Goal: Information Seeking & Learning: Find specific fact

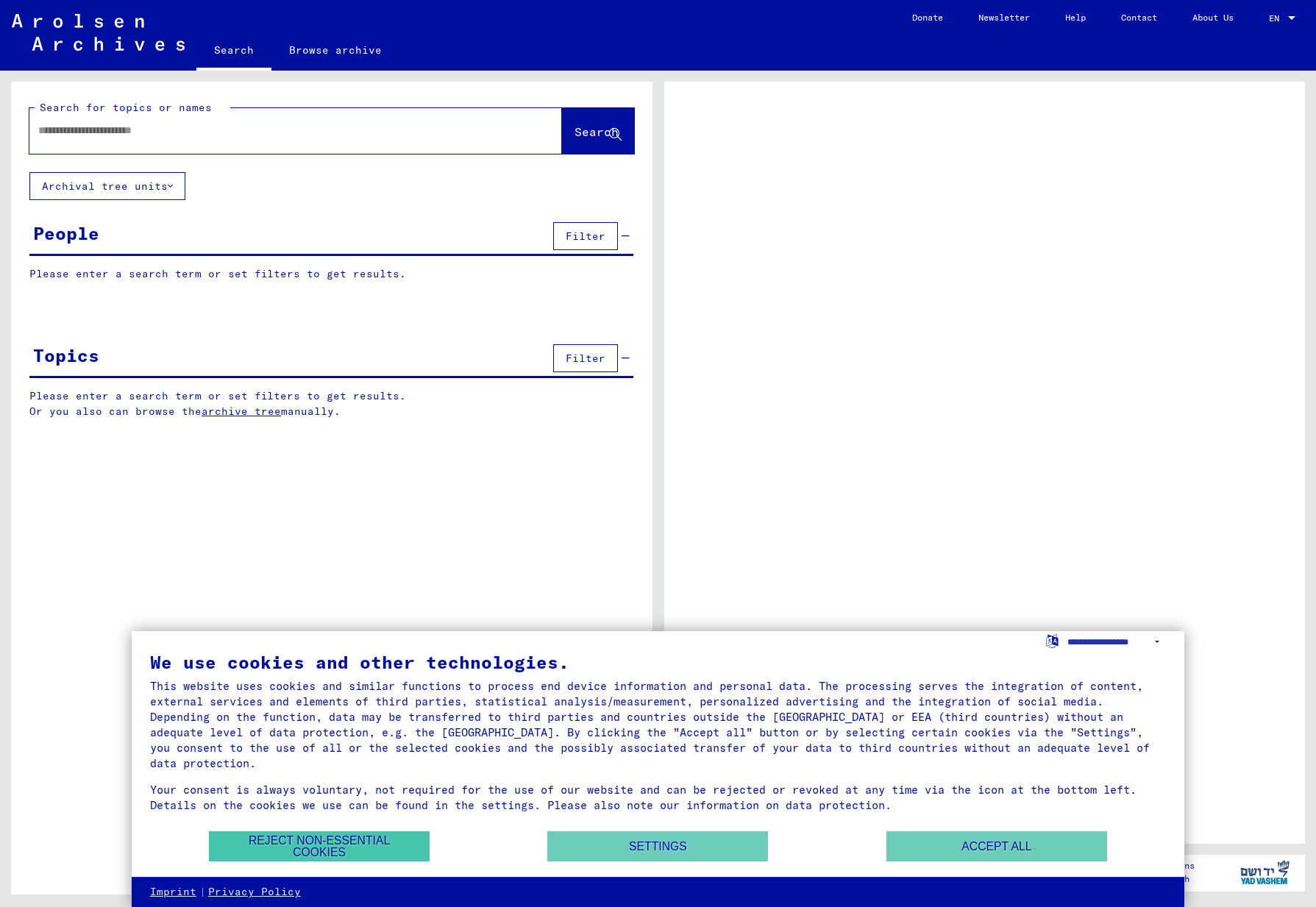
click at [359, 847] on button "Reject non-essential cookies" at bounding box center [319, 847] width 221 height 30
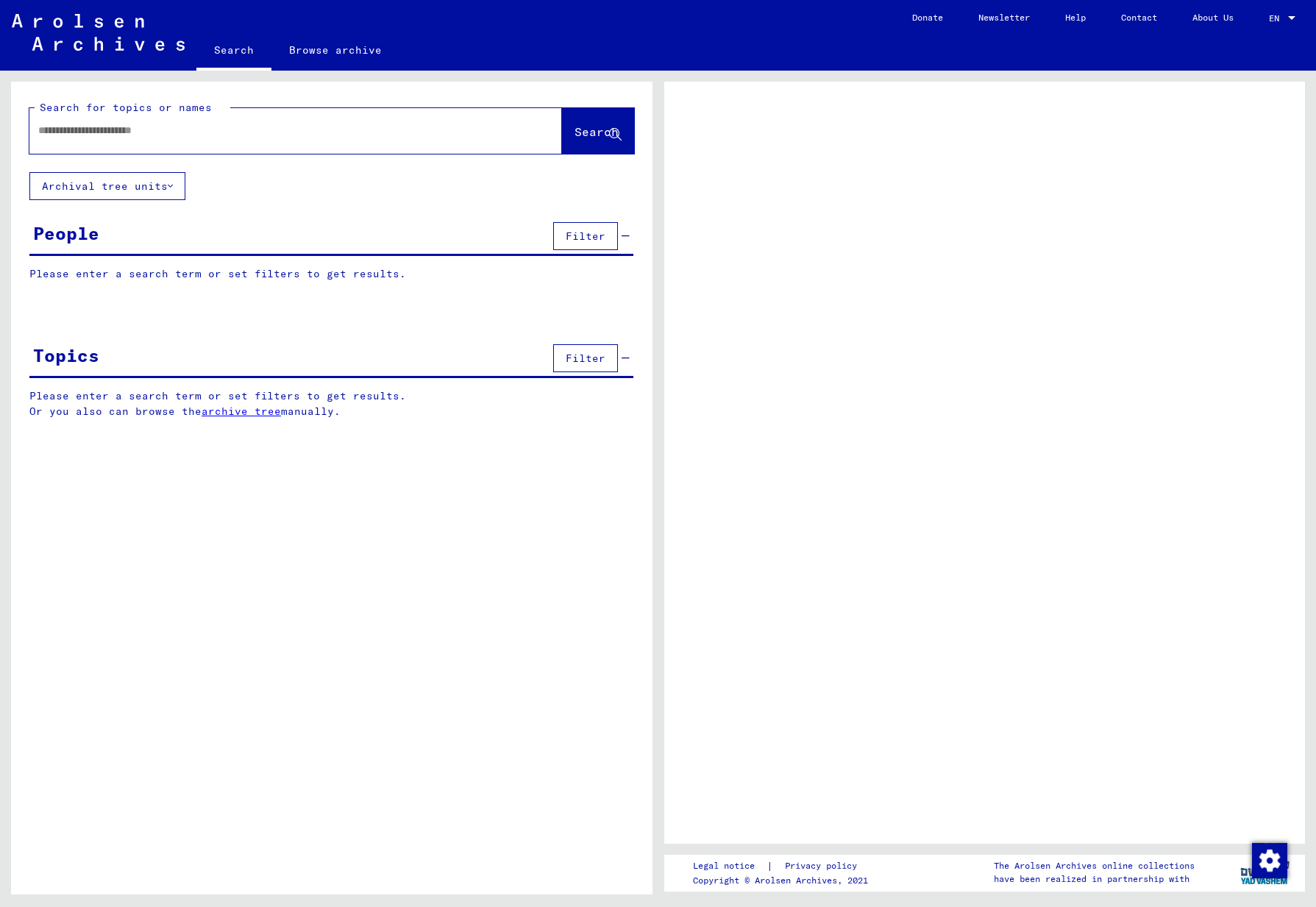
click at [238, 137] on input "text" at bounding box center [282, 131] width 488 height 16
type input "**********"
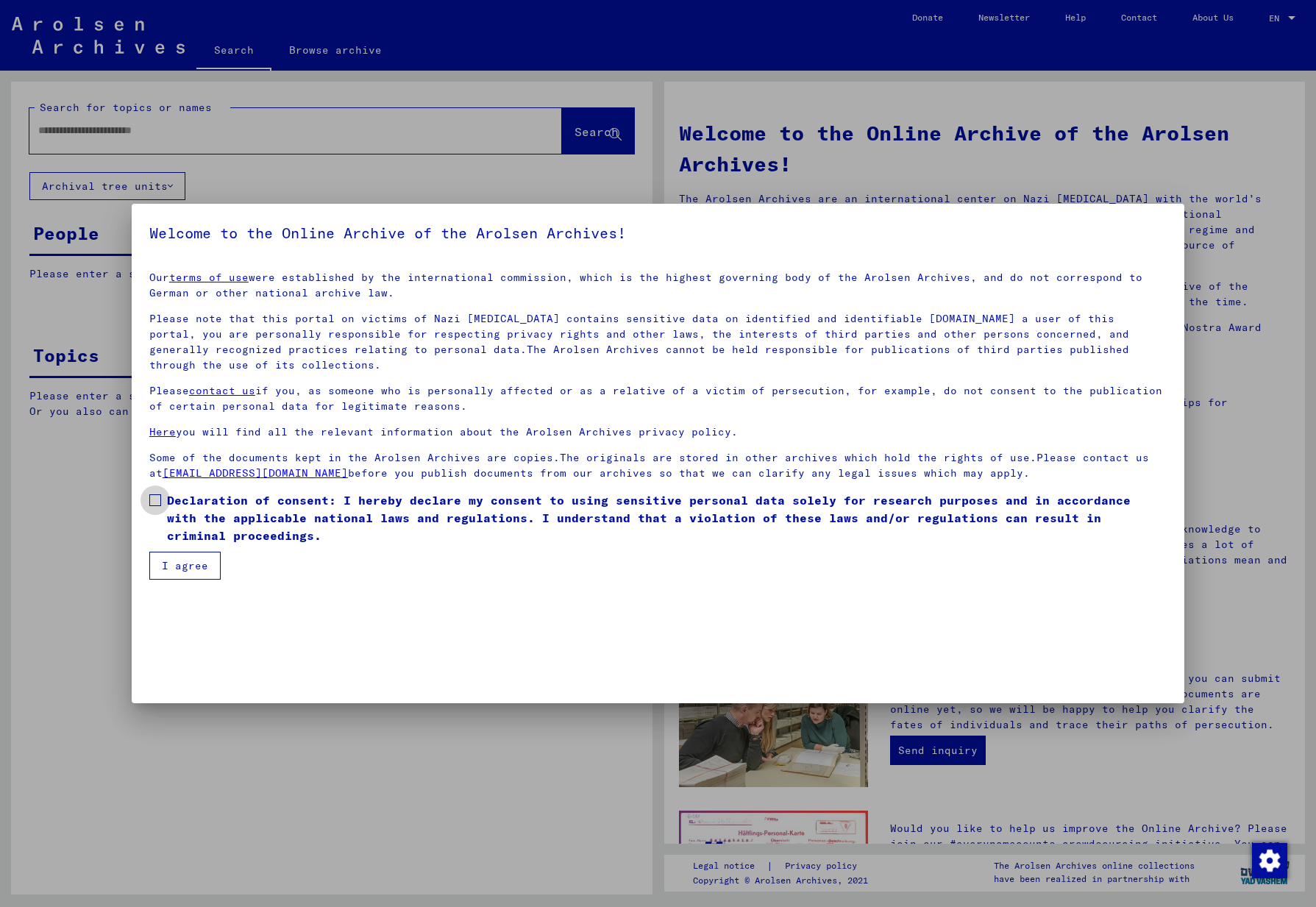
click at [162, 503] on label "Declaration of consent: I hereby declare my consent to using sensitive personal…" at bounding box center [658, 518] width 1017 height 53
click at [184, 566] on button "I agree" at bounding box center [185, 566] width 71 height 28
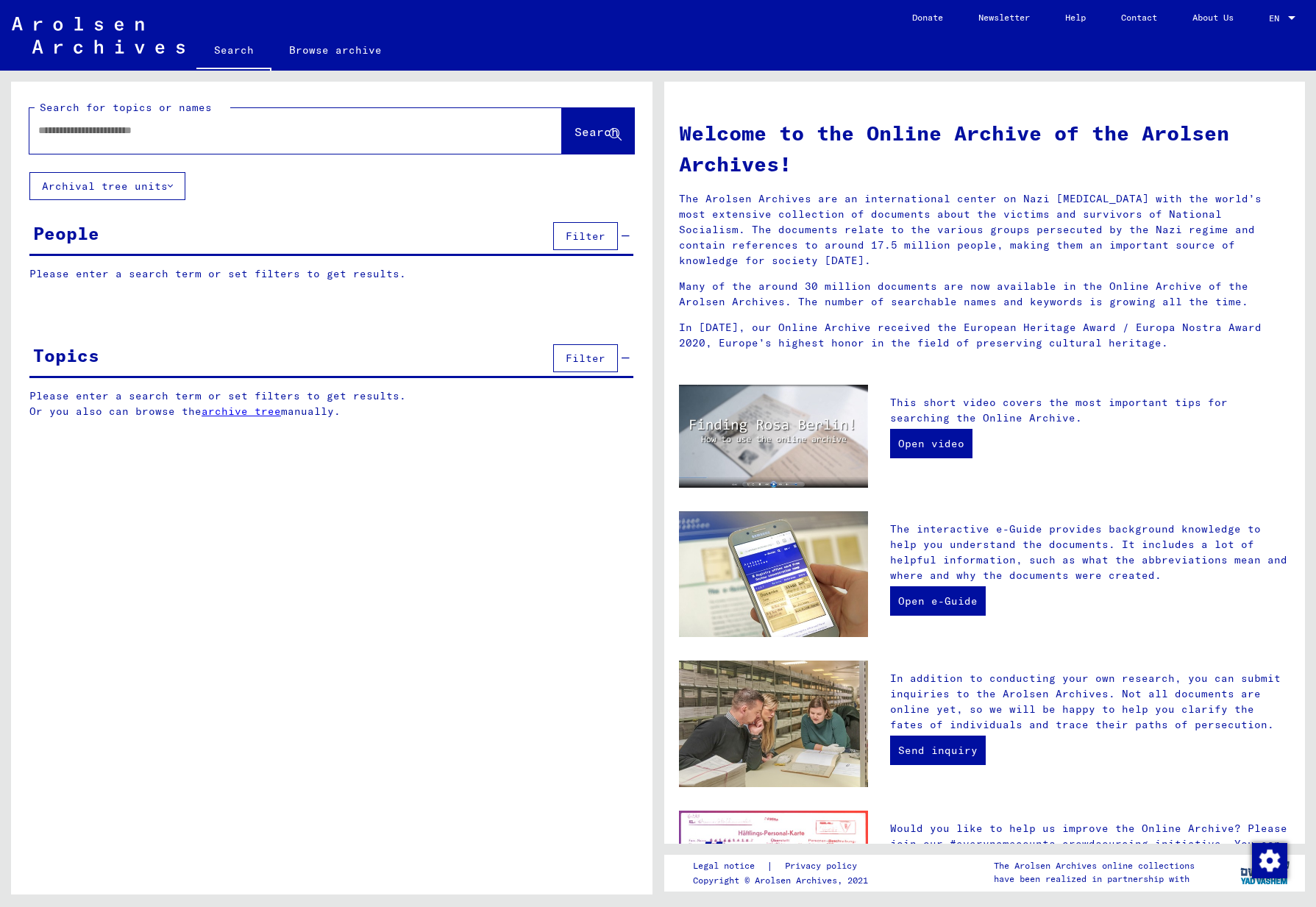
drag, startPoint x: 114, startPoint y: 228, endPoint x: 117, endPoint y: 237, distance: 9.5
click at [115, 228] on div "People Filter" at bounding box center [332, 237] width 604 height 37
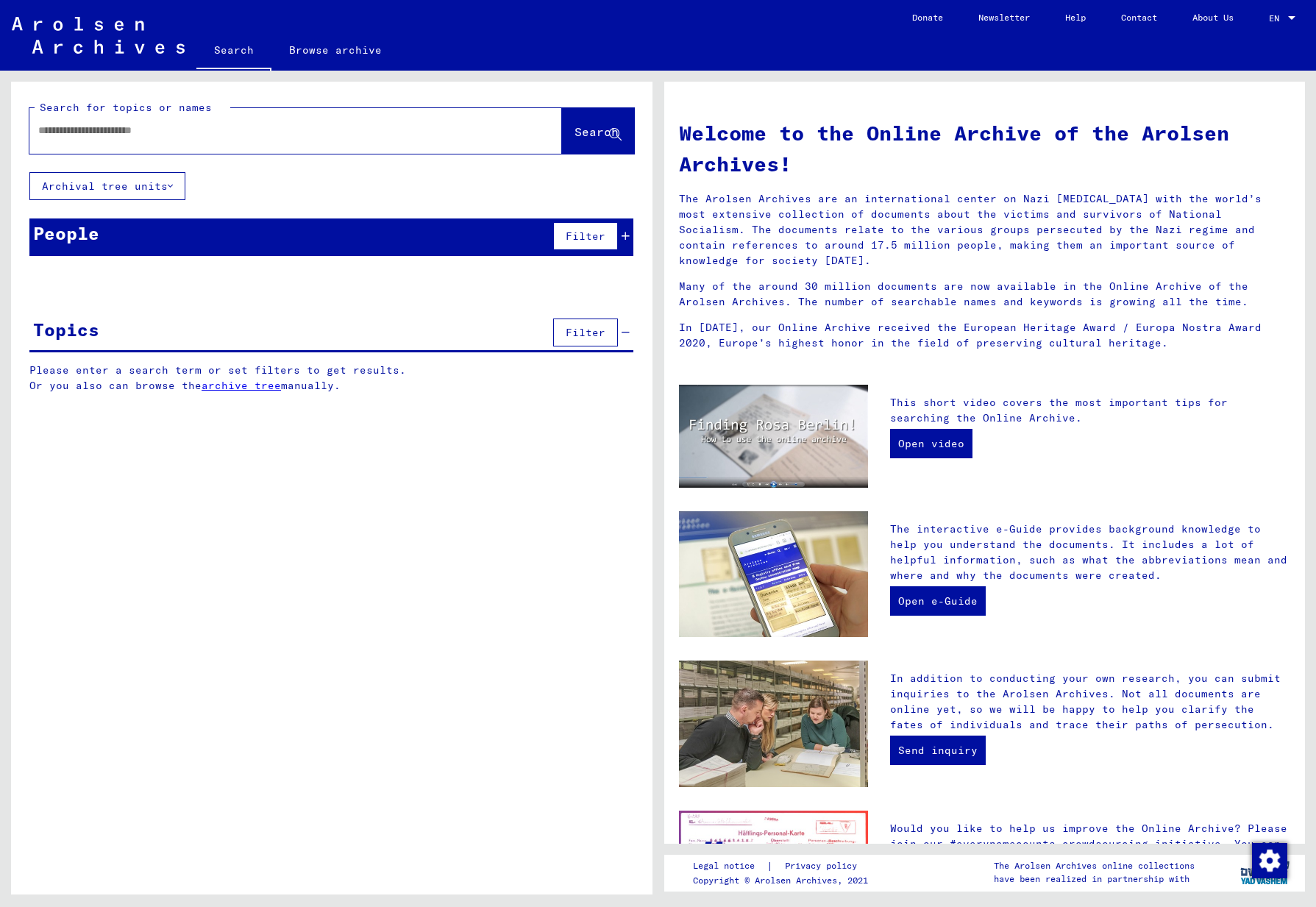
click at [127, 234] on div "People Filter" at bounding box center [332, 237] width 604 height 37
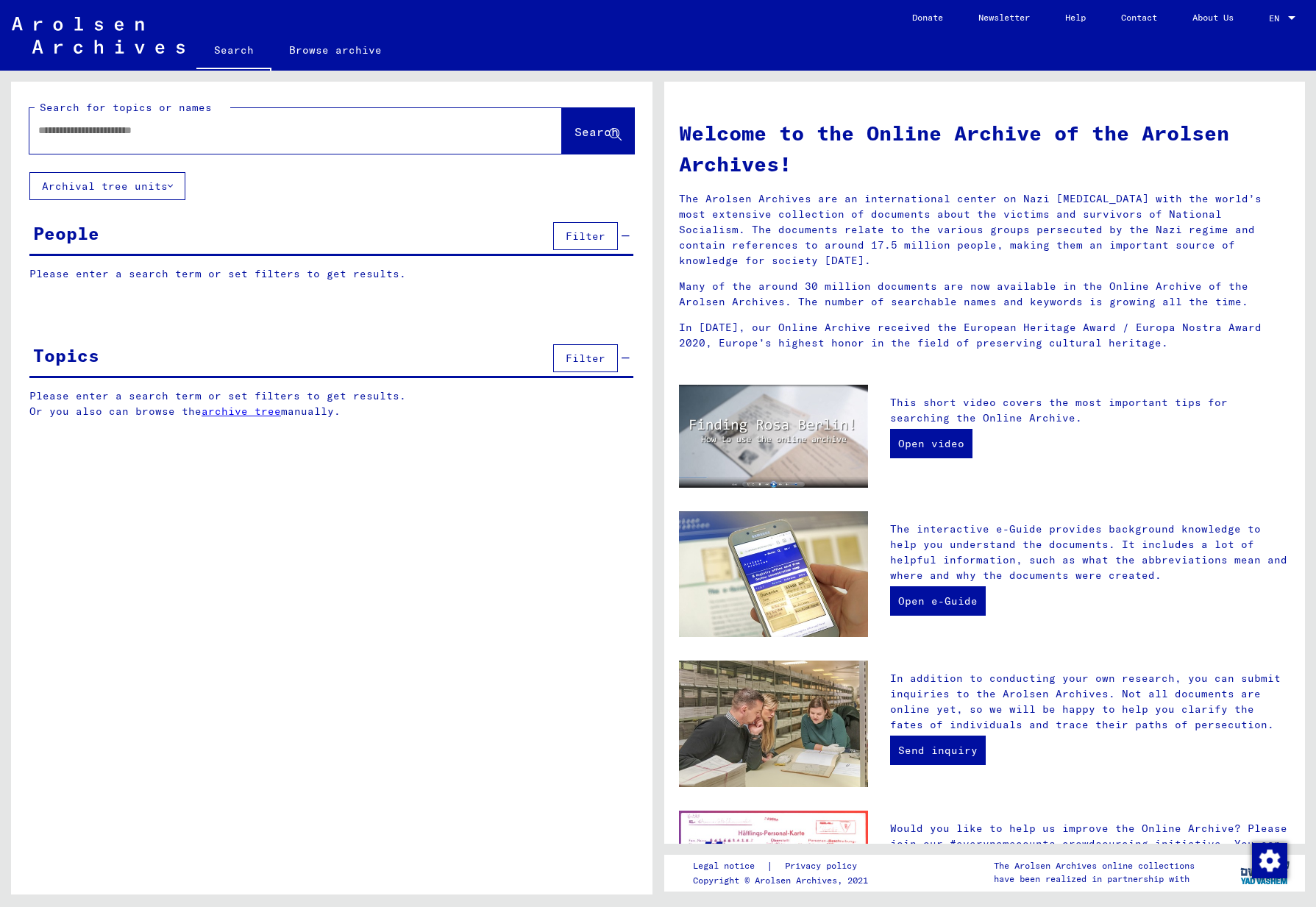
click at [106, 276] on p "Please enter a search term or set filters to get results." at bounding box center [332, 274] width 604 height 16
click at [303, 271] on p "Please enter a search term or set filters to get results." at bounding box center [332, 274] width 604 height 16
click at [234, 132] on input "text" at bounding box center [278, 131] width 480 height 16
type input "**********"
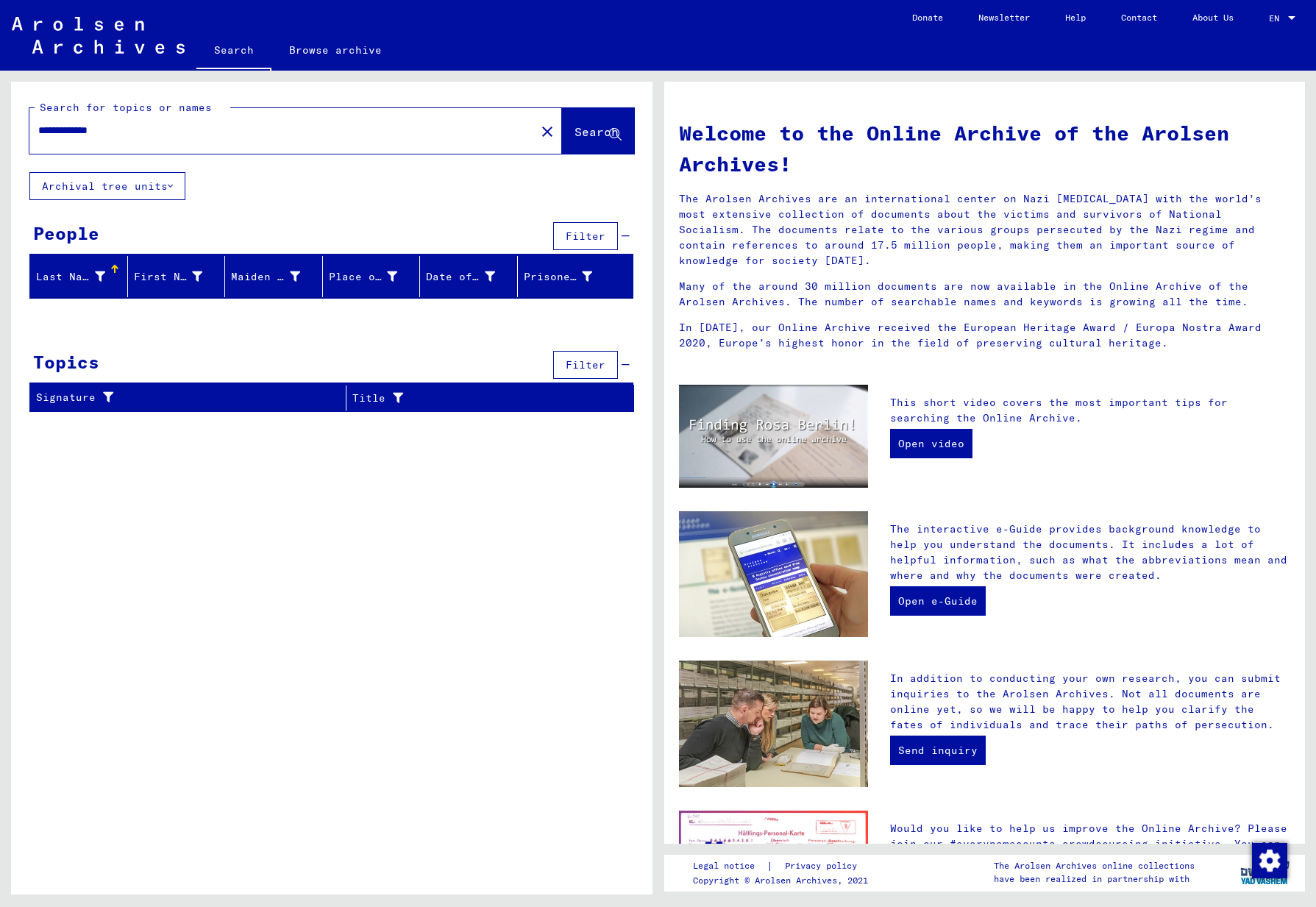
click at [575, 130] on span "Search" at bounding box center [596, 132] width 44 height 15
click at [89, 280] on div "Last Name" at bounding box center [71, 276] width 69 height 16
click at [538, 131] on mat-icon "close" at bounding box center [547, 132] width 17 height 17
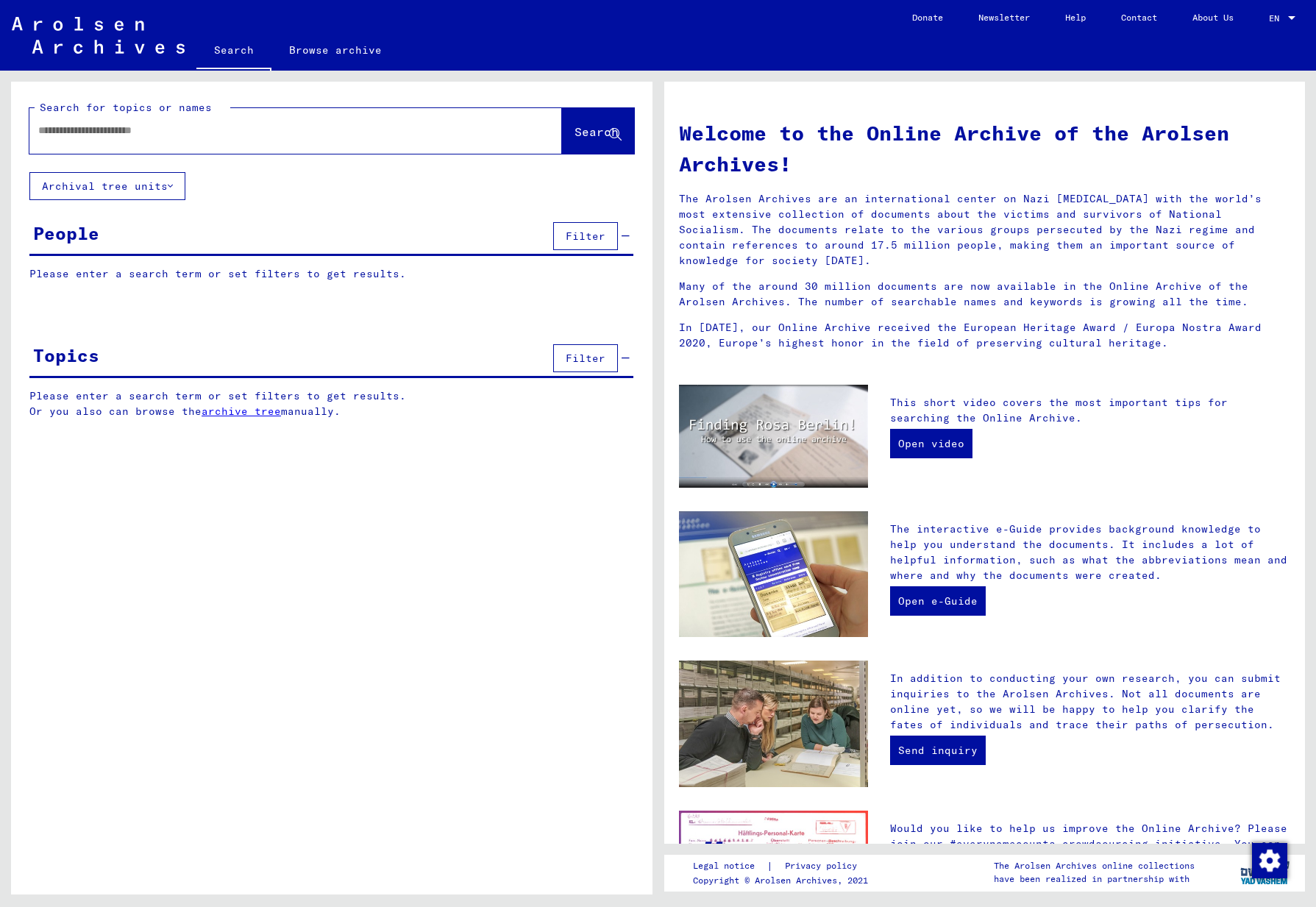
click at [456, 129] on input "text" at bounding box center [278, 131] width 480 height 16
type input "******"
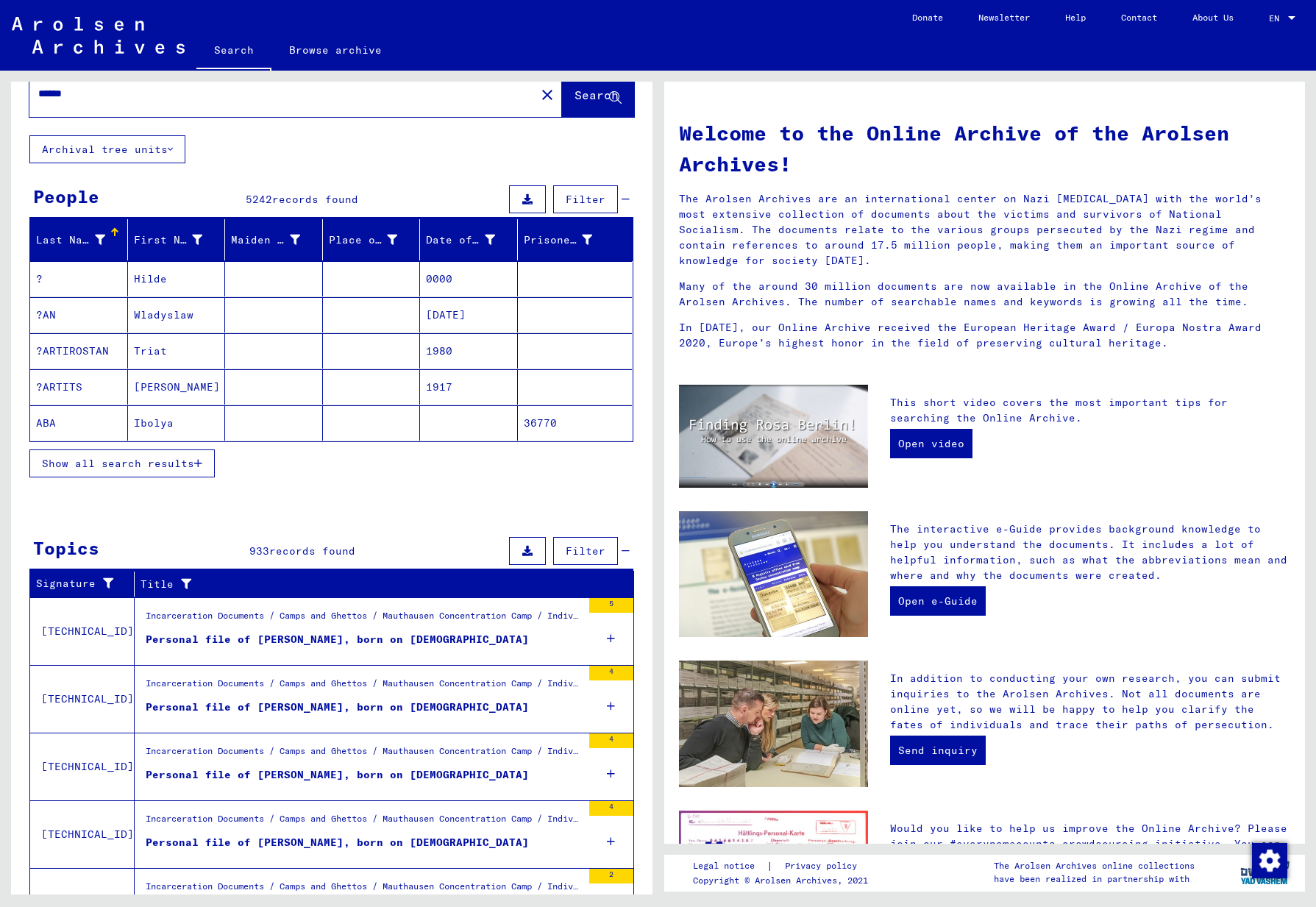
scroll to position [37, 0]
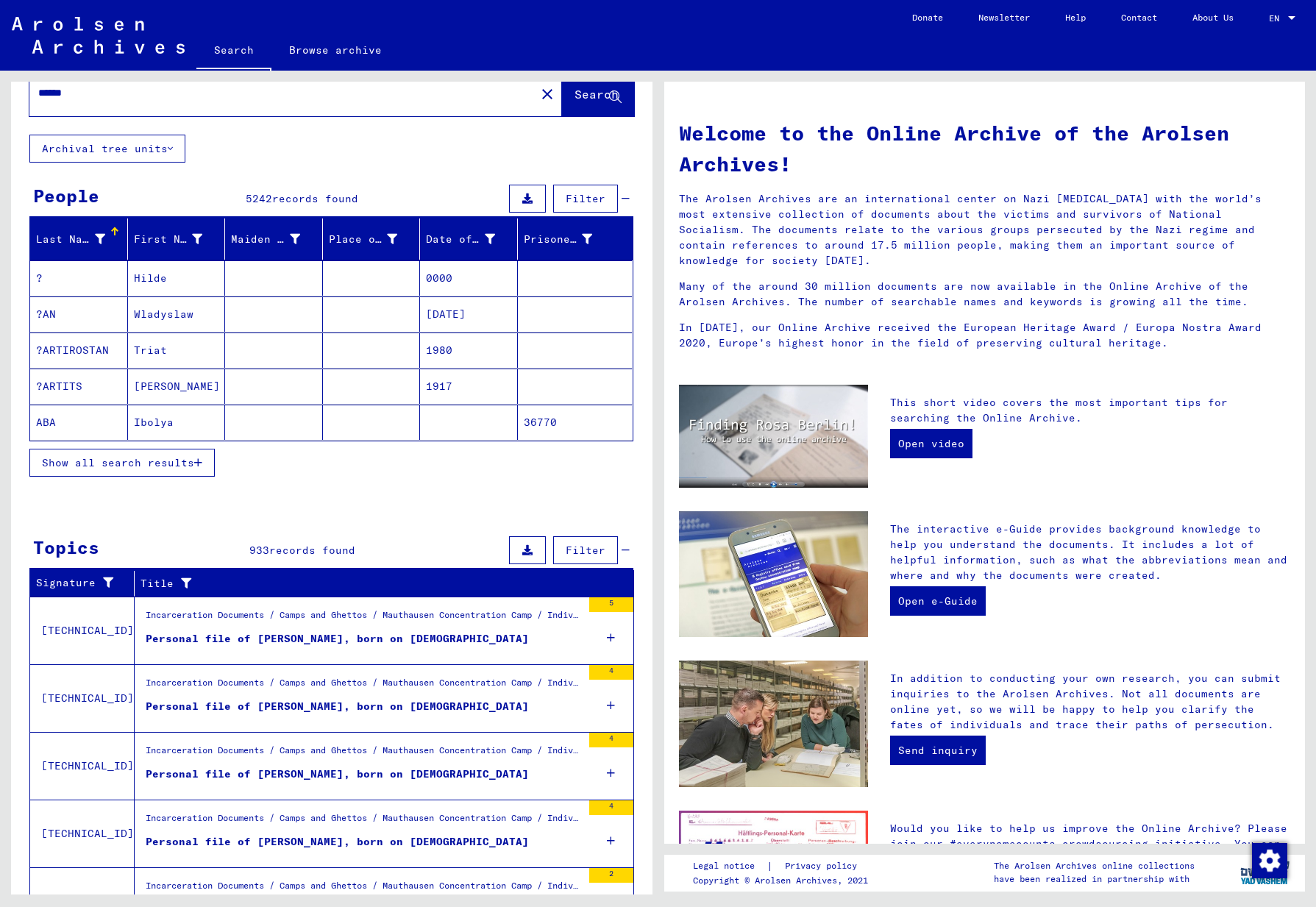
click at [177, 463] on span "Show all search results" at bounding box center [118, 463] width 152 height 13
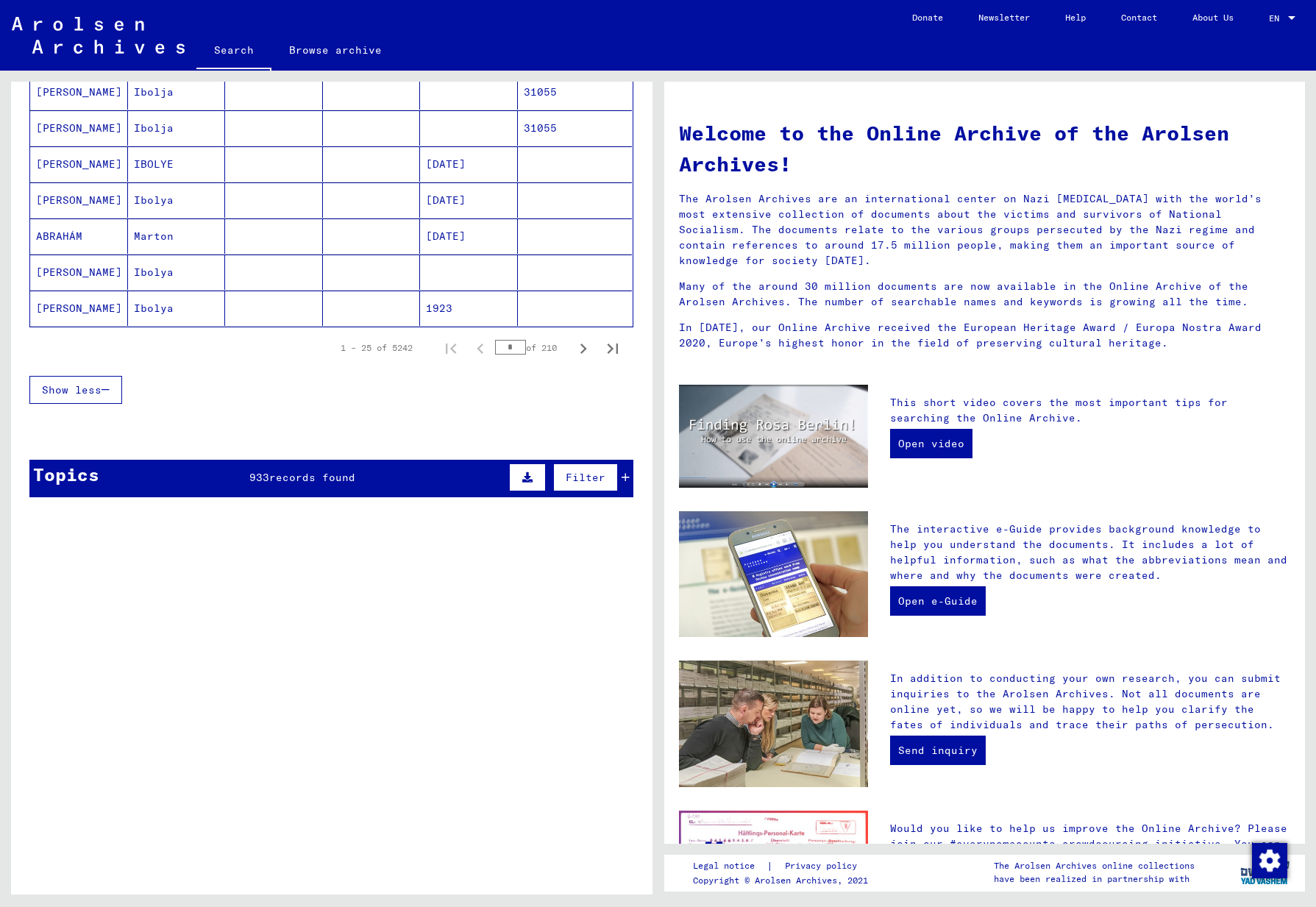
scroll to position [873, 0]
click at [573, 348] on icon "Next page" at bounding box center [583, 348] width 21 height 21
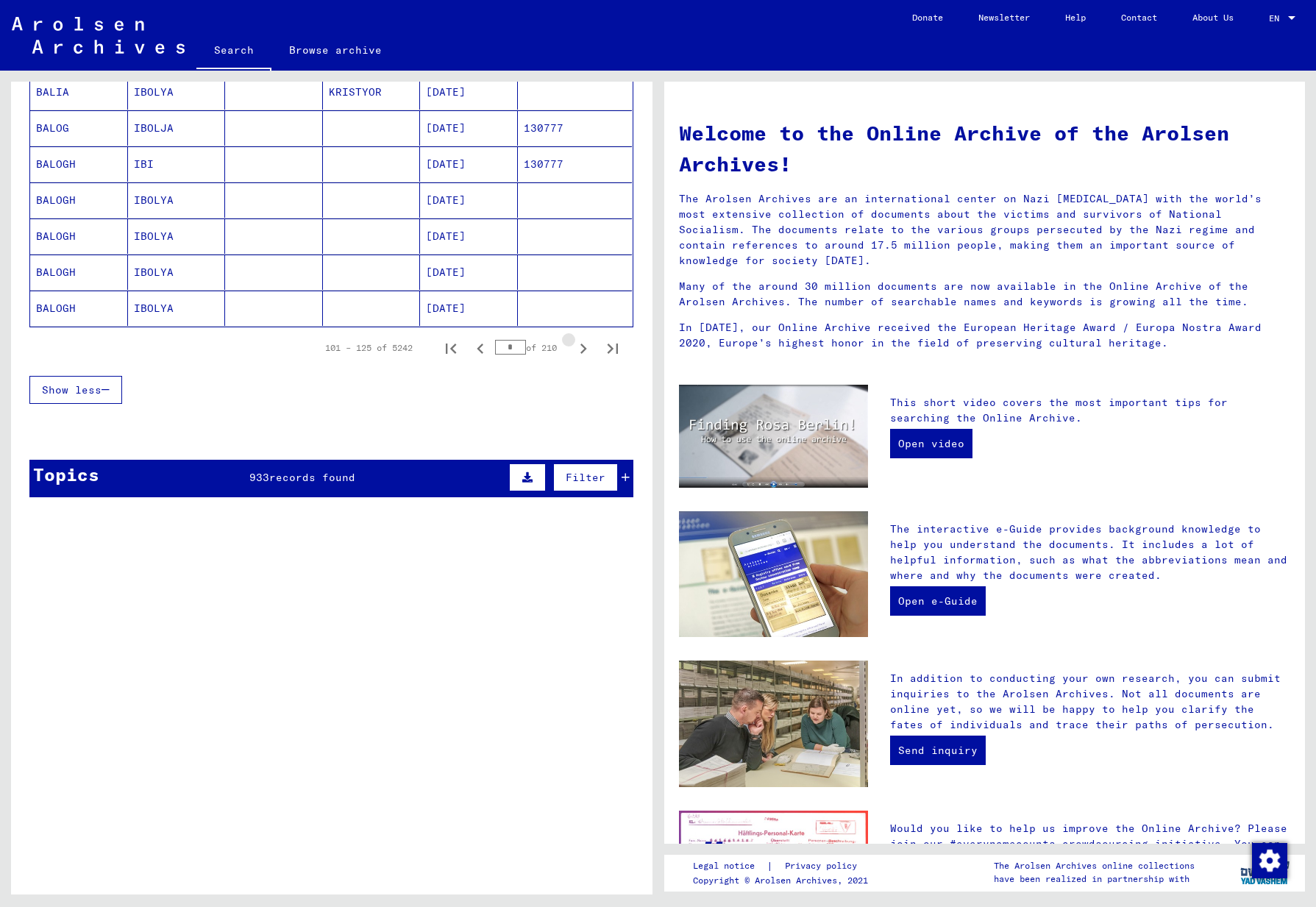
click at [573, 348] on icon "Next page" at bounding box center [583, 348] width 21 height 21
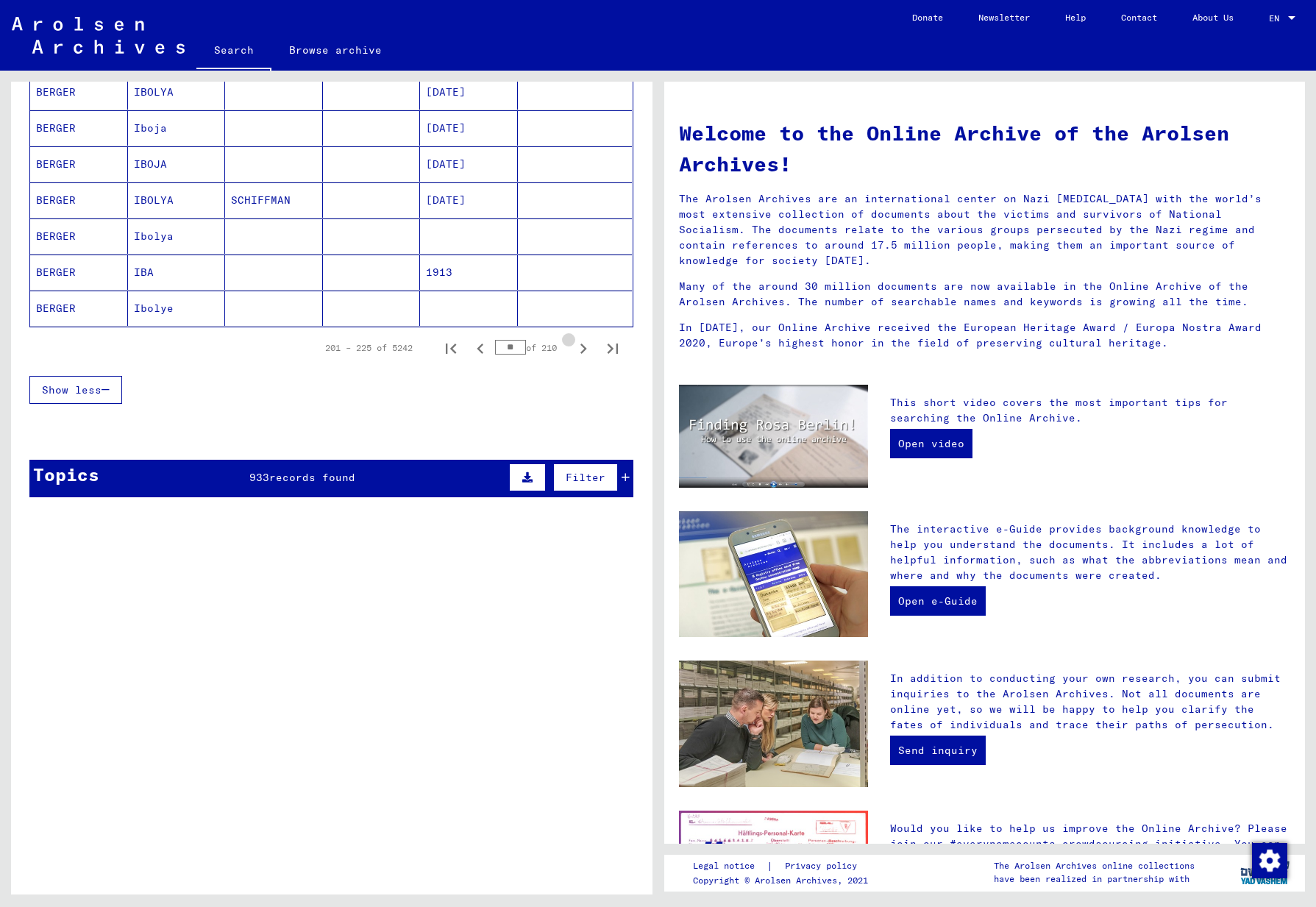
click at [573, 348] on icon "Next page" at bounding box center [583, 348] width 21 height 21
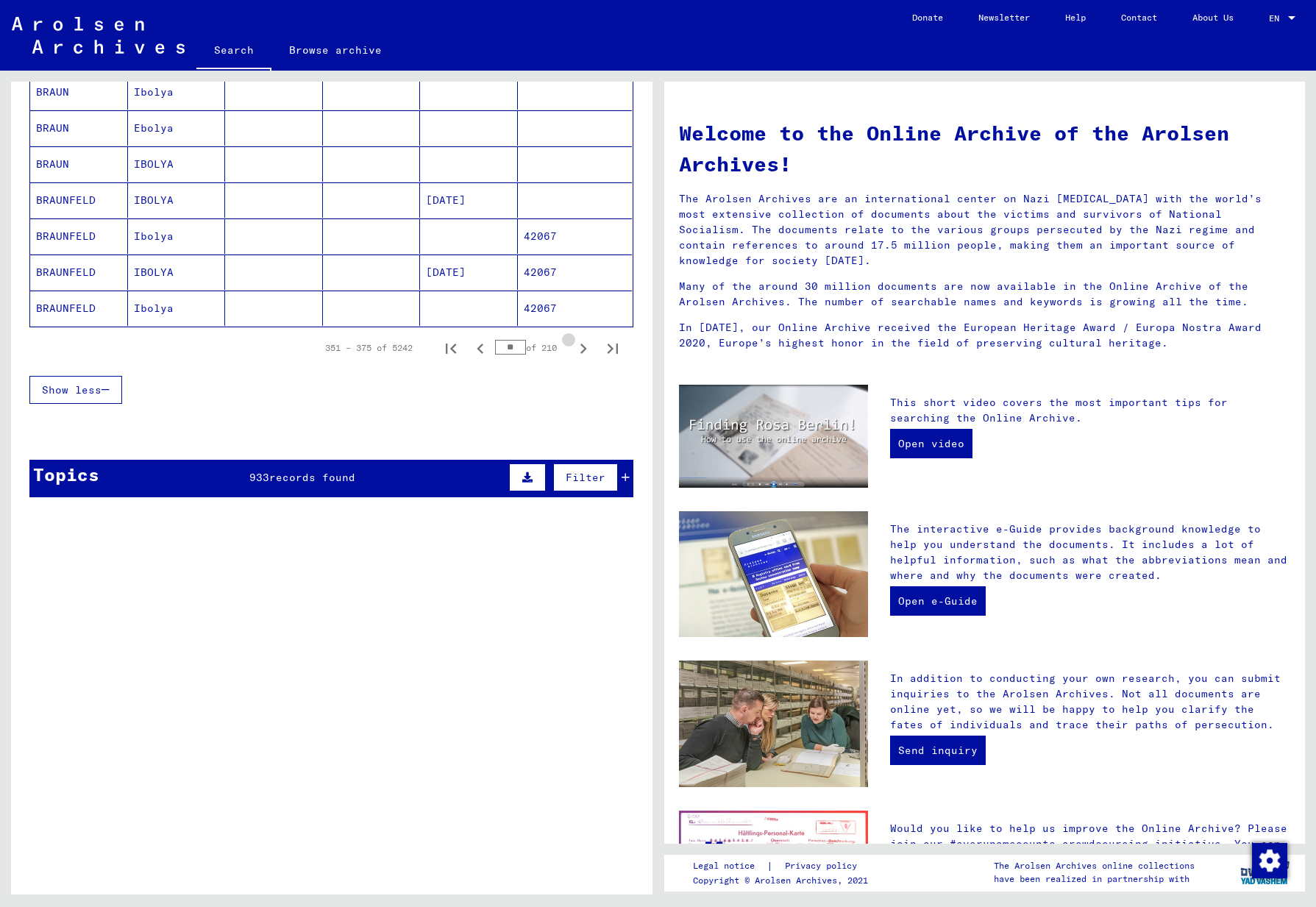
click at [573, 348] on icon "Next page" at bounding box center [583, 348] width 21 height 21
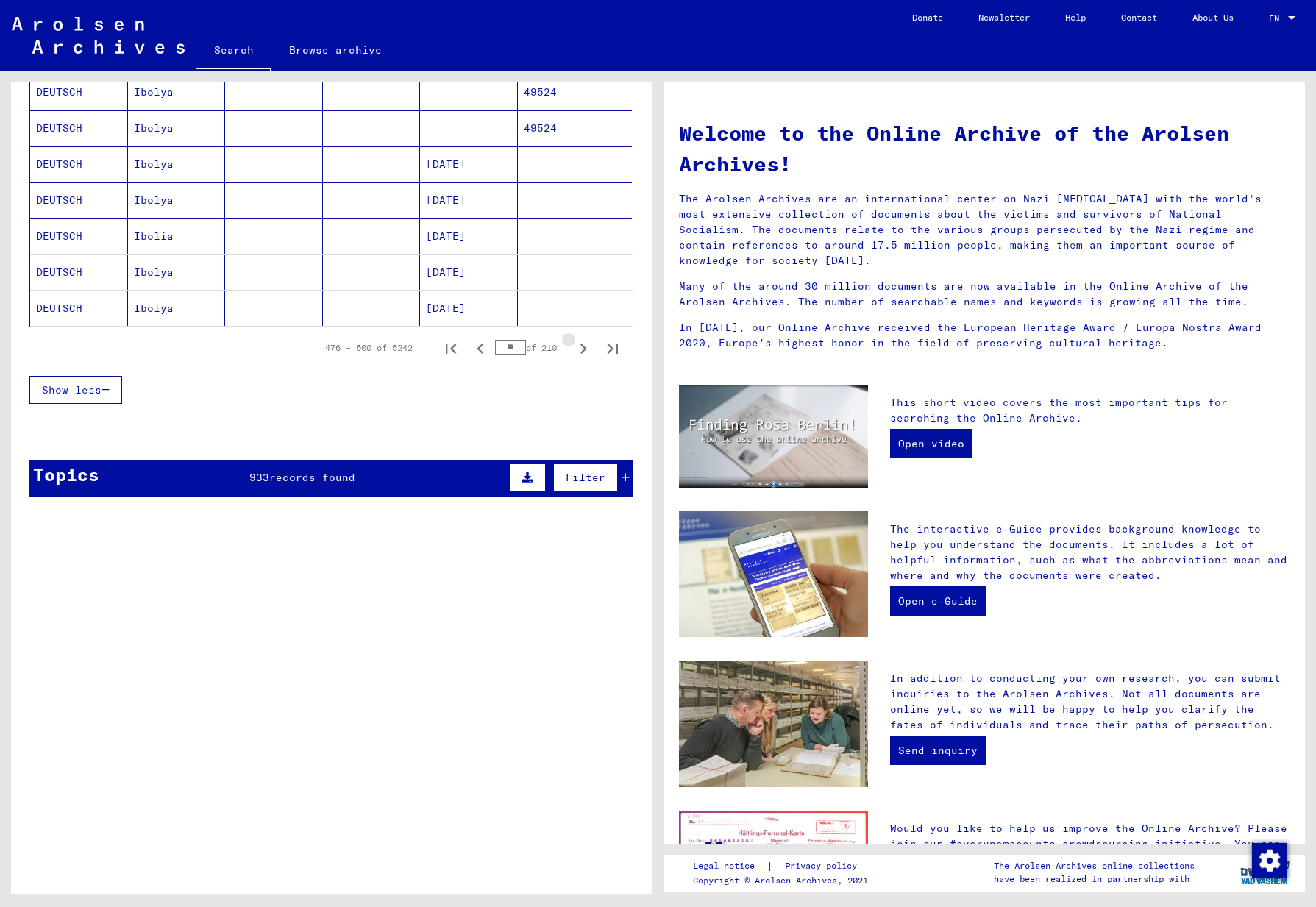
click at [573, 348] on icon "Next page" at bounding box center [583, 348] width 21 height 21
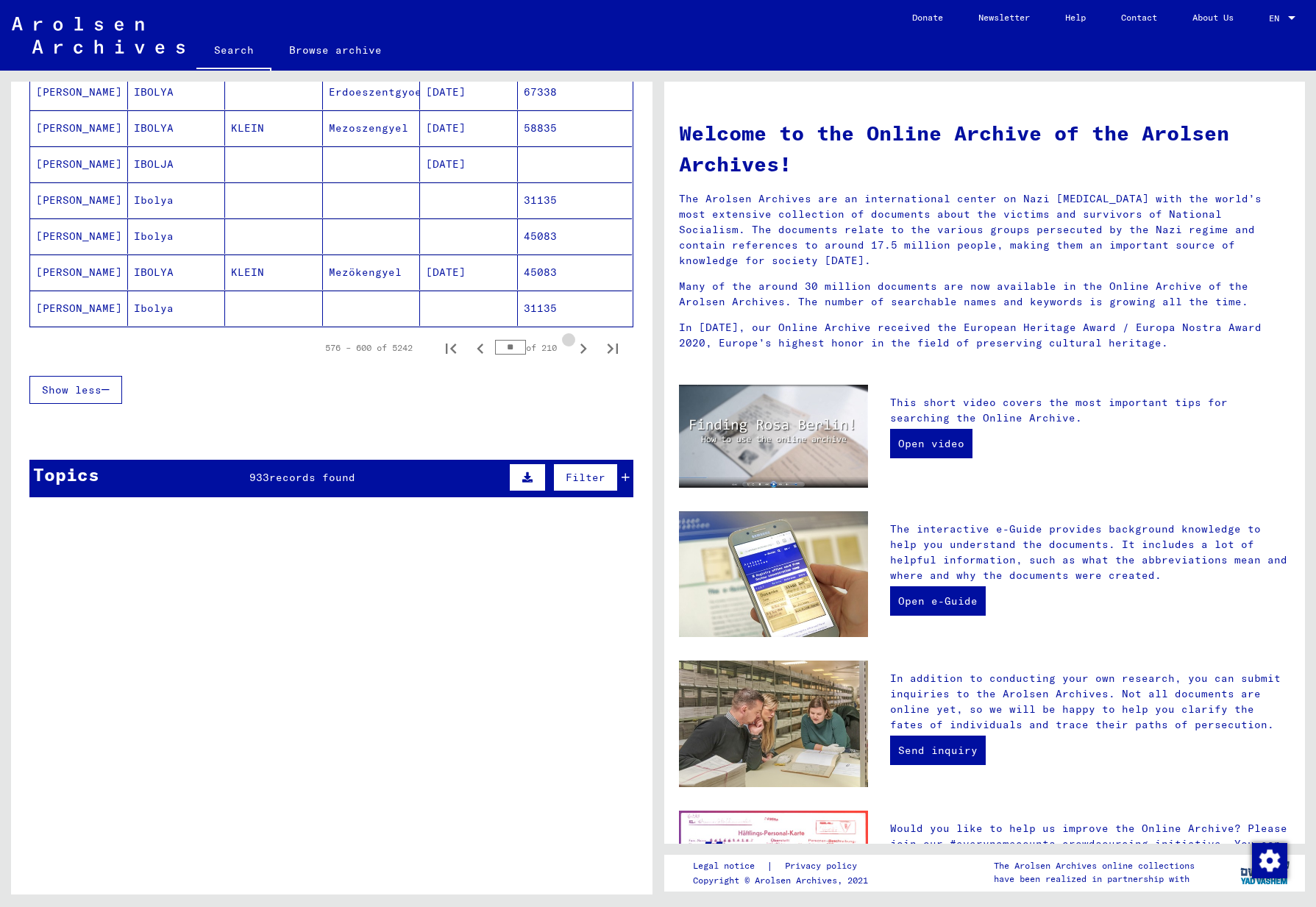
click at [573, 348] on icon "Next page" at bounding box center [583, 348] width 21 height 21
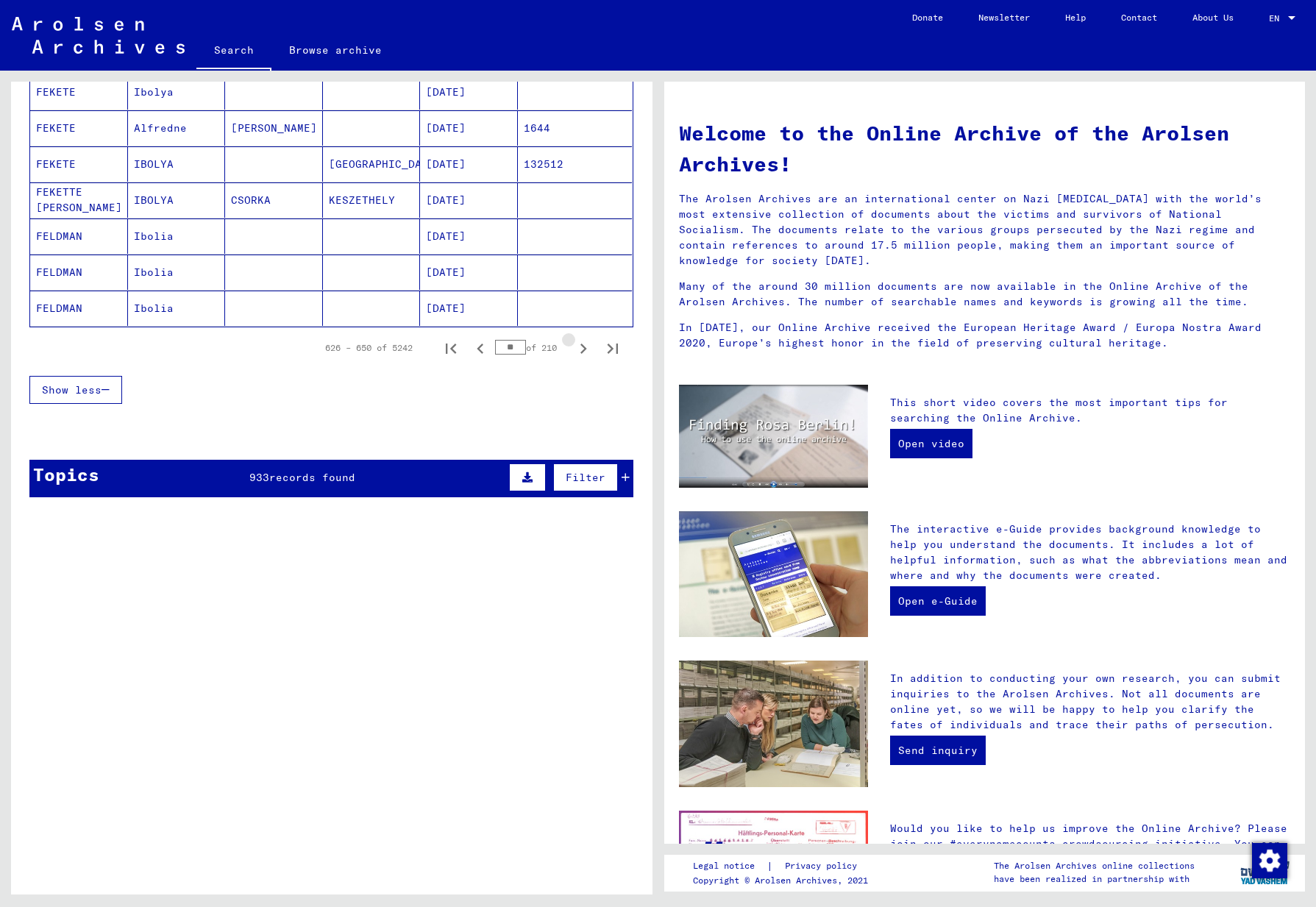
click at [573, 348] on icon "Next page" at bounding box center [583, 348] width 21 height 21
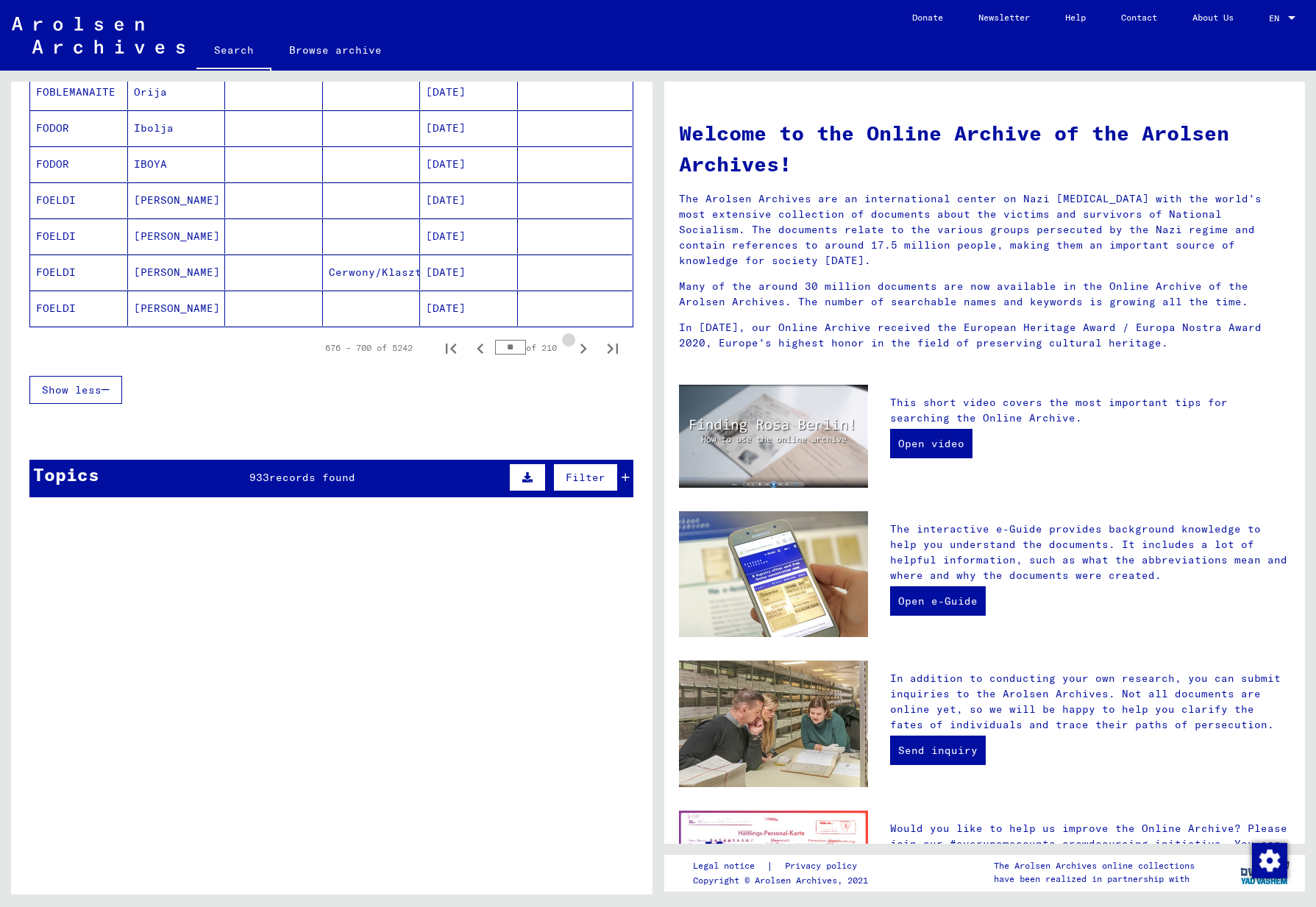
click at [573, 348] on icon "Next page" at bounding box center [583, 348] width 21 height 21
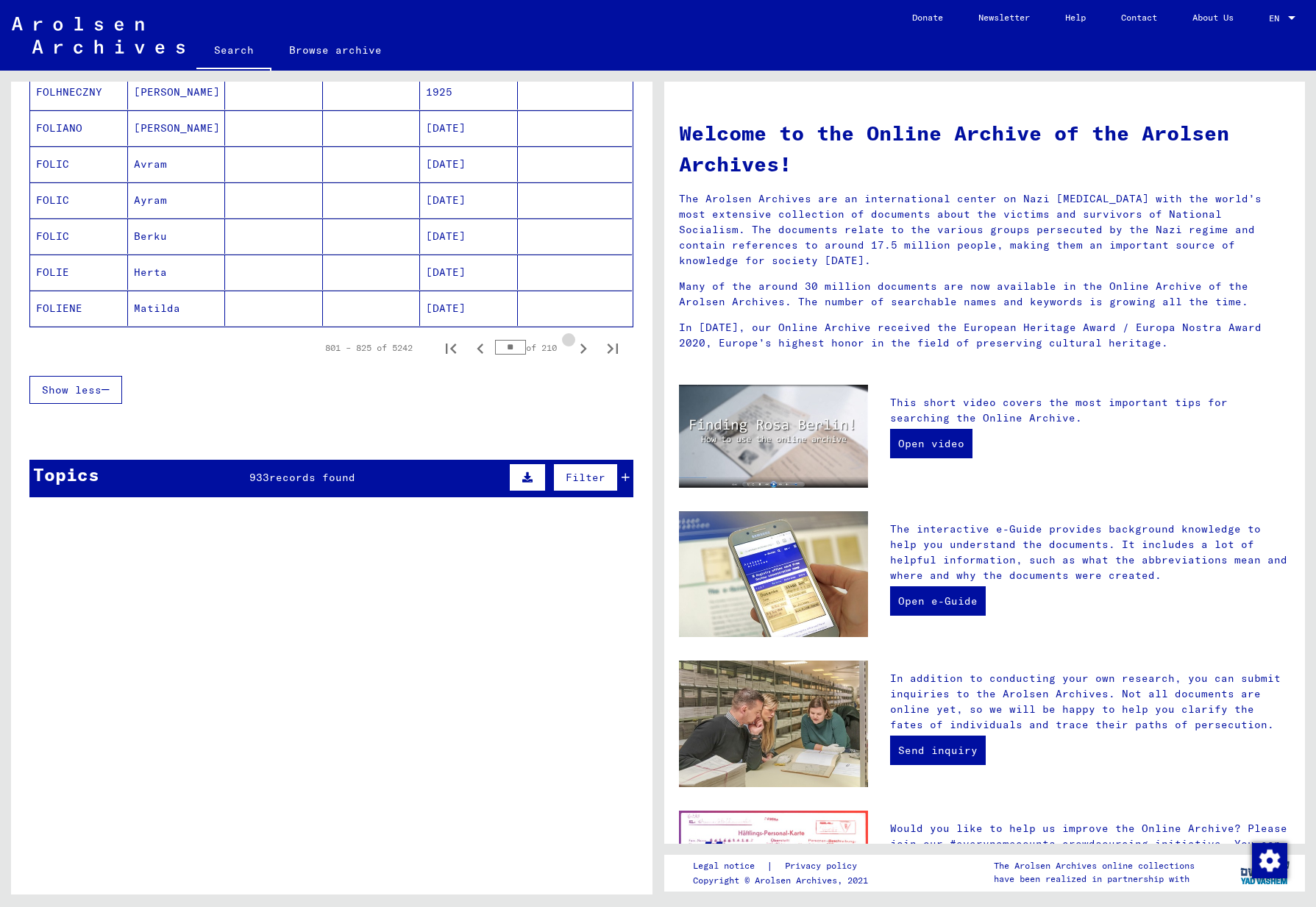
click at [573, 348] on icon "Next page" at bounding box center [583, 348] width 21 height 21
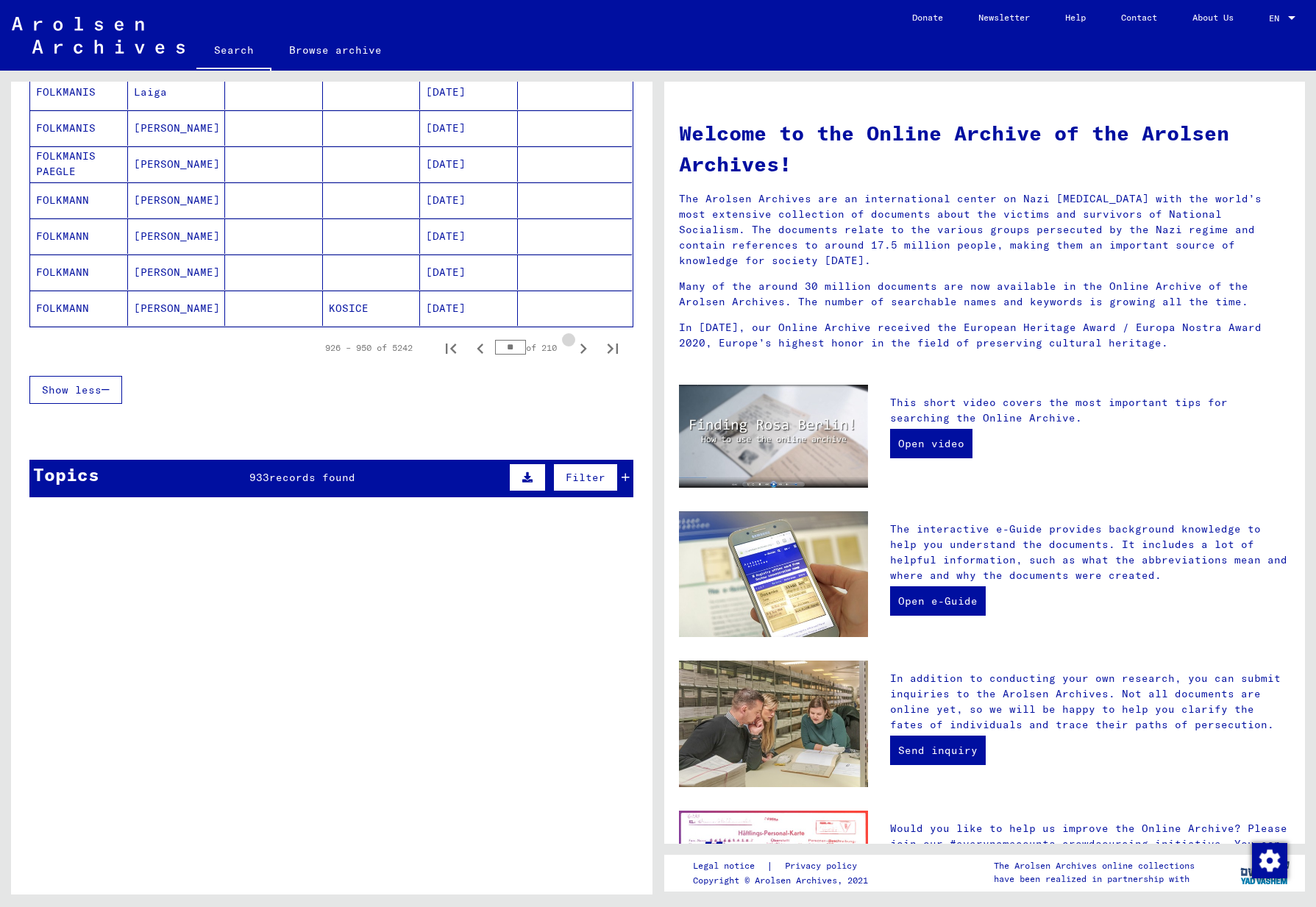
click at [573, 348] on icon "Next page" at bounding box center [583, 348] width 21 height 21
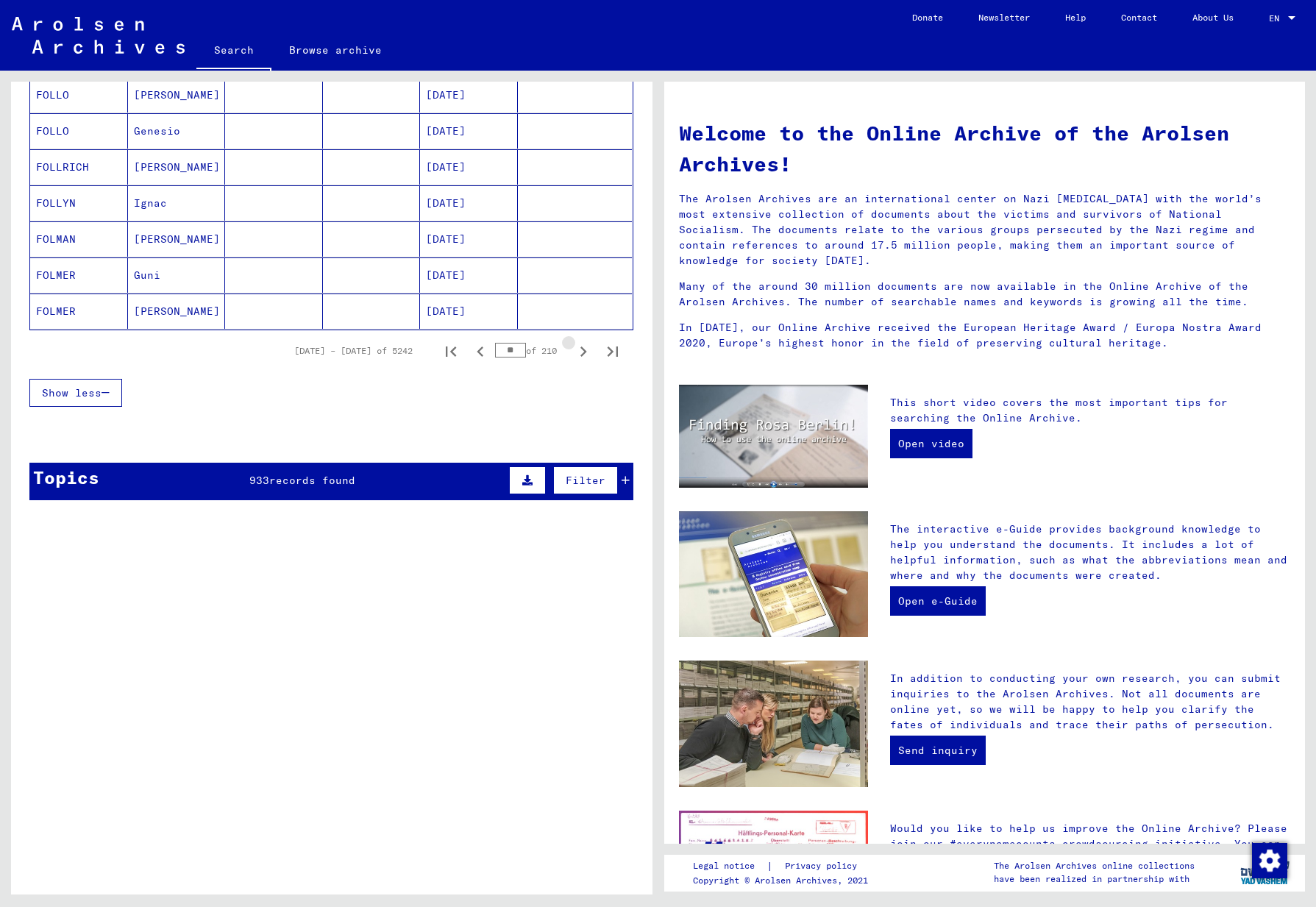
click at [573, 348] on icon "Next page" at bounding box center [583, 352] width 21 height 21
click at [573, 352] on icon "Next page" at bounding box center [583, 352] width 21 height 21
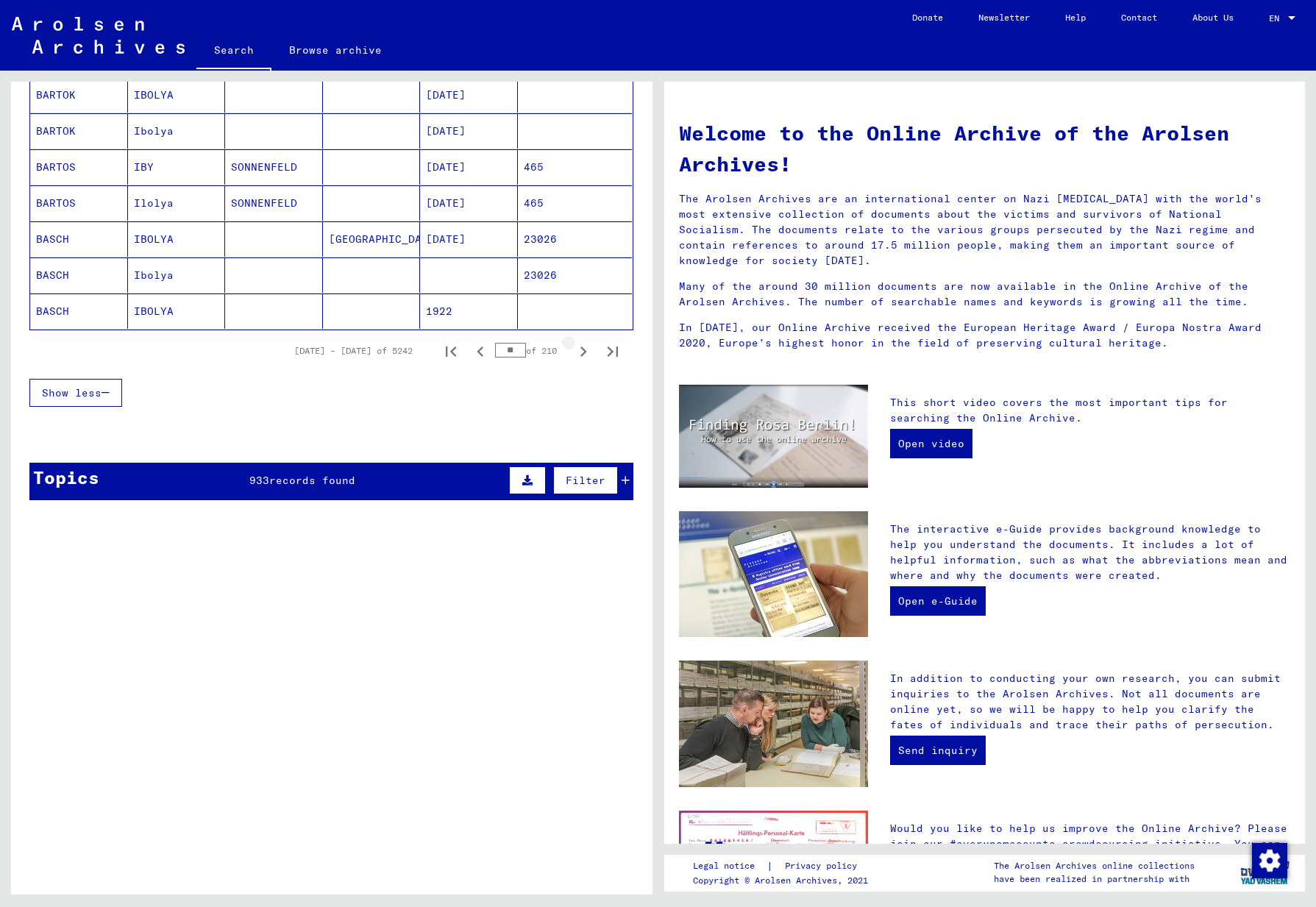
click at [573, 352] on icon "Next page" at bounding box center [583, 352] width 21 height 21
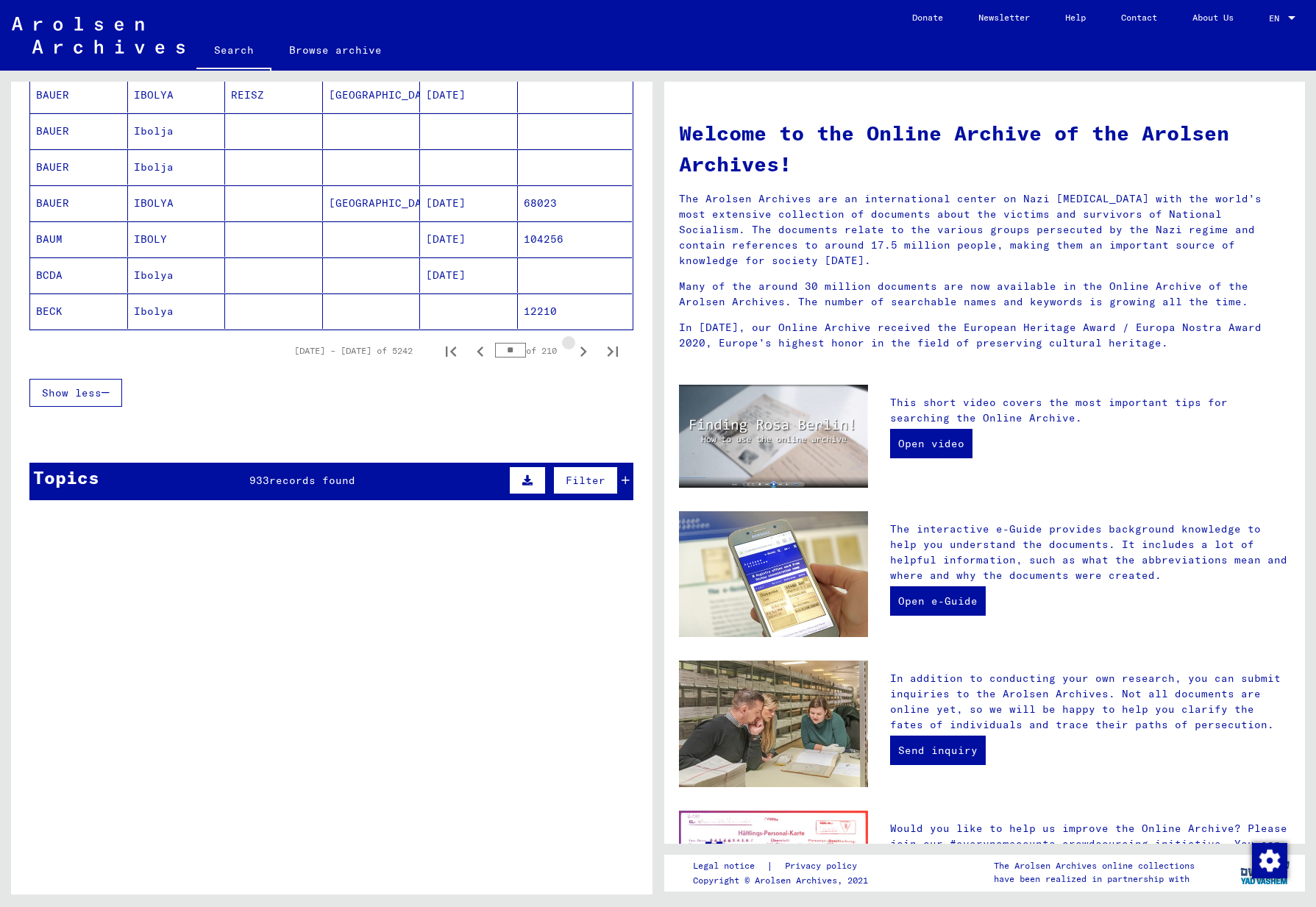
click at [573, 352] on icon "Next page" at bounding box center [583, 352] width 21 height 21
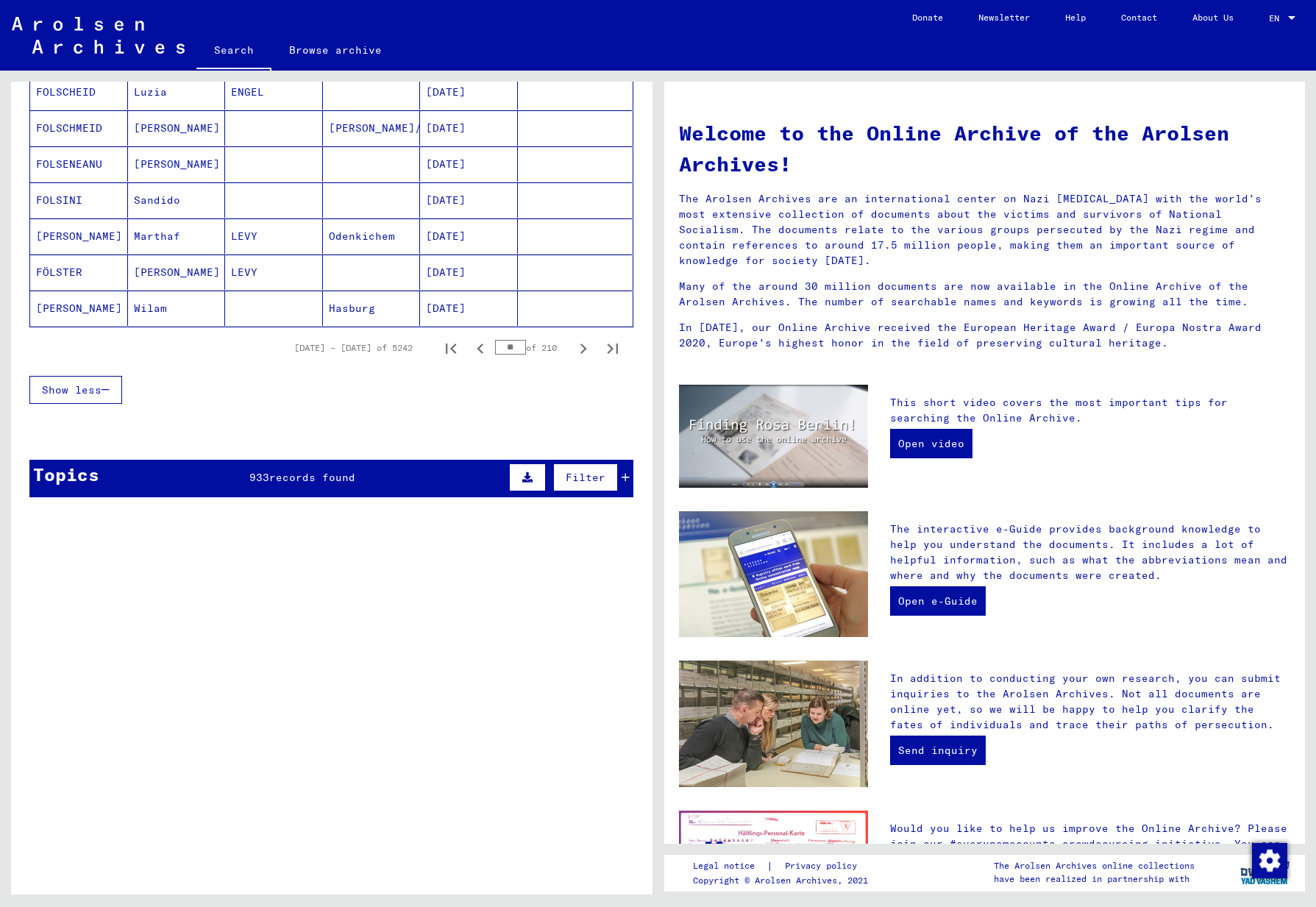
click at [470, 354] on icon "Previous page" at bounding box center [480, 348] width 21 height 21
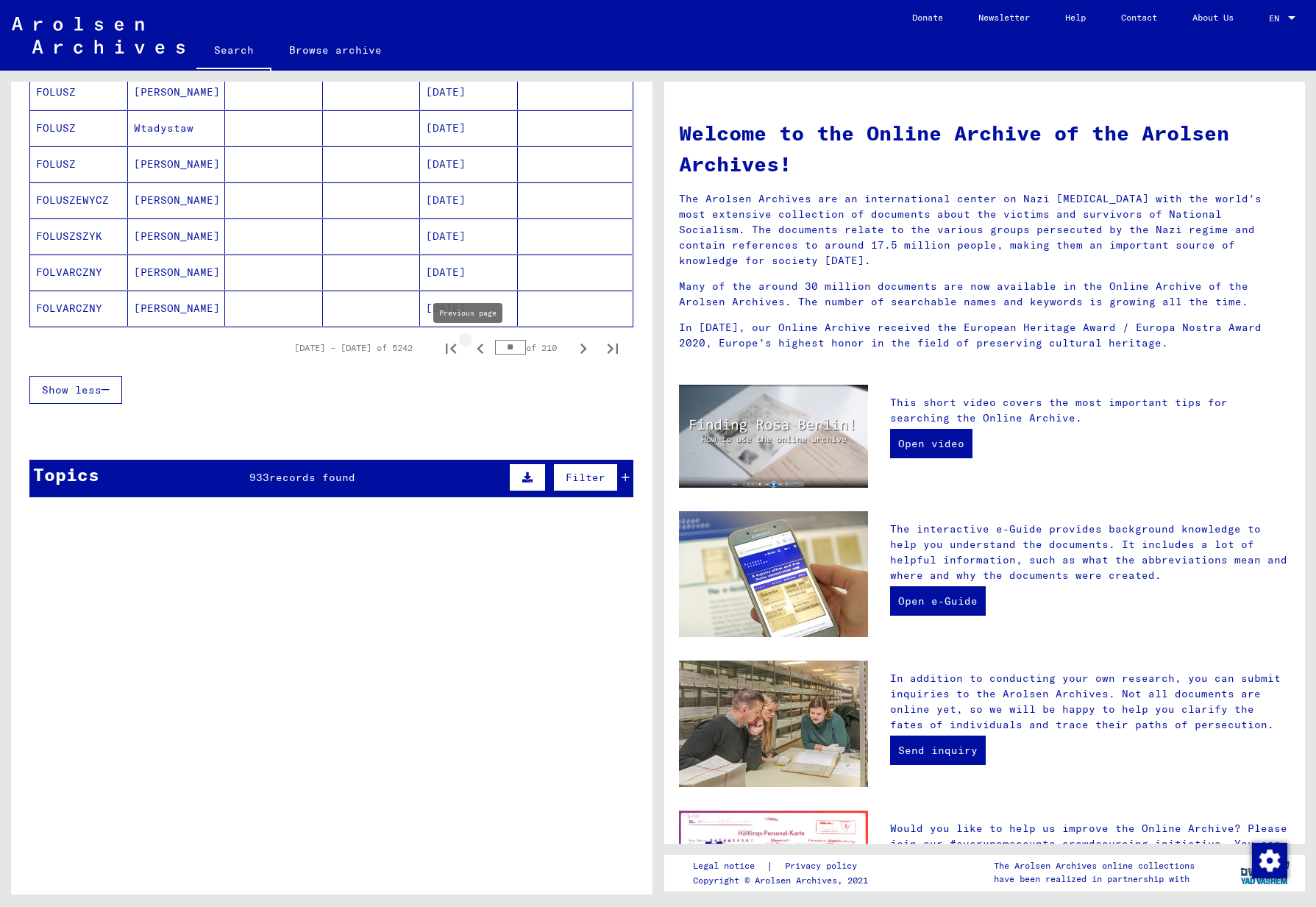
click at [470, 354] on icon "Previous page" at bounding box center [480, 348] width 21 height 21
click at [573, 349] on icon "Next page" at bounding box center [583, 348] width 21 height 21
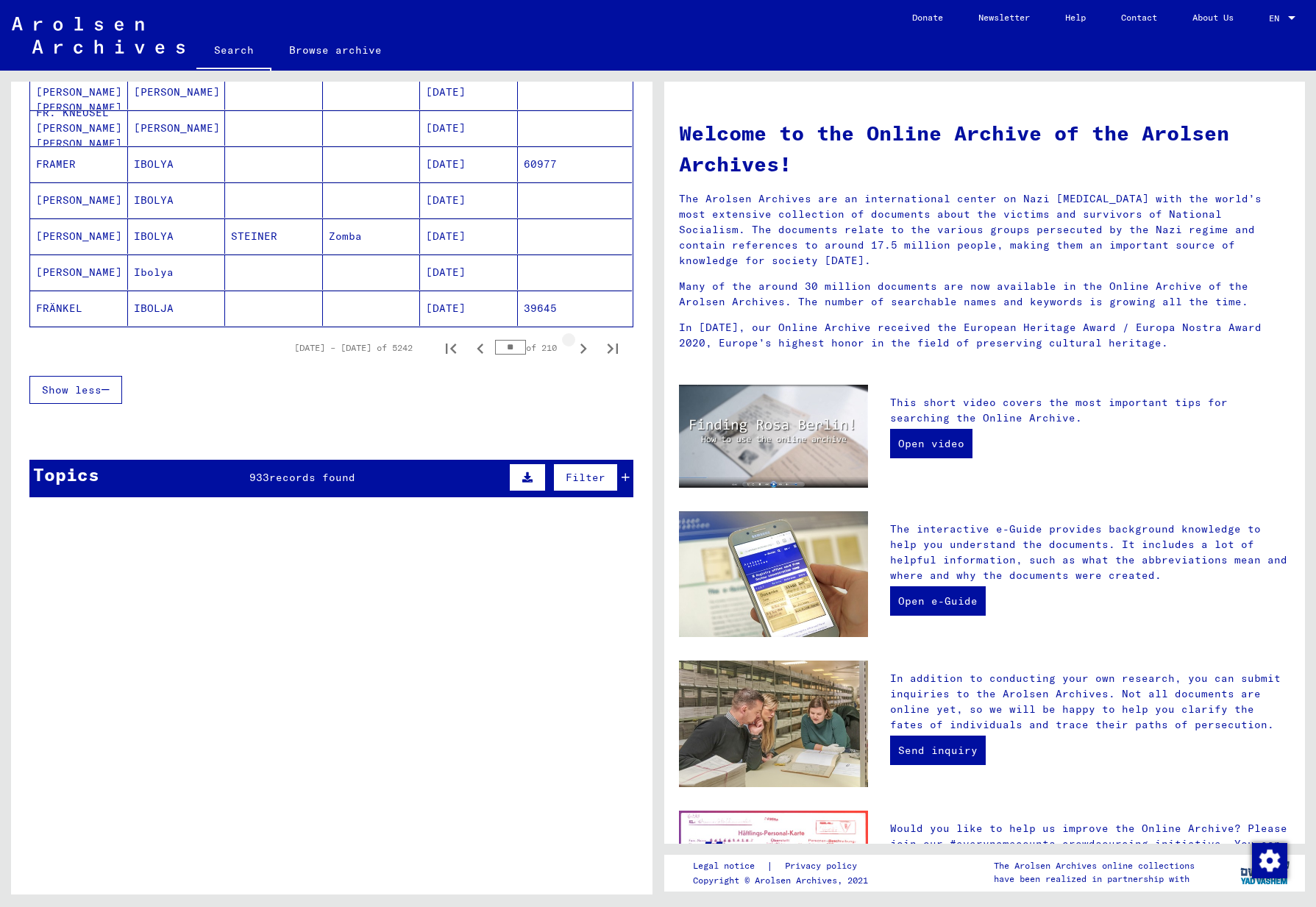
click at [573, 349] on icon "Next page" at bounding box center [583, 348] width 21 height 21
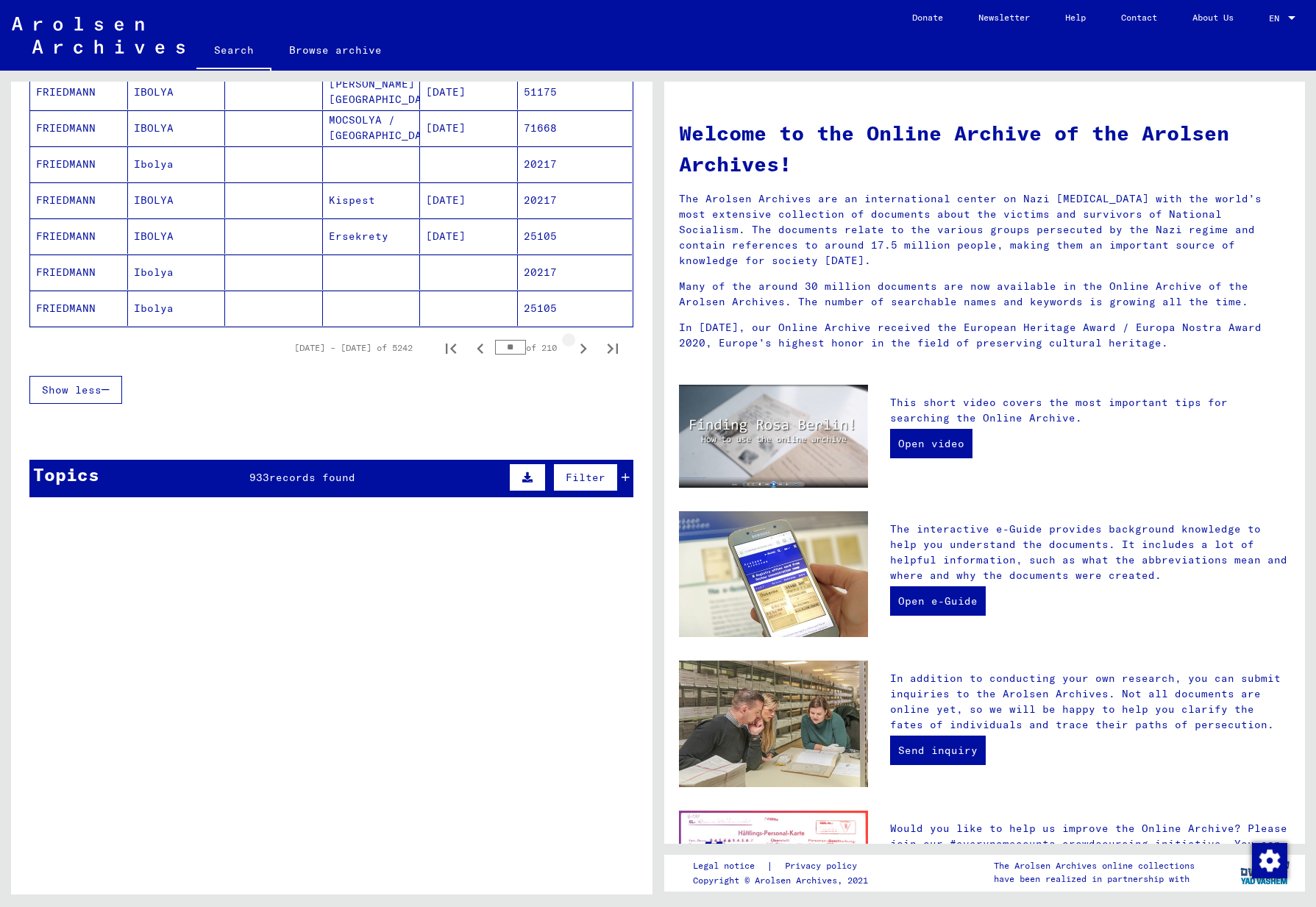
click at [573, 349] on icon "Next page" at bounding box center [583, 348] width 21 height 21
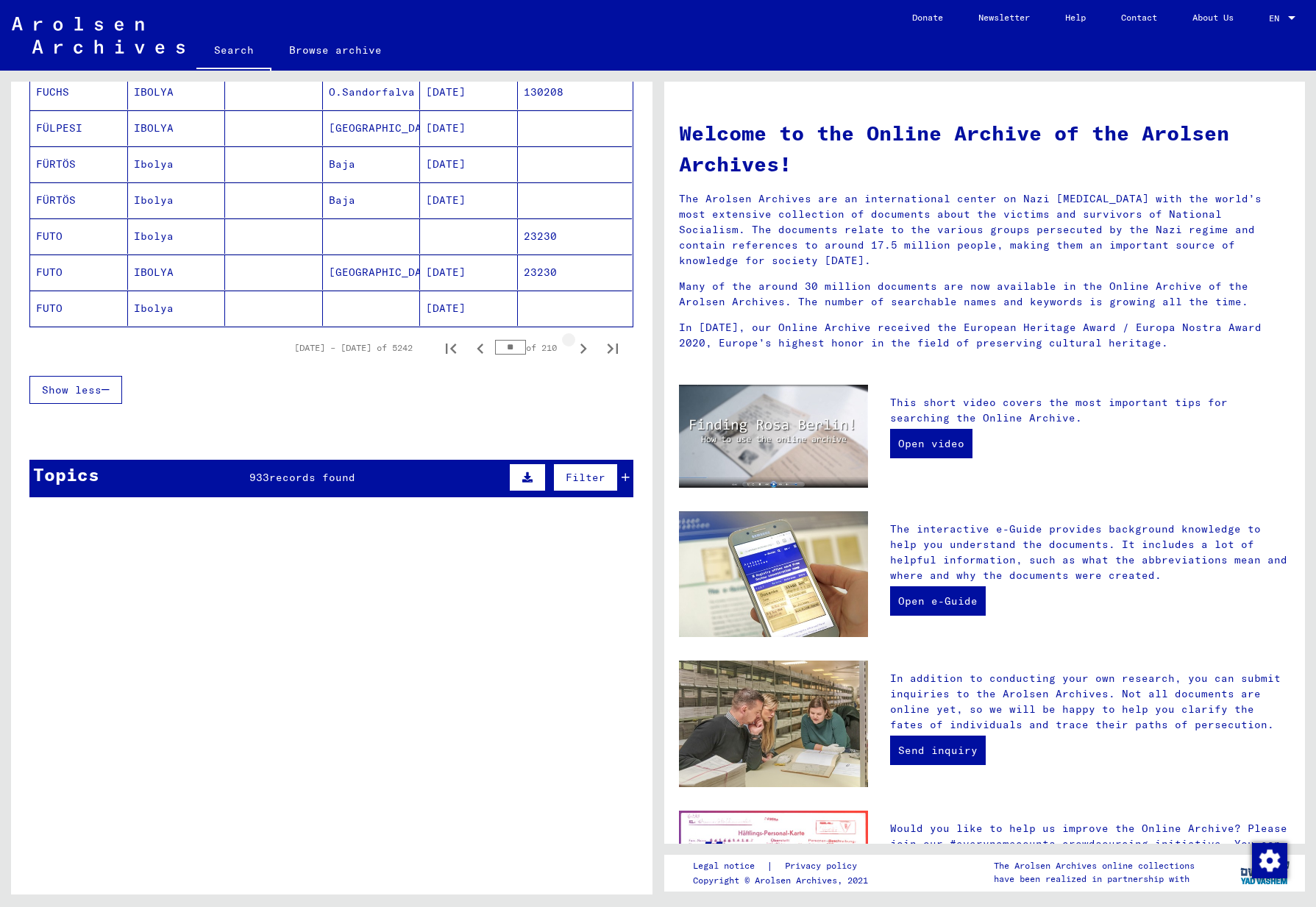
click at [573, 349] on icon "Next page" at bounding box center [583, 348] width 21 height 21
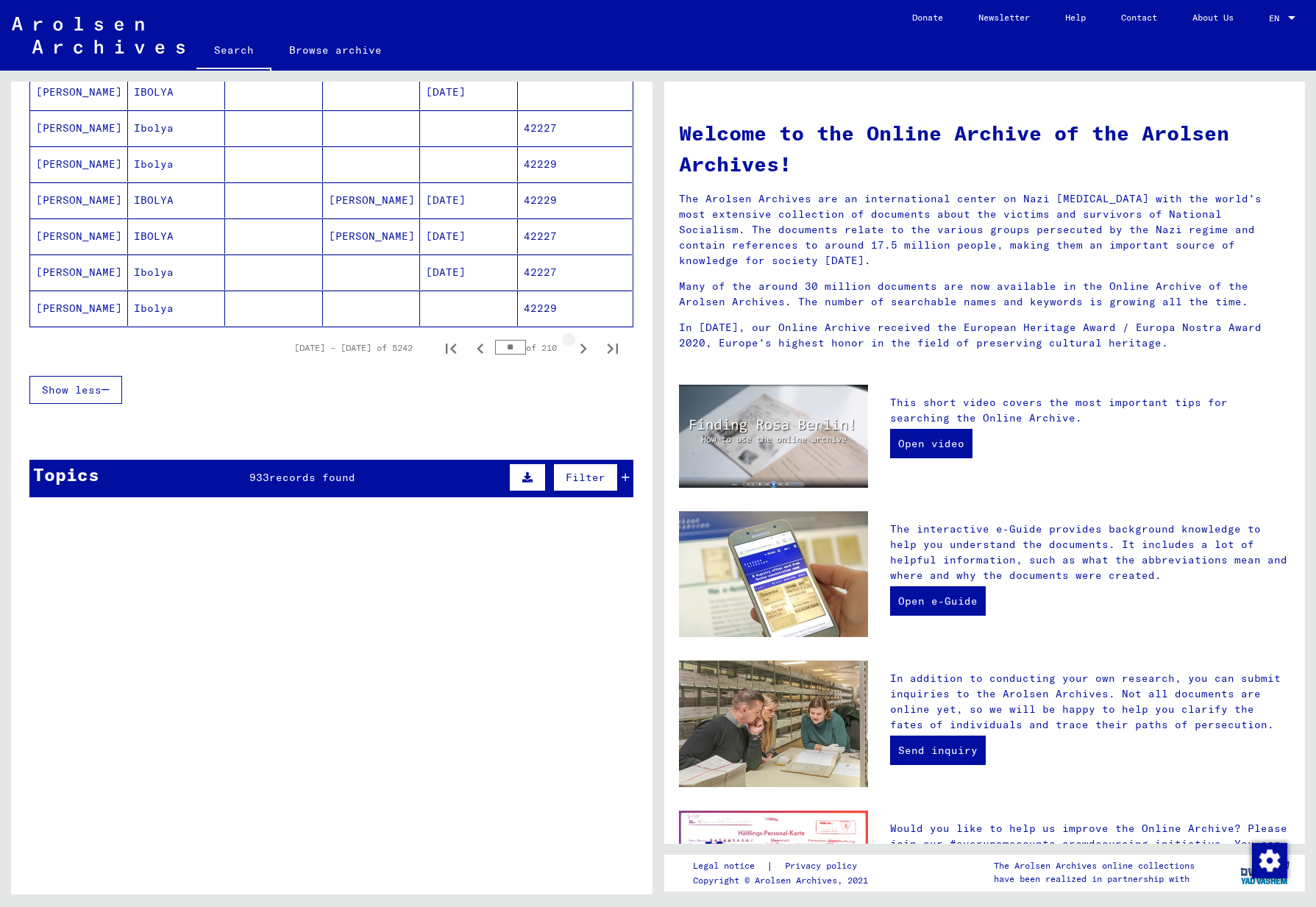
click at [573, 349] on icon "Next page" at bounding box center [583, 348] width 21 height 21
click at [573, 348] on icon "Next page" at bounding box center [583, 348] width 21 height 21
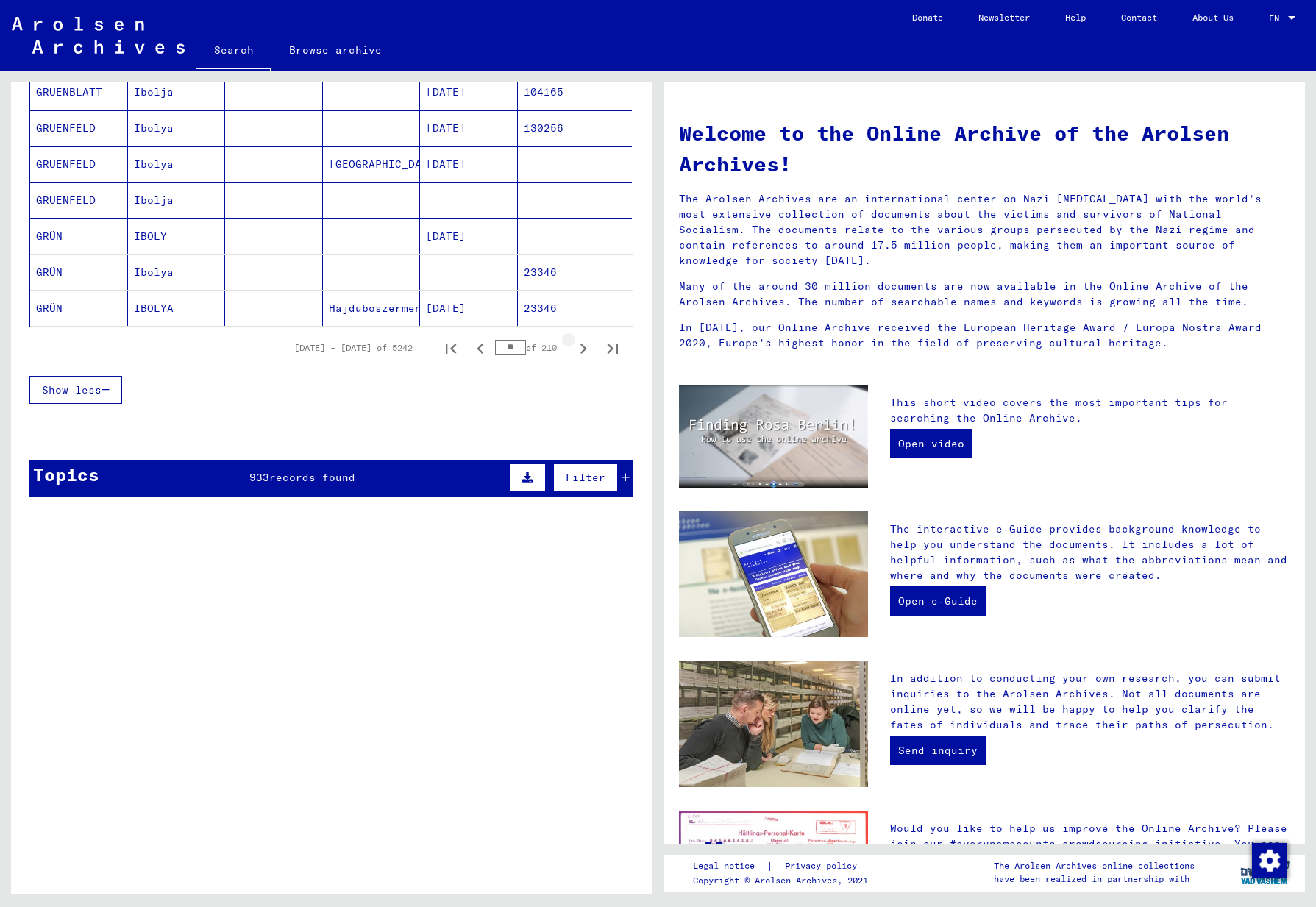
click at [573, 348] on icon "Next page" at bounding box center [583, 348] width 21 height 21
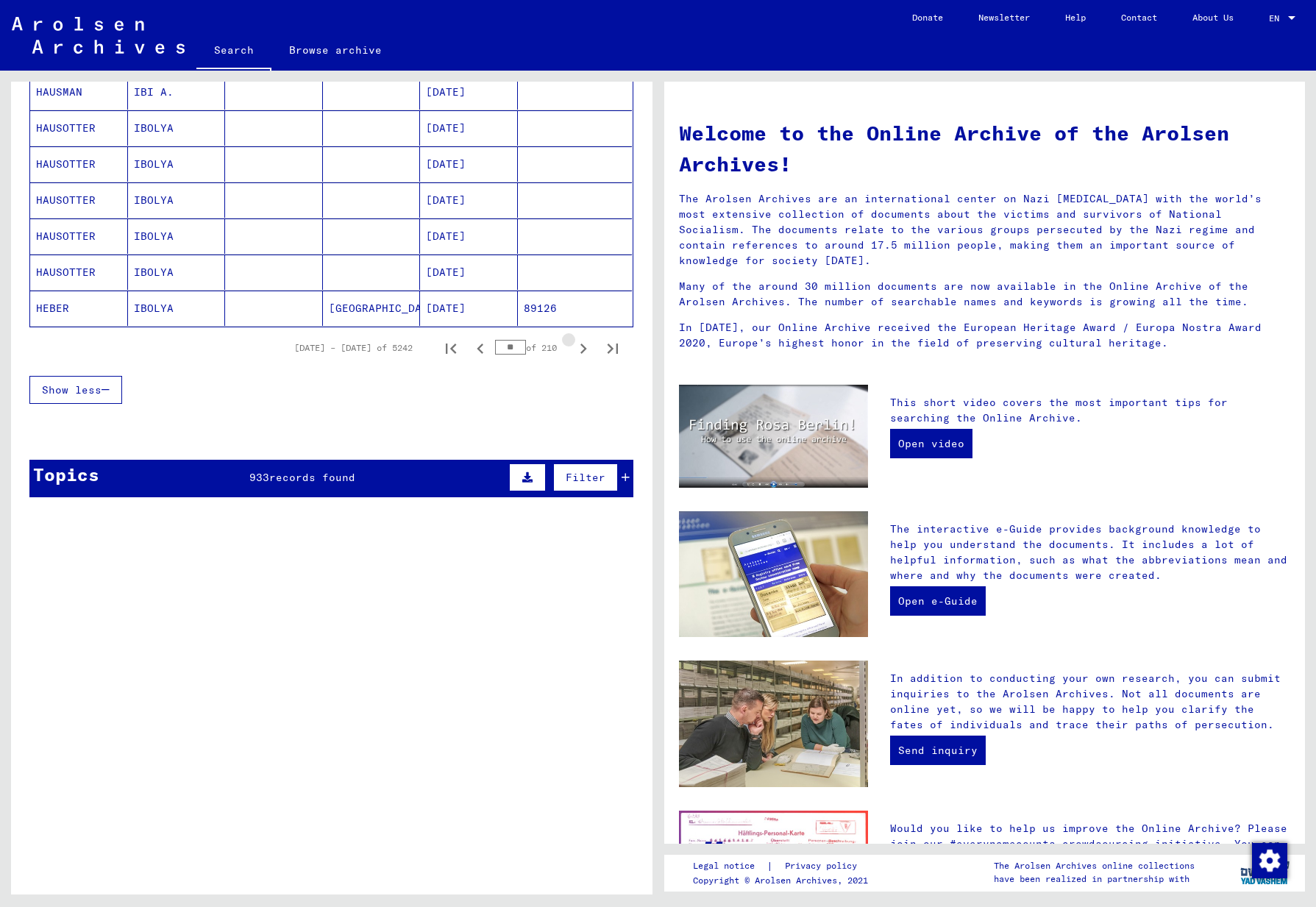
click at [573, 348] on icon "Next page" at bounding box center [583, 348] width 21 height 21
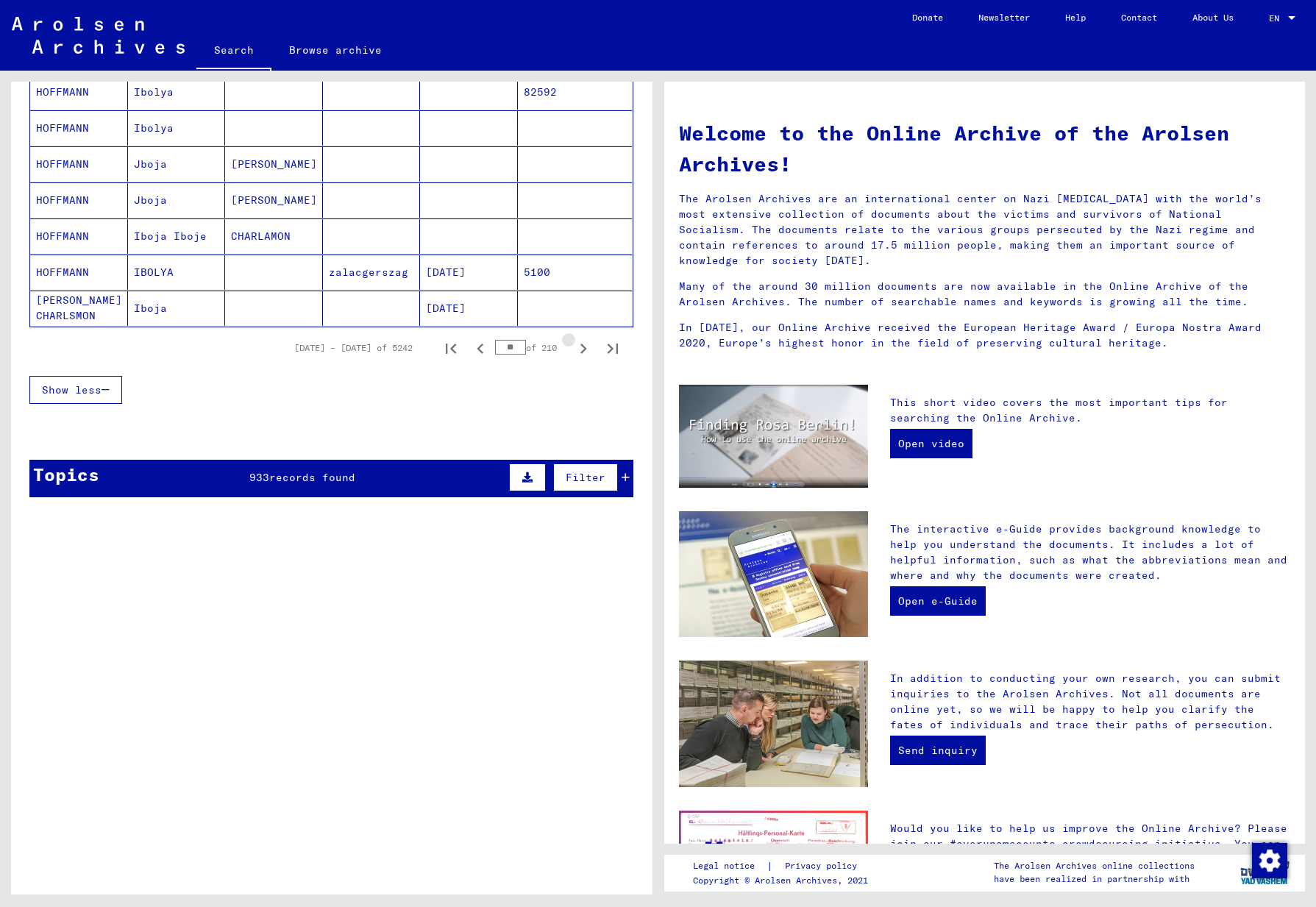
click at [573, 348] on icon "Next page" at bounding box center [583, 348] width 21 height 21
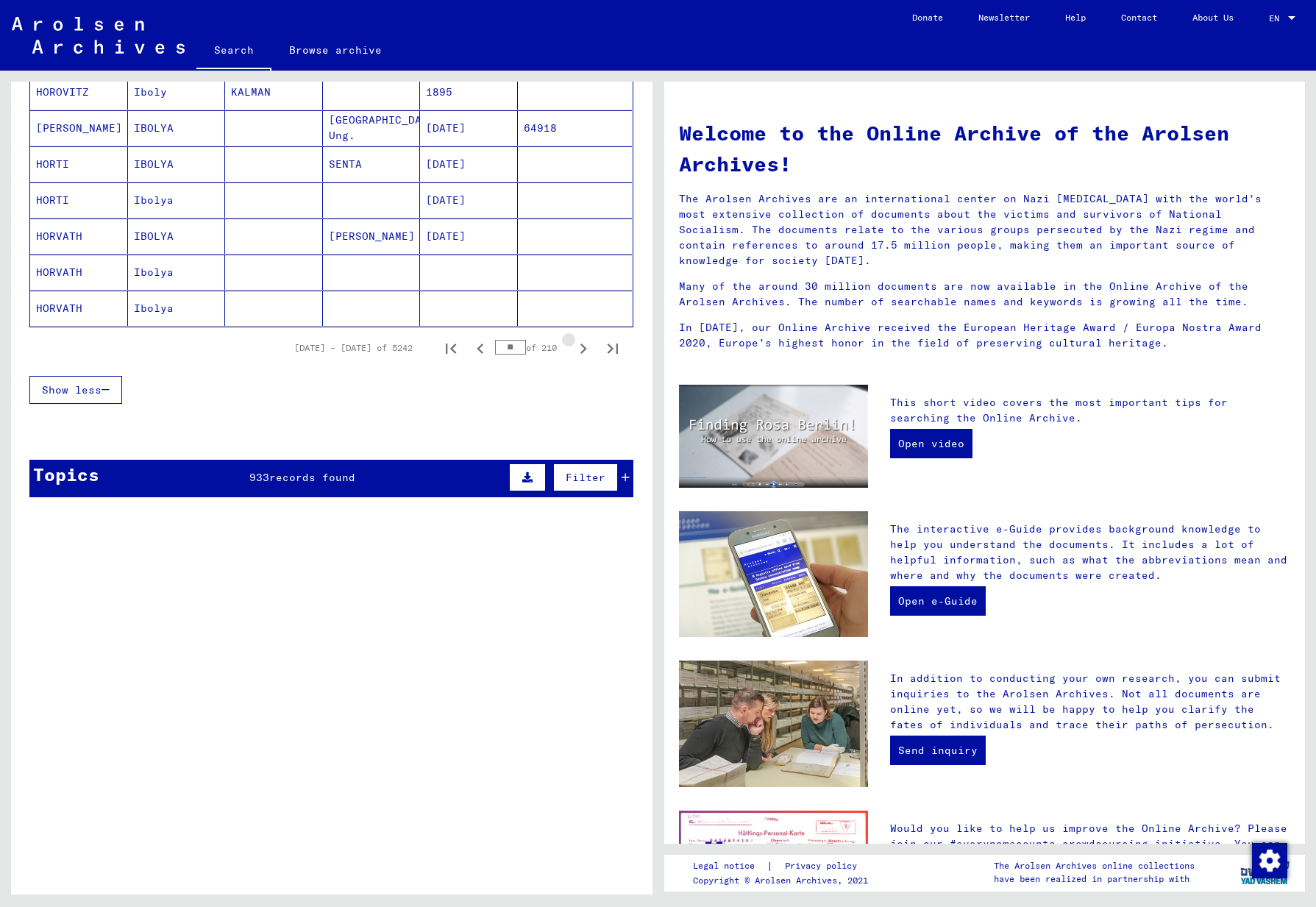
click at [573, 348] on icon "Next page" at bounding box center [583, 348] width 21 height 21
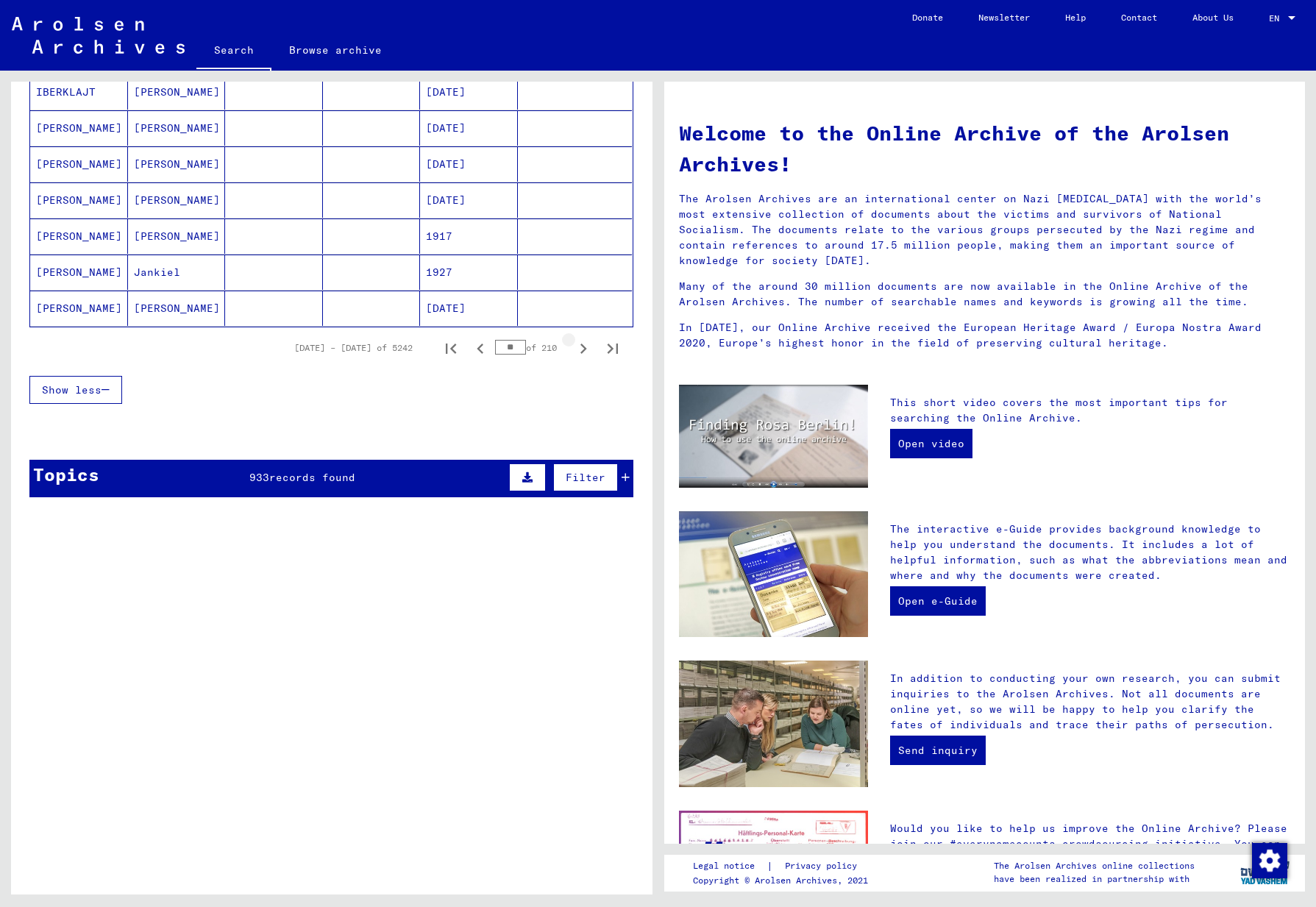
click at [573, 348] on icon "Next page" at bounding box center [583, 348] width 21 height 21
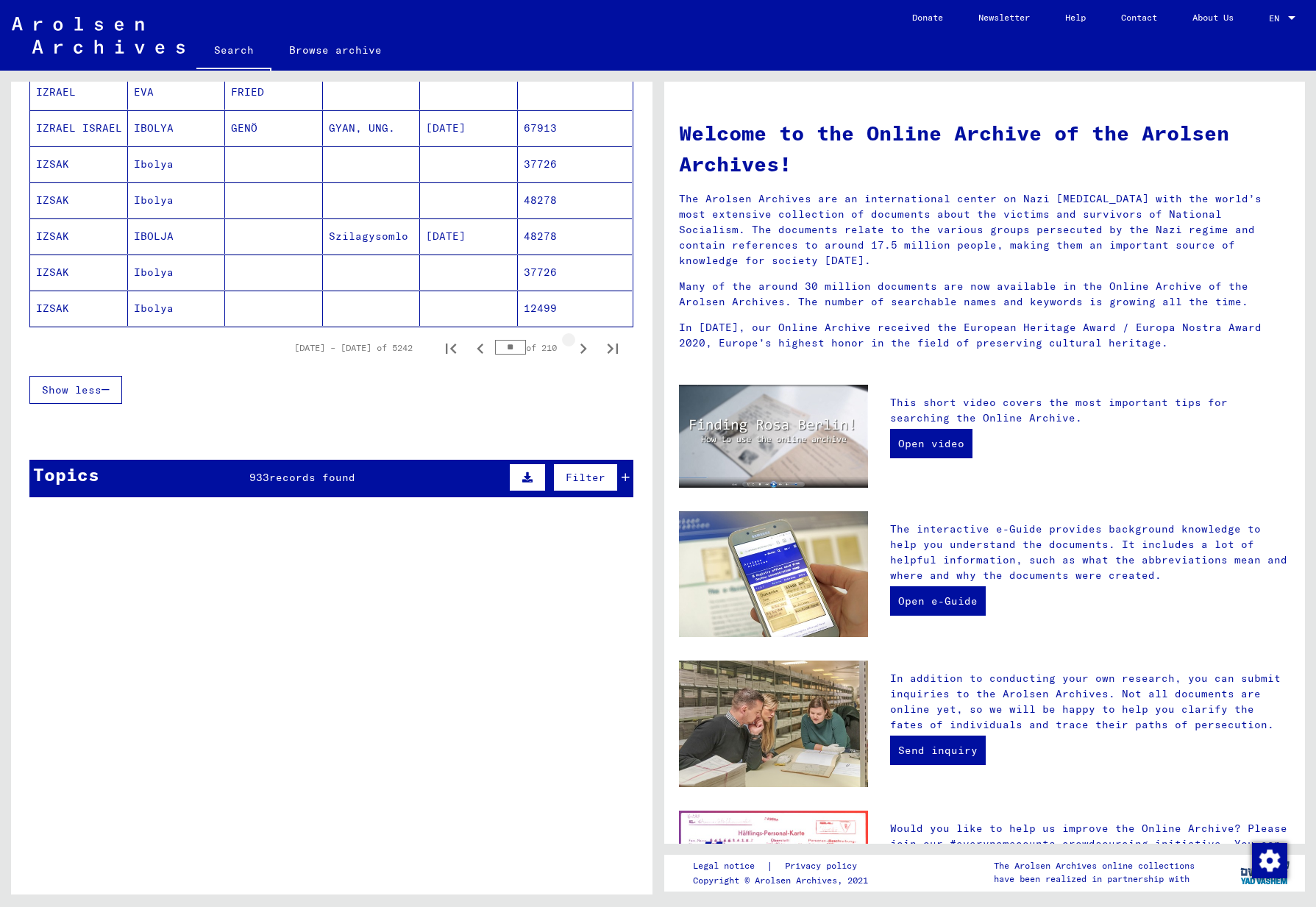
click at [573, 348] on icon "Next page" at bounding box center [583, 348] width 21 height 21
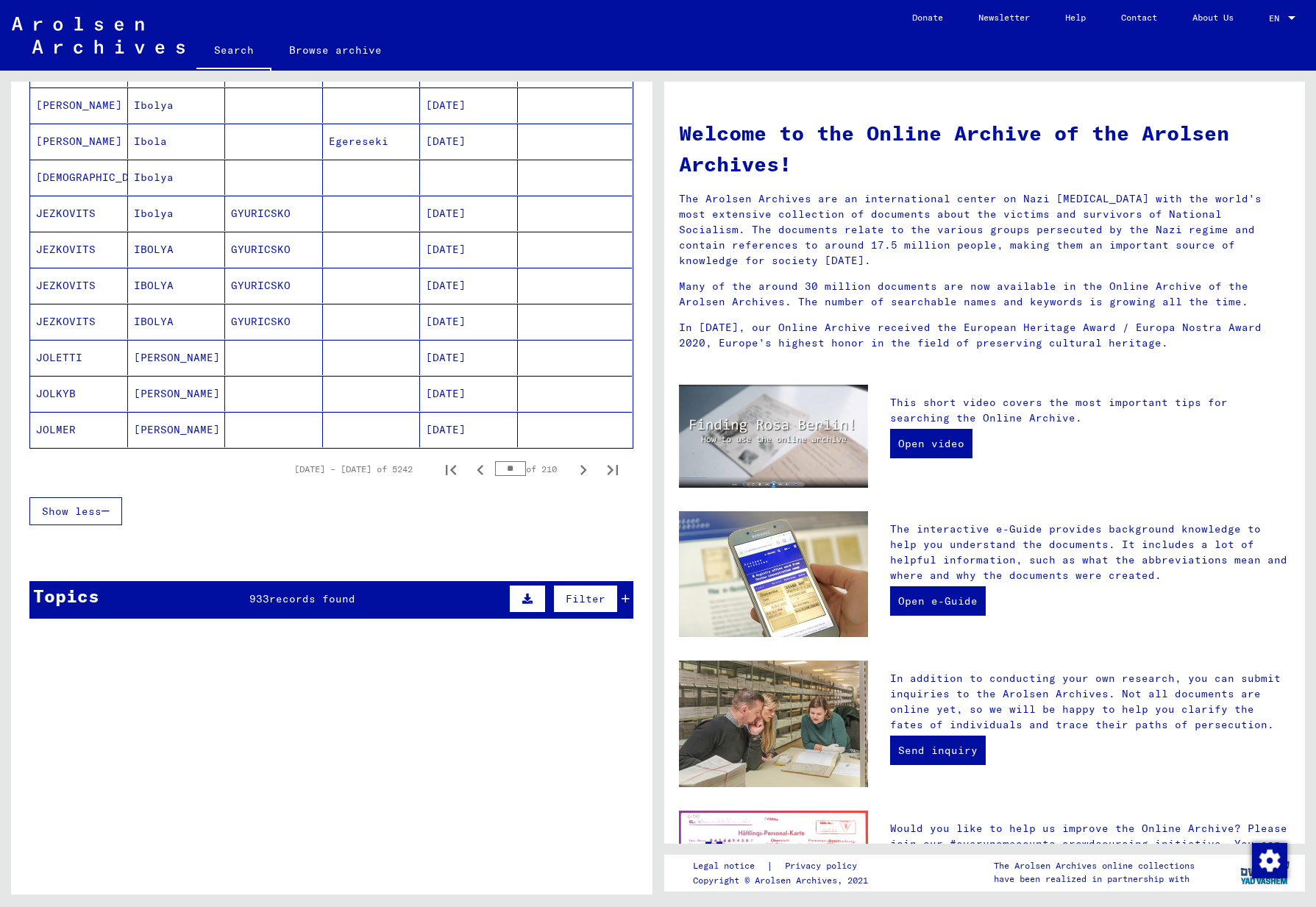
scroll to position [761, 0]
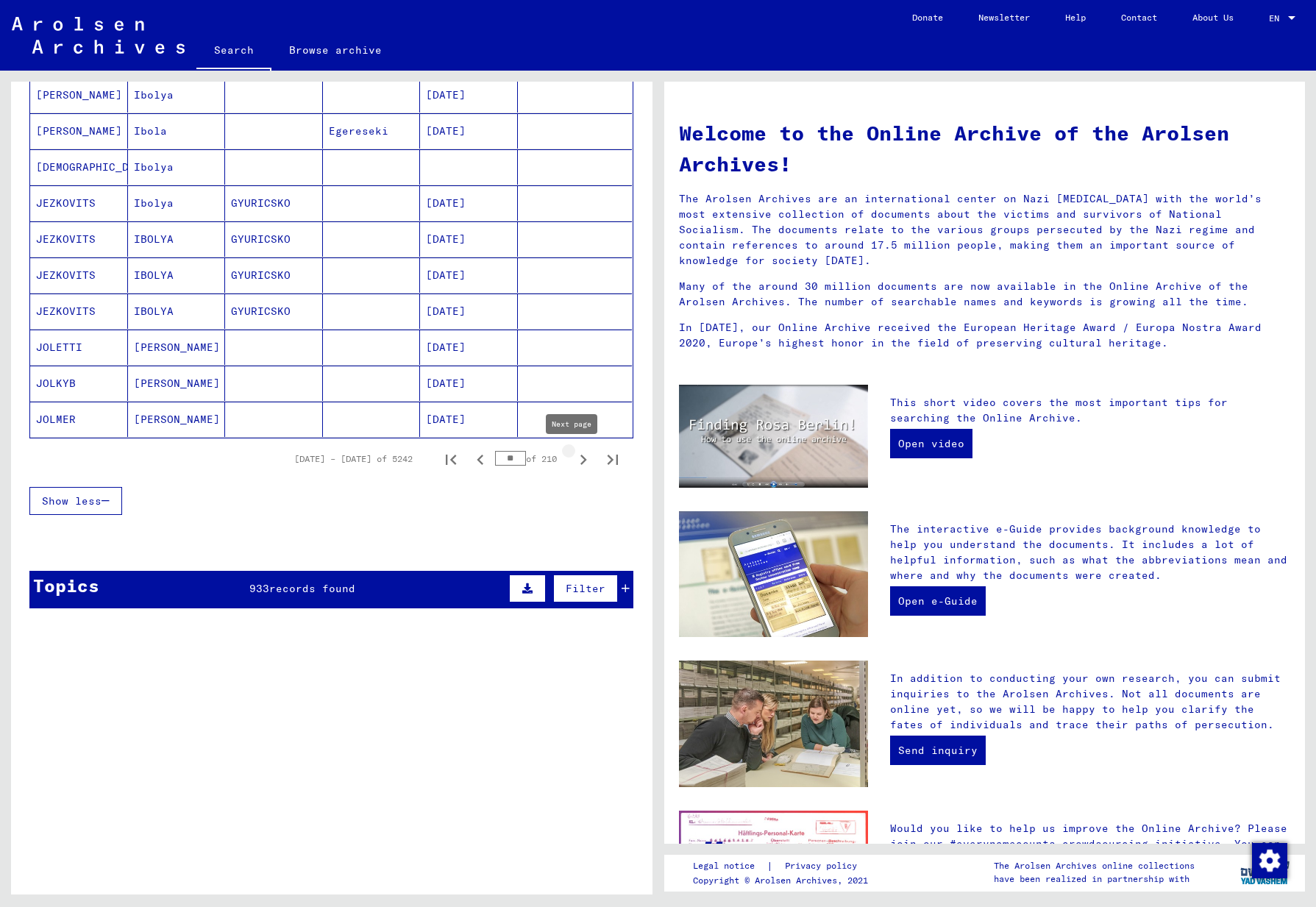
click at [573, 461] on icon "Next page" at bounding box center [583, 459] width 21 height 21
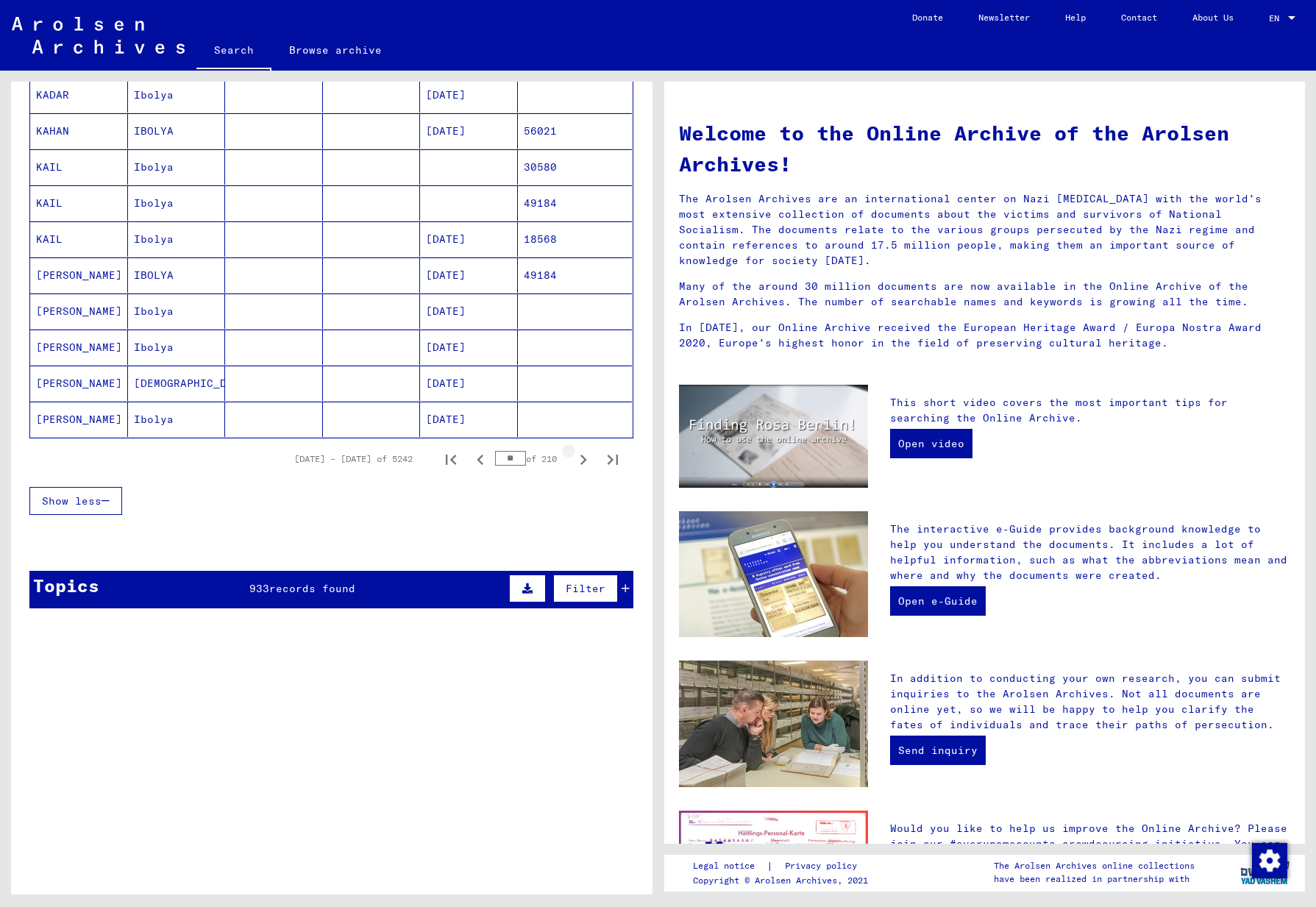
click at [573, 461] on icon "Next page" at bounding box center [583, 459] width 21 height 21
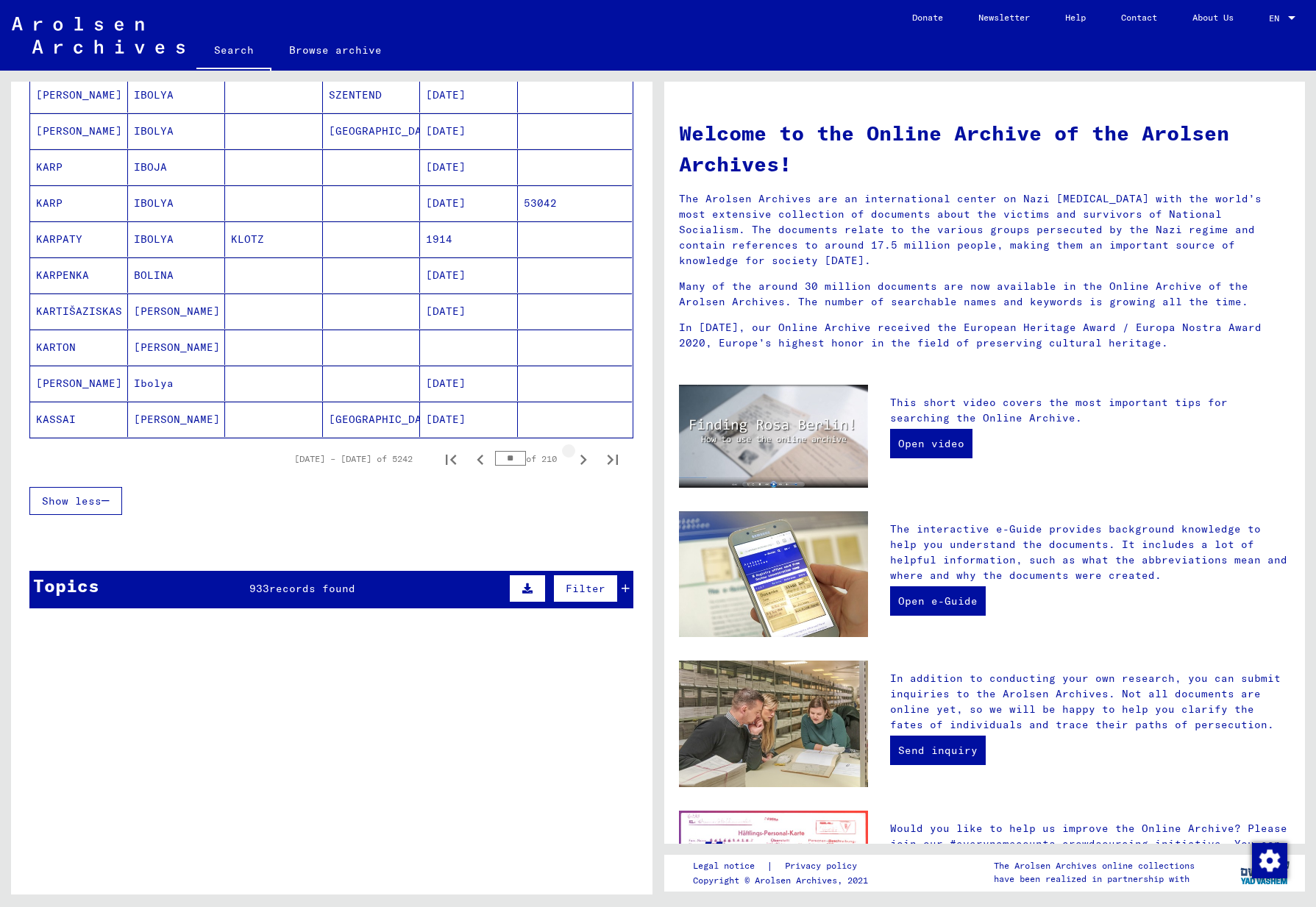
click at [573, 461] on icon "Next page" at bounding box center [583, 459] width 21 height 21
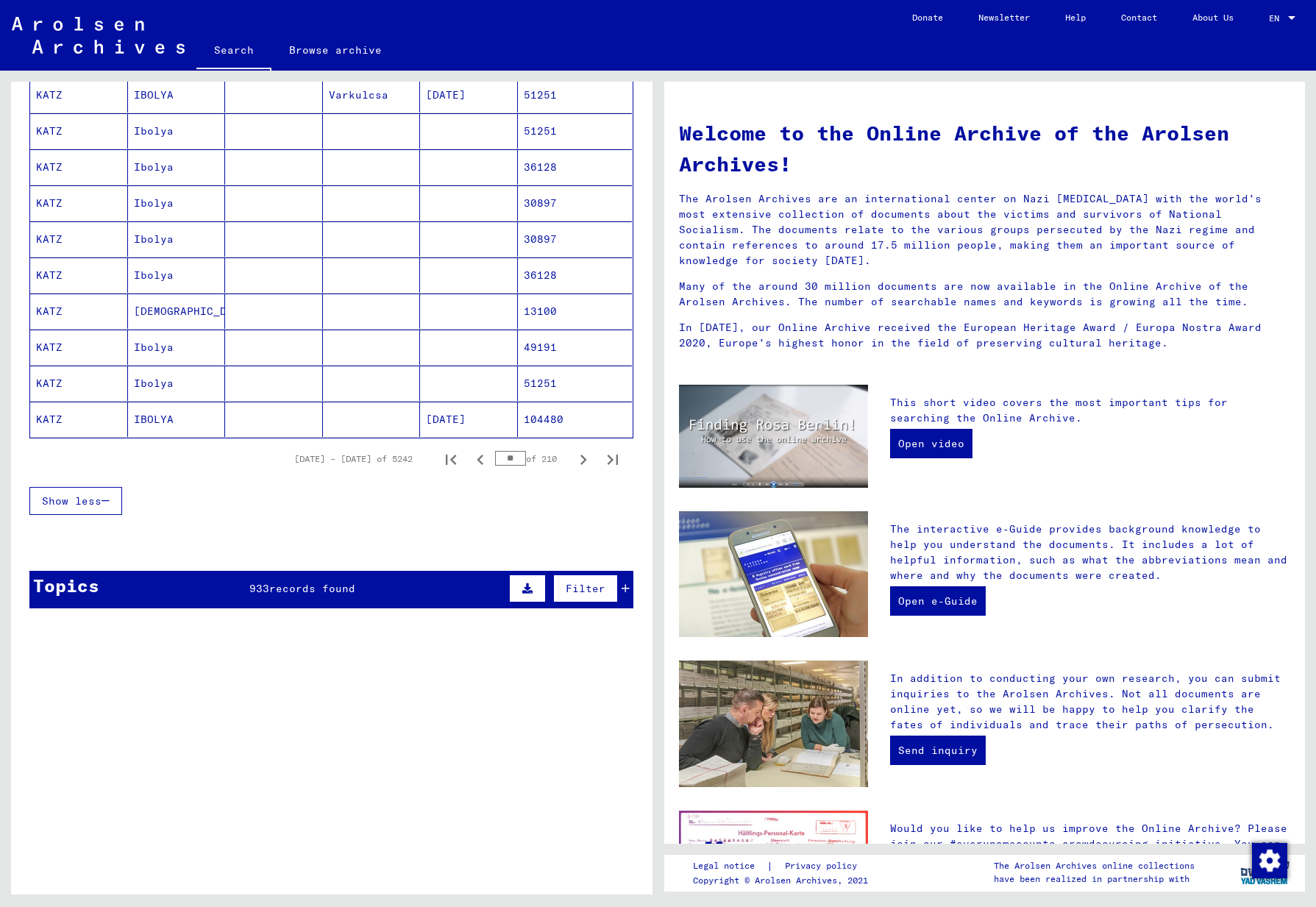
click at [573, 461] on icon "Next page" at bounding box center [583, 459] width 21 height 21
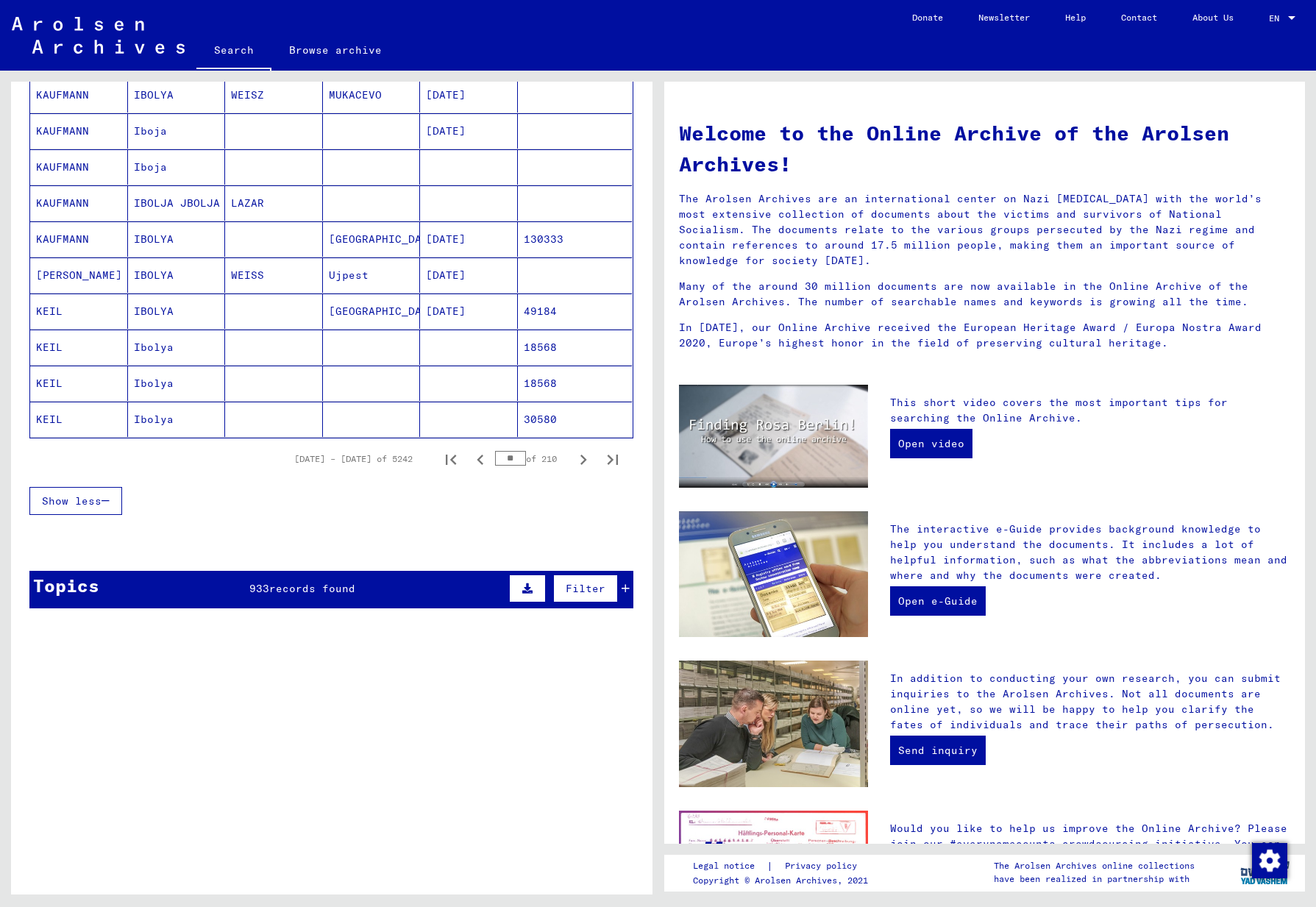
click at [573, 461] on icon "Next page" at bounding box center [583, 459] width 21 height 21
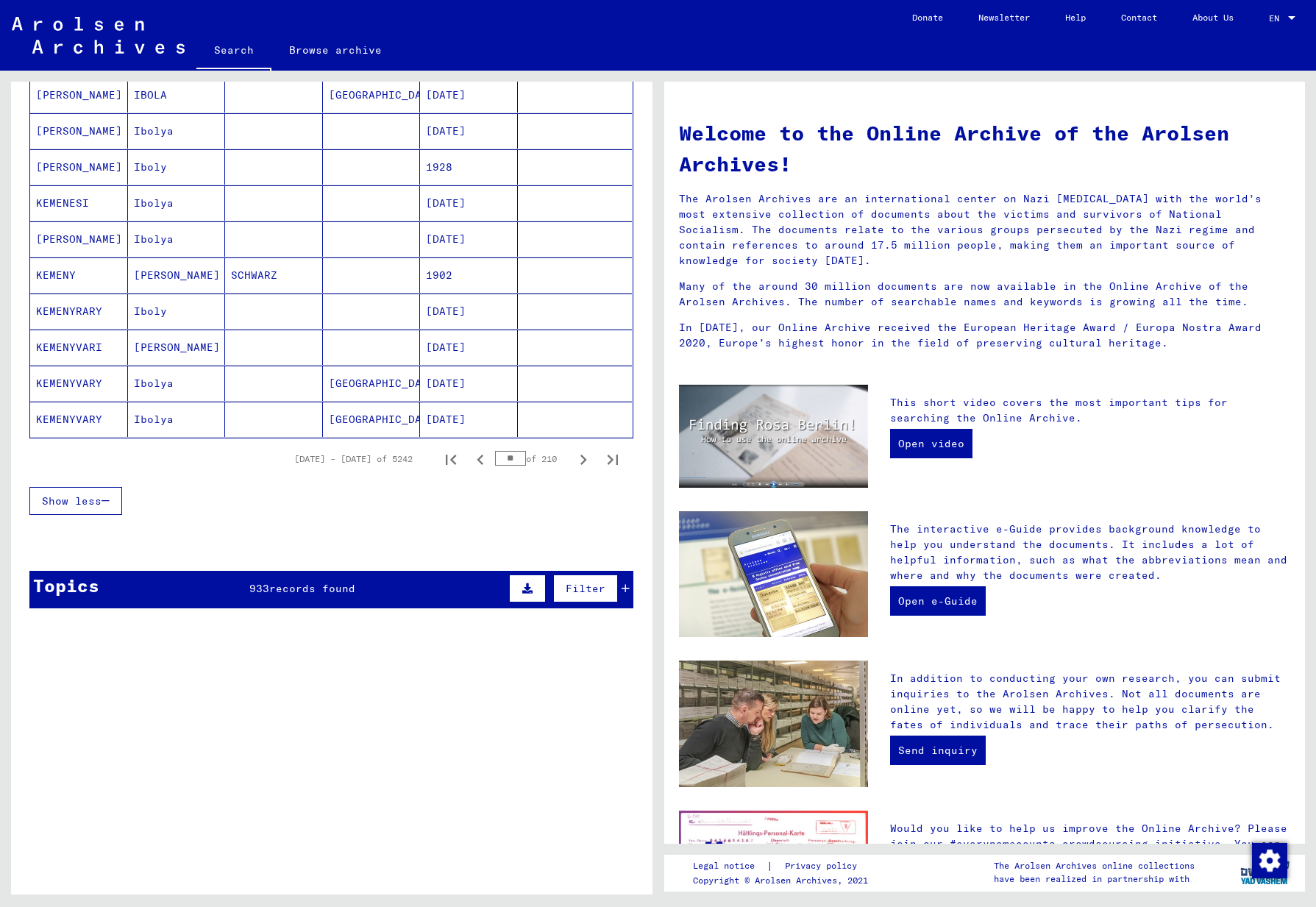
click at [573, 461] on icon "Next page" at bounding box center [583, 459] width 21 height 21
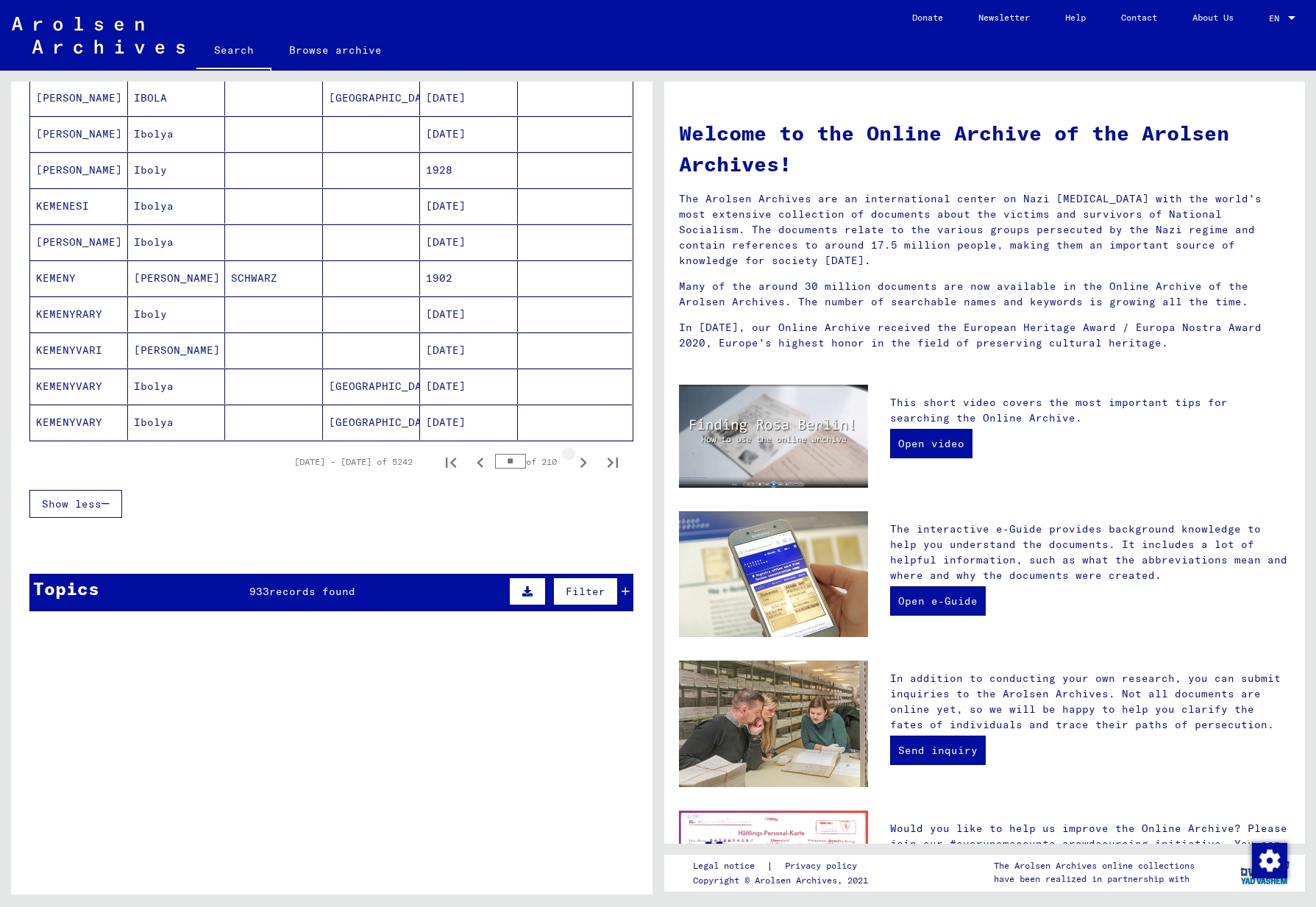
click at [581, 461] on icon "Next page" at bounding box center [584, 463] width 7 height 10
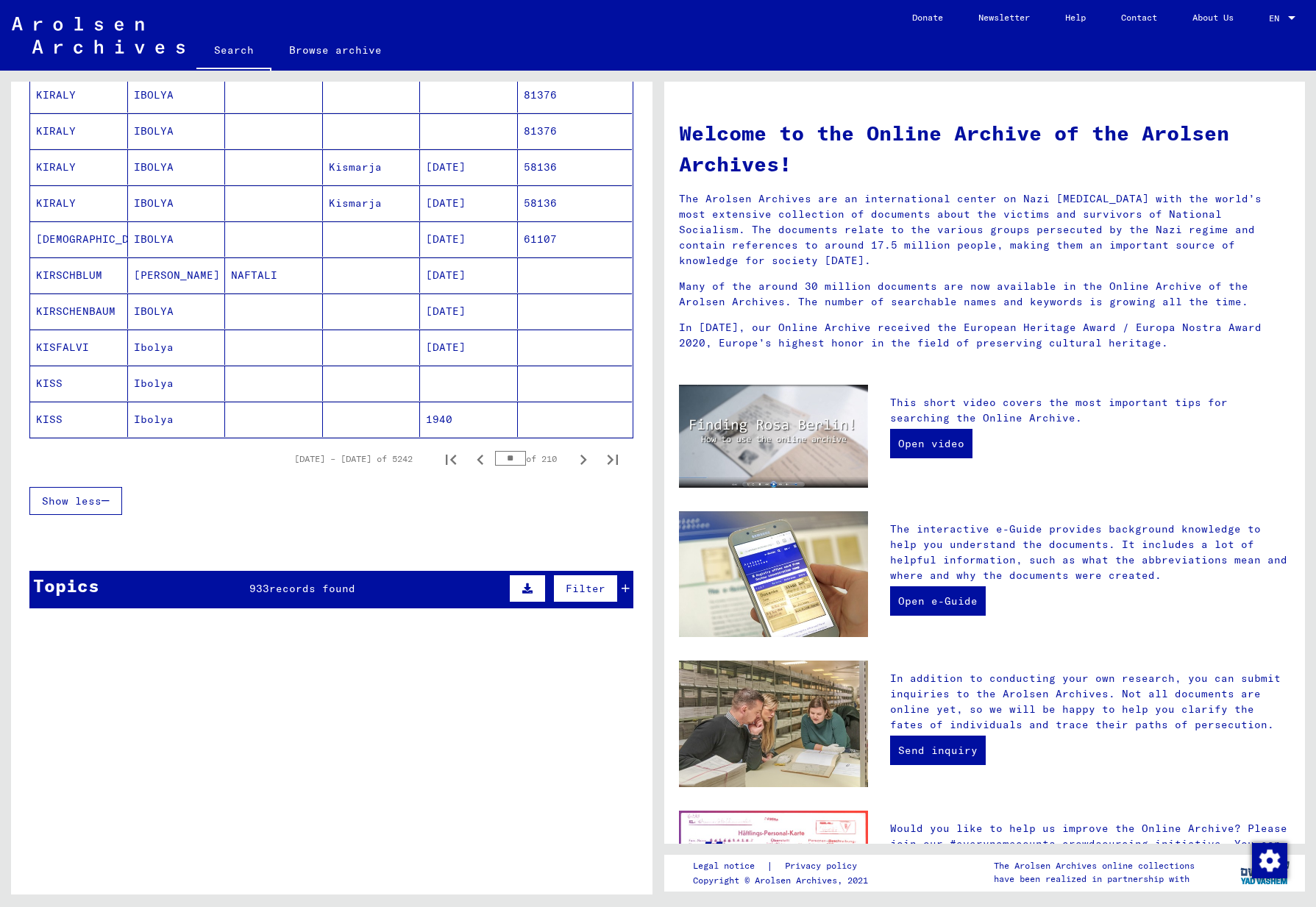
click at [573, 461] on icon "Next page" at bounding box center [583, 459] width 21 height 21
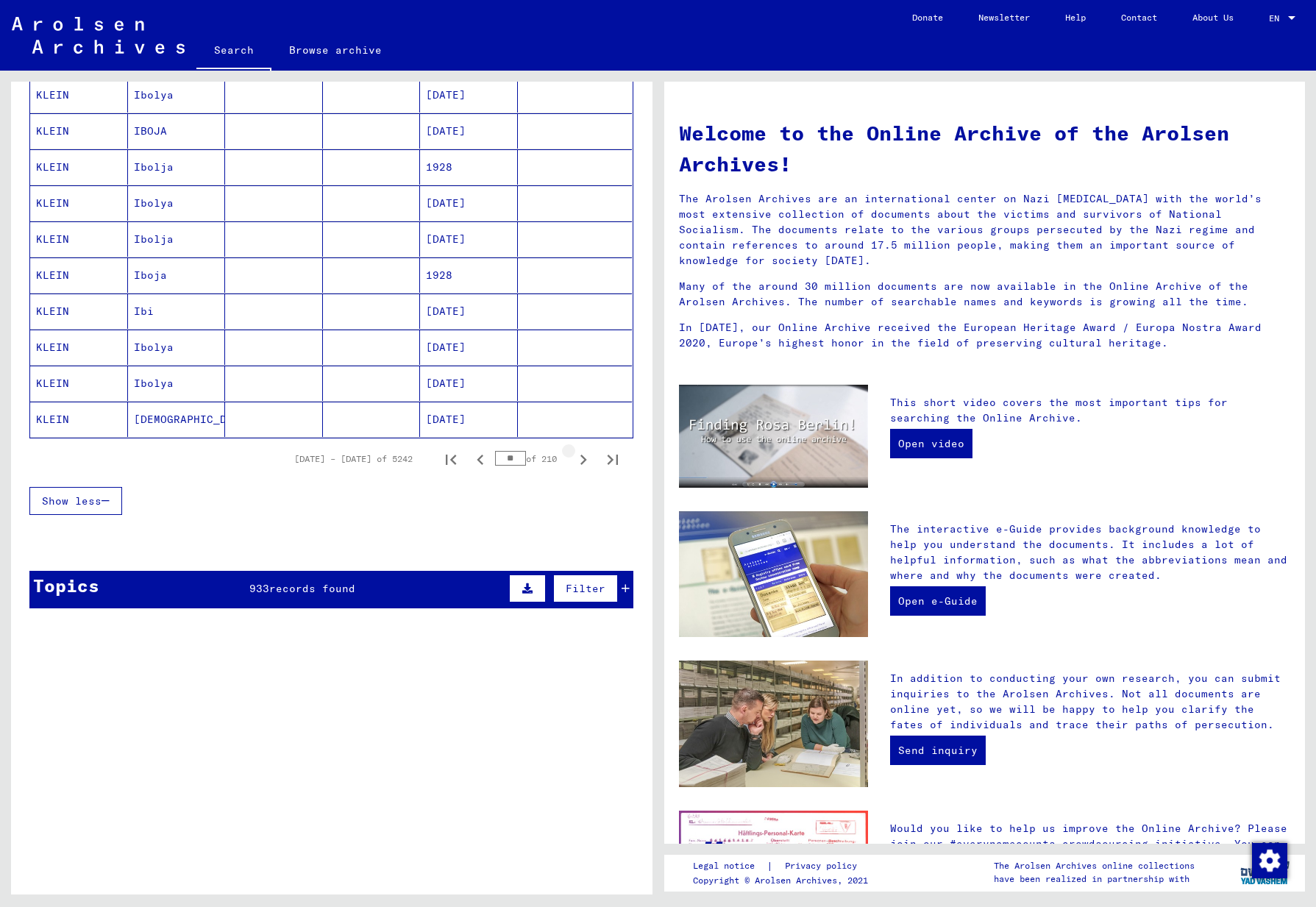
click at [573, 461] on icon "Next page" at bounding box center [583, 459] width 21 height 21
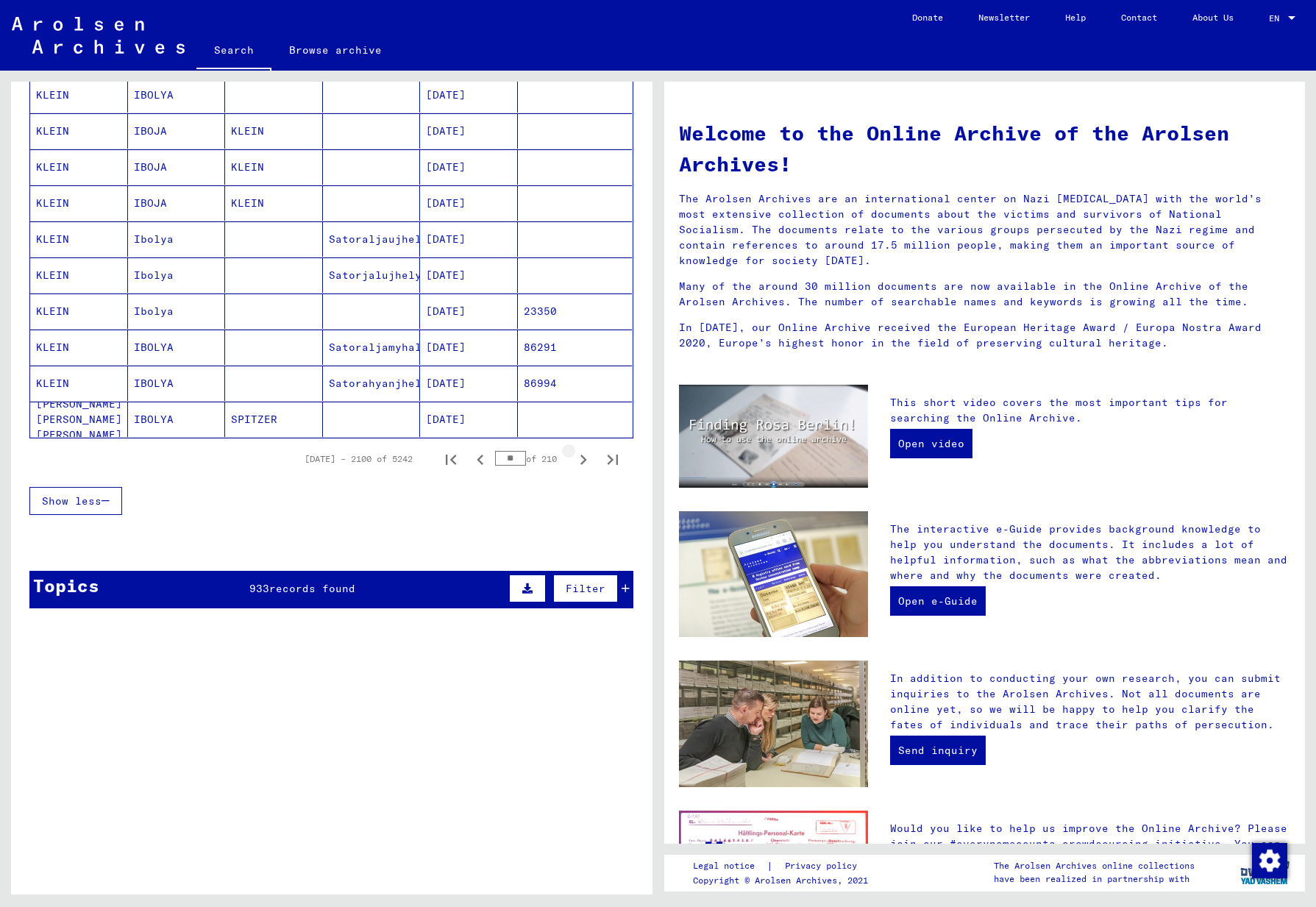
click at [581, 458] on icon "Next page" at bounding box center [584, 460] width 7 height 10
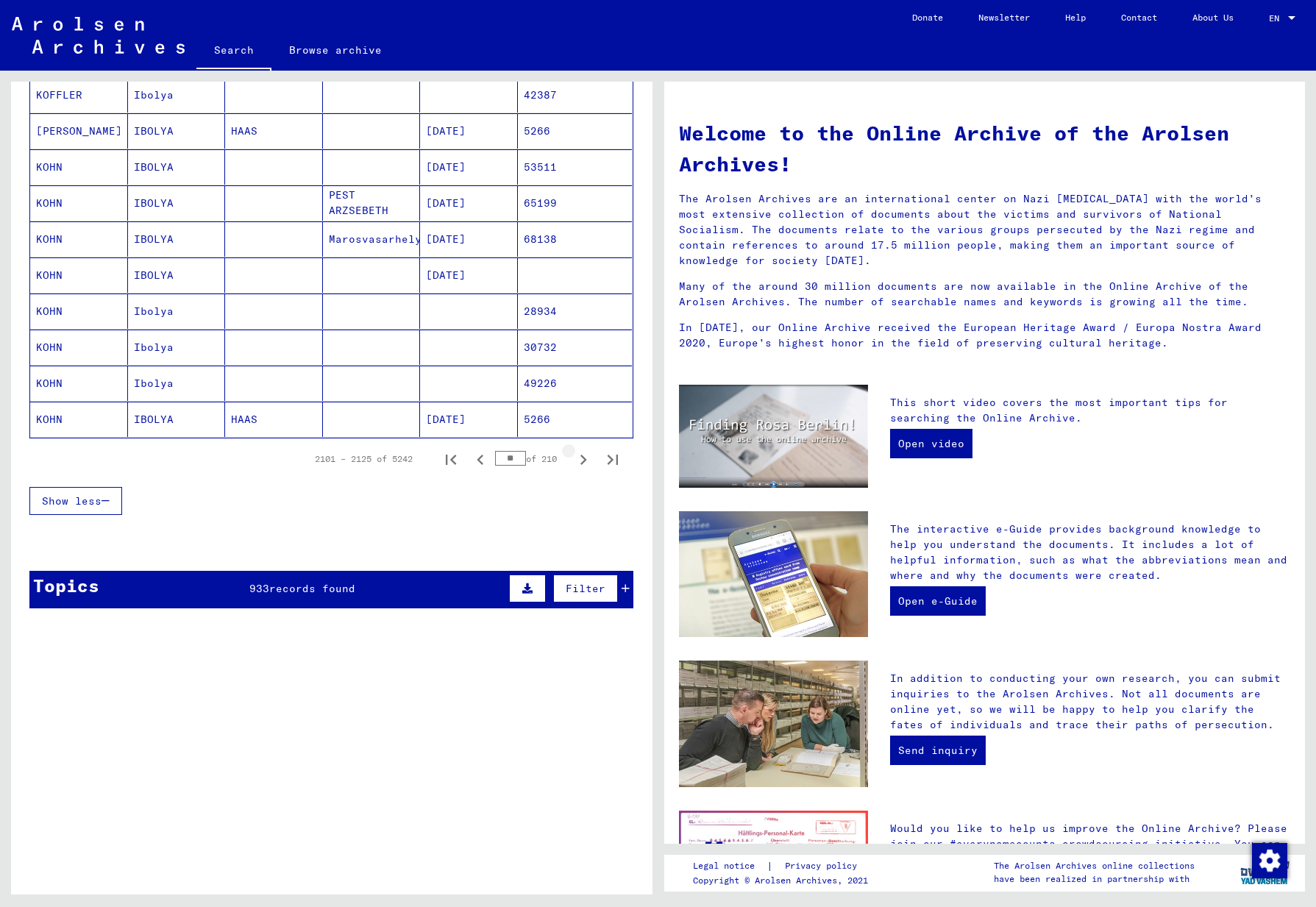
click at [581, 458] on icon "Next page" at bounding box center [584, 460] width 7 height 10
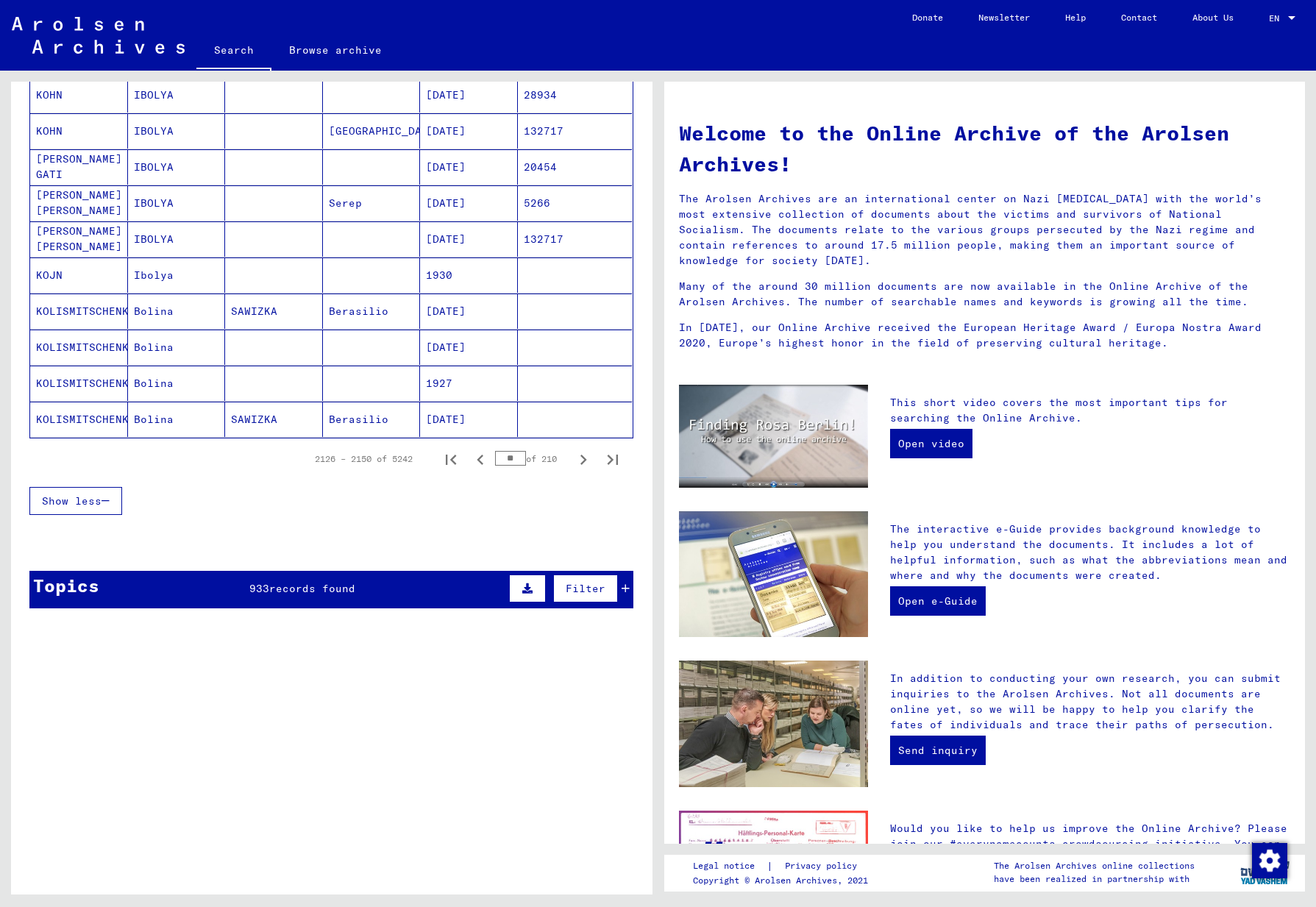
click at [581, 458] on icon "Next page" at bounding box center [584, 460] width 7 height 10
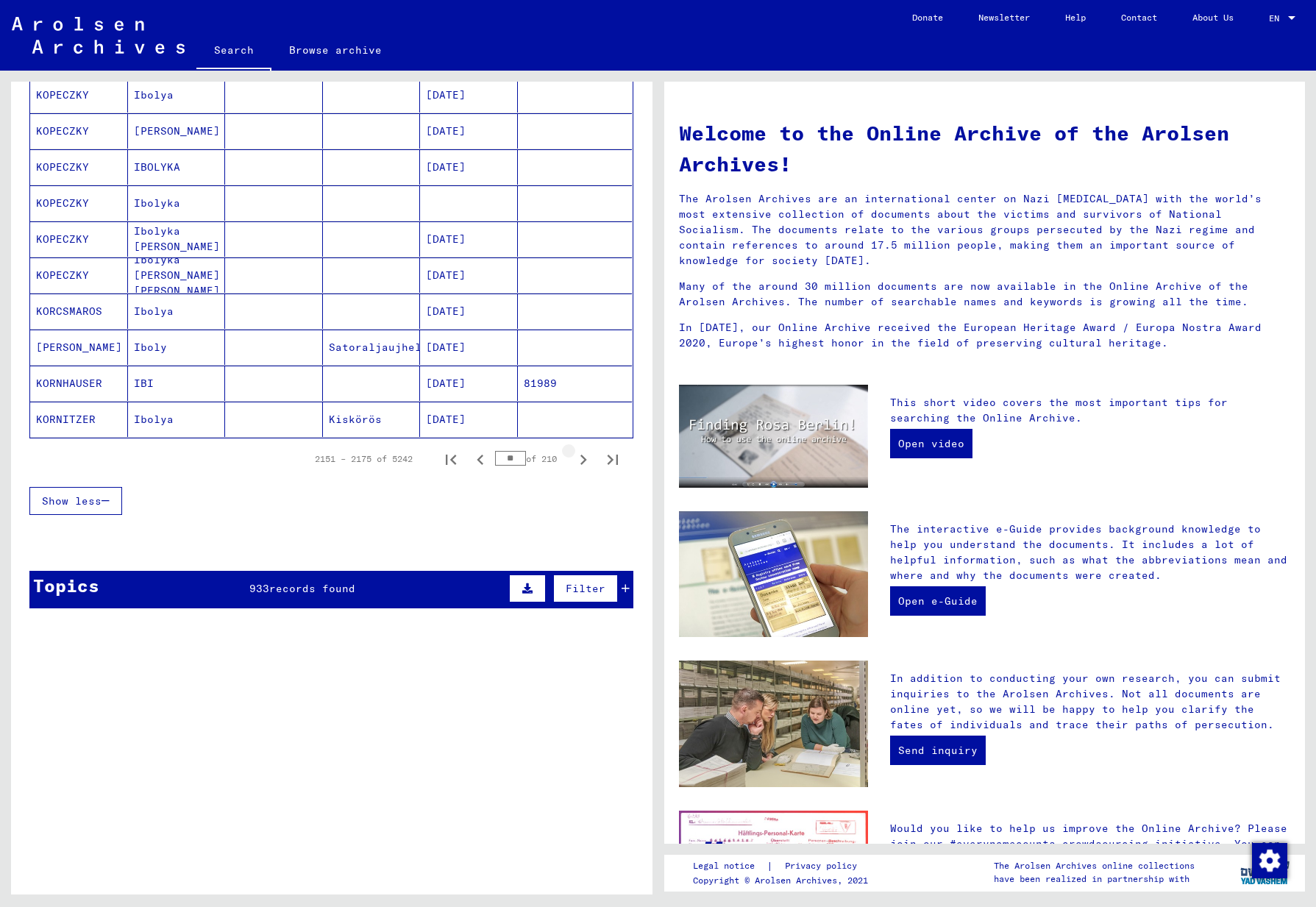
click at [581, 458] on icon "Next page" at bounding box center [584, 460] width 7 height 10
type input "**"
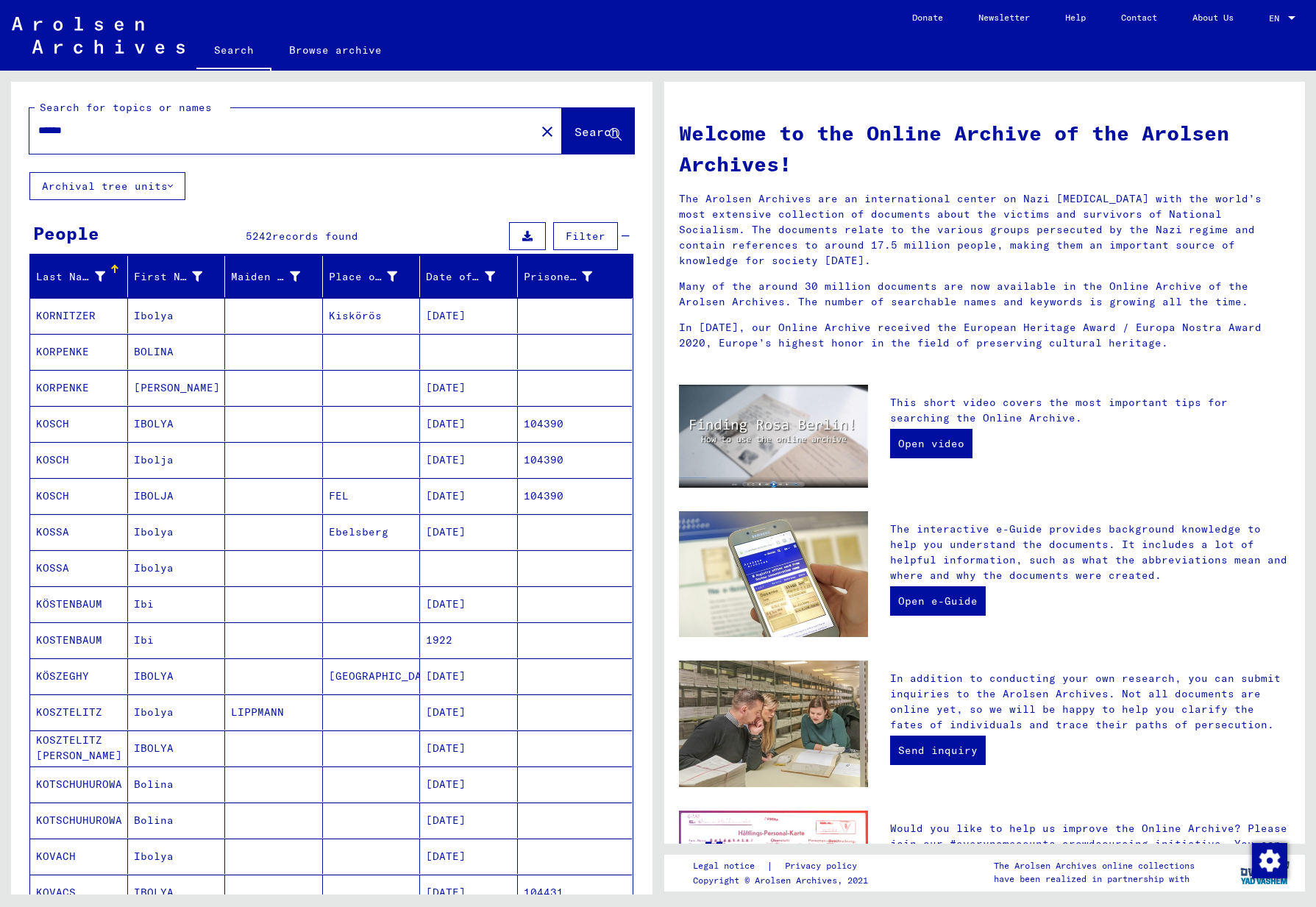
scroll to position [0, 0]
click at [91, 130] on input "******" at bounding box center [278, 131] width 480 height 16
type input "*"
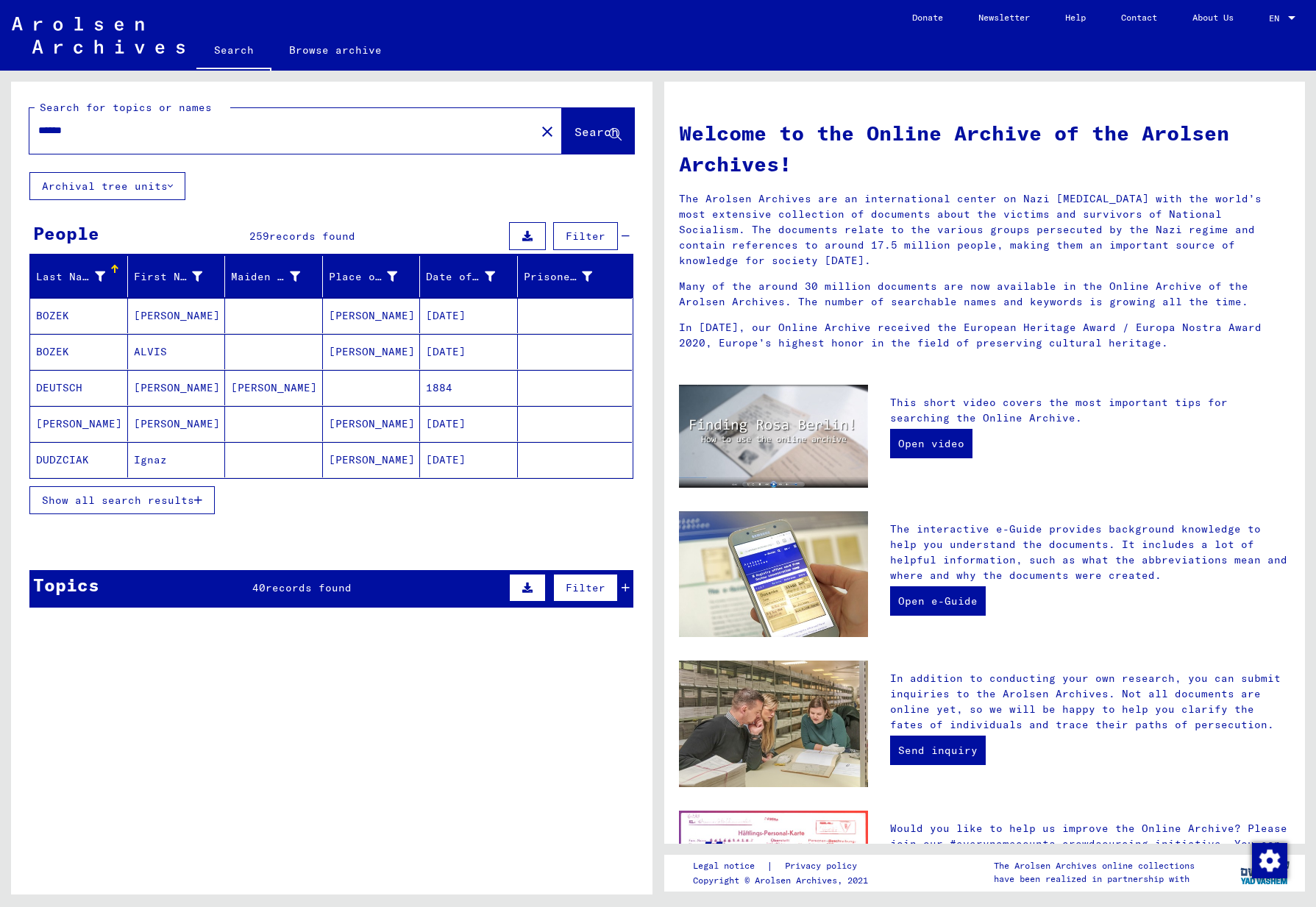
click at [173, 183] on icon at bounding box center [170, 186] width 5 height 10
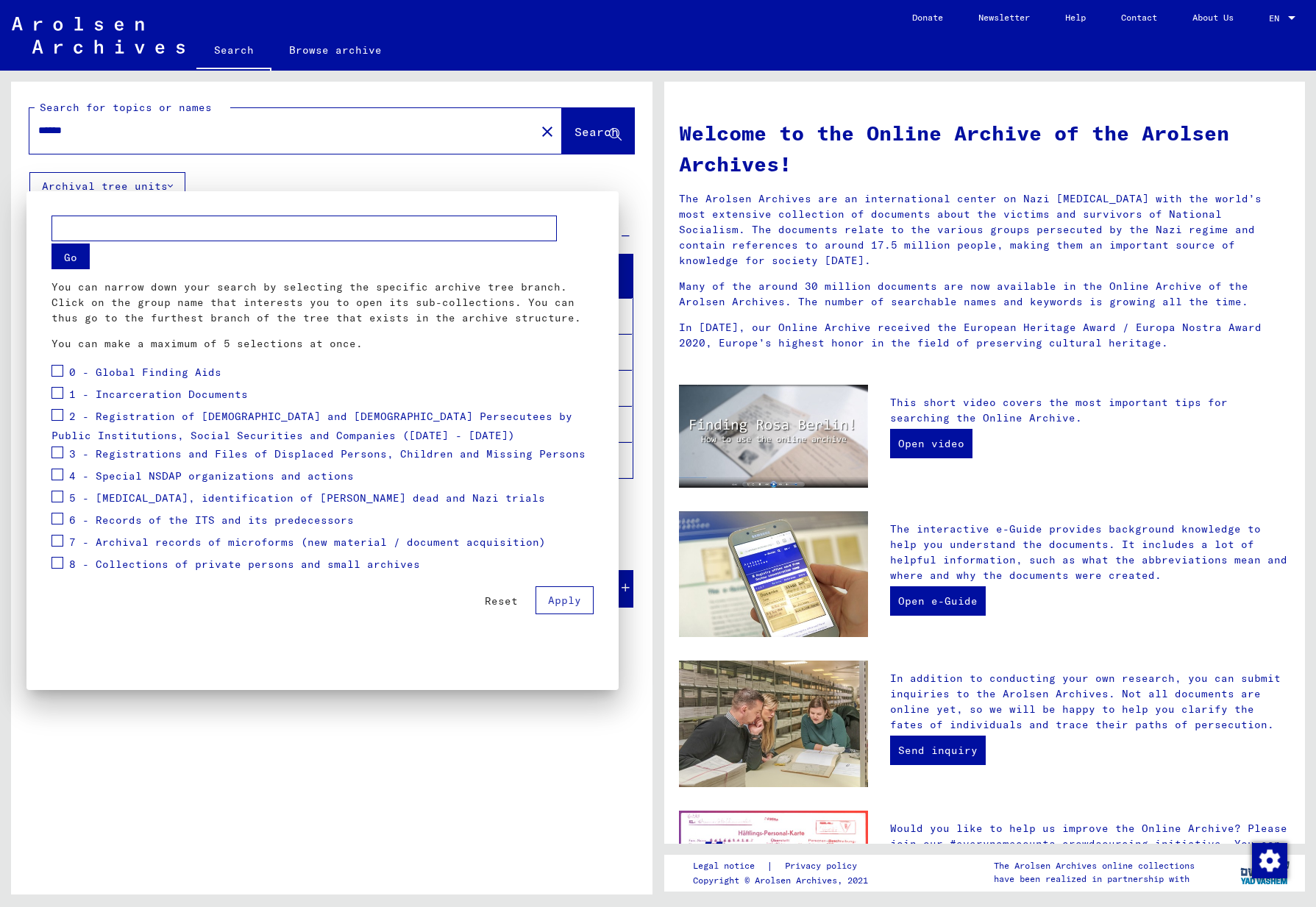
click at [223, 175] on div at bounding box center [658, 454] width 1316 height 907
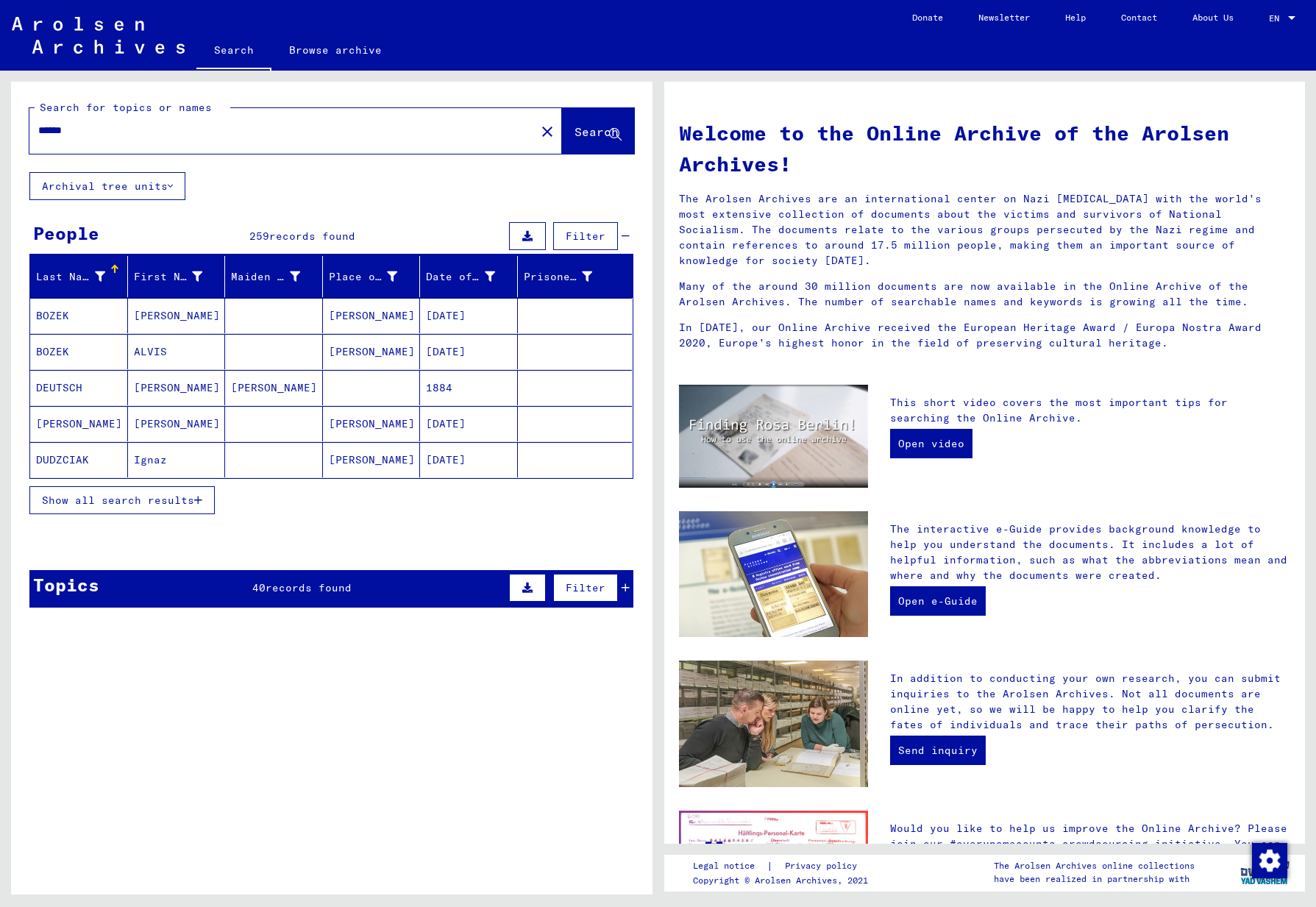
drag, startPoint x: 98, startPoint y: 128, endPoint x: 41, endPoint y: 129, distance: 57.0
click at [37, 128] on div "******" at bounding box center [274, 131] width 488 height 33
click at [414, 123] on input "******" at bounding box center [278, 131] width 480 height 16
click at [583, 233] on span "Filter" at bounding box center [586, 236] width 40 height 13
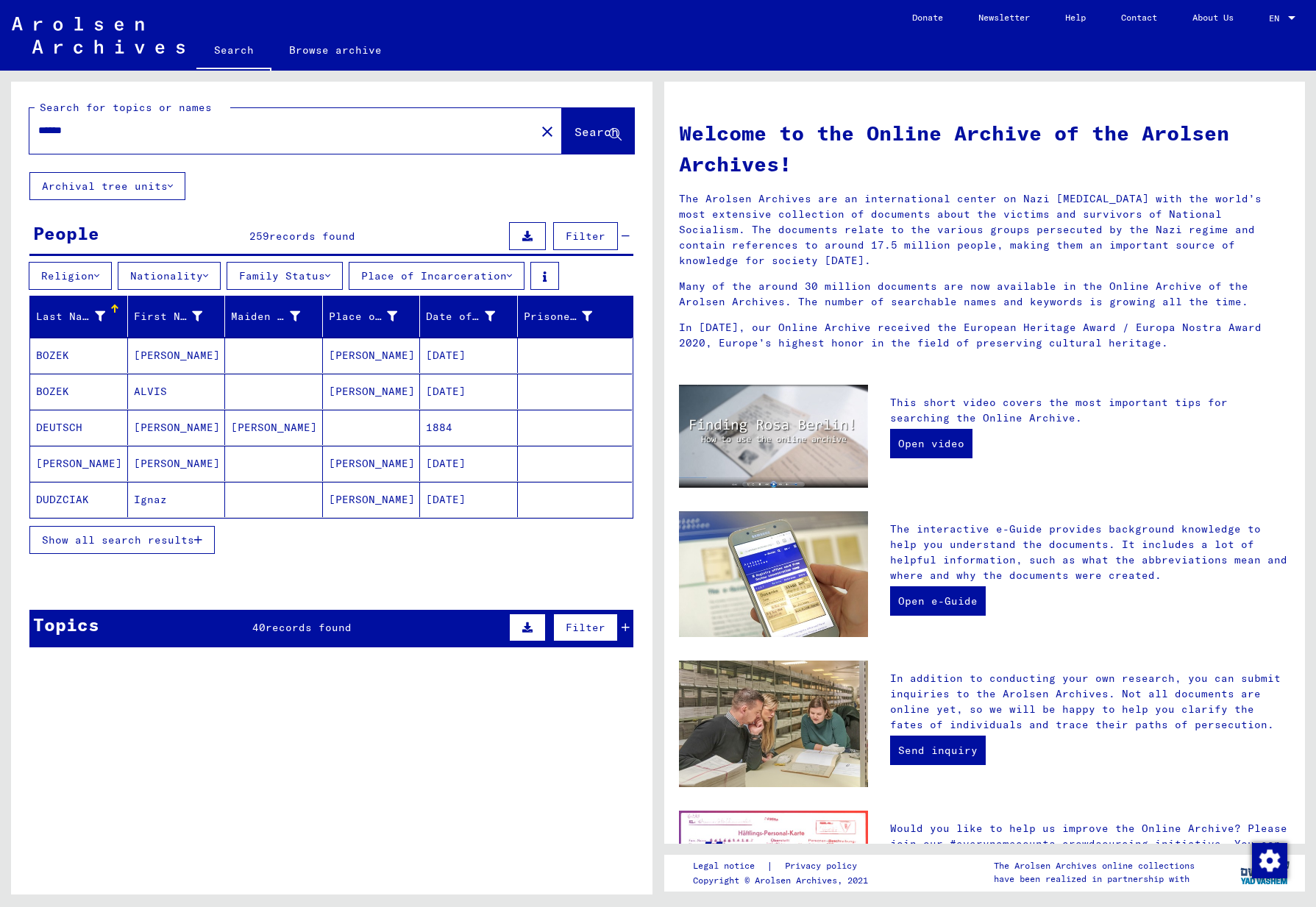
click at [208, 274] on button "Nationality" at bounding box center [169, 276] width 103 height 28
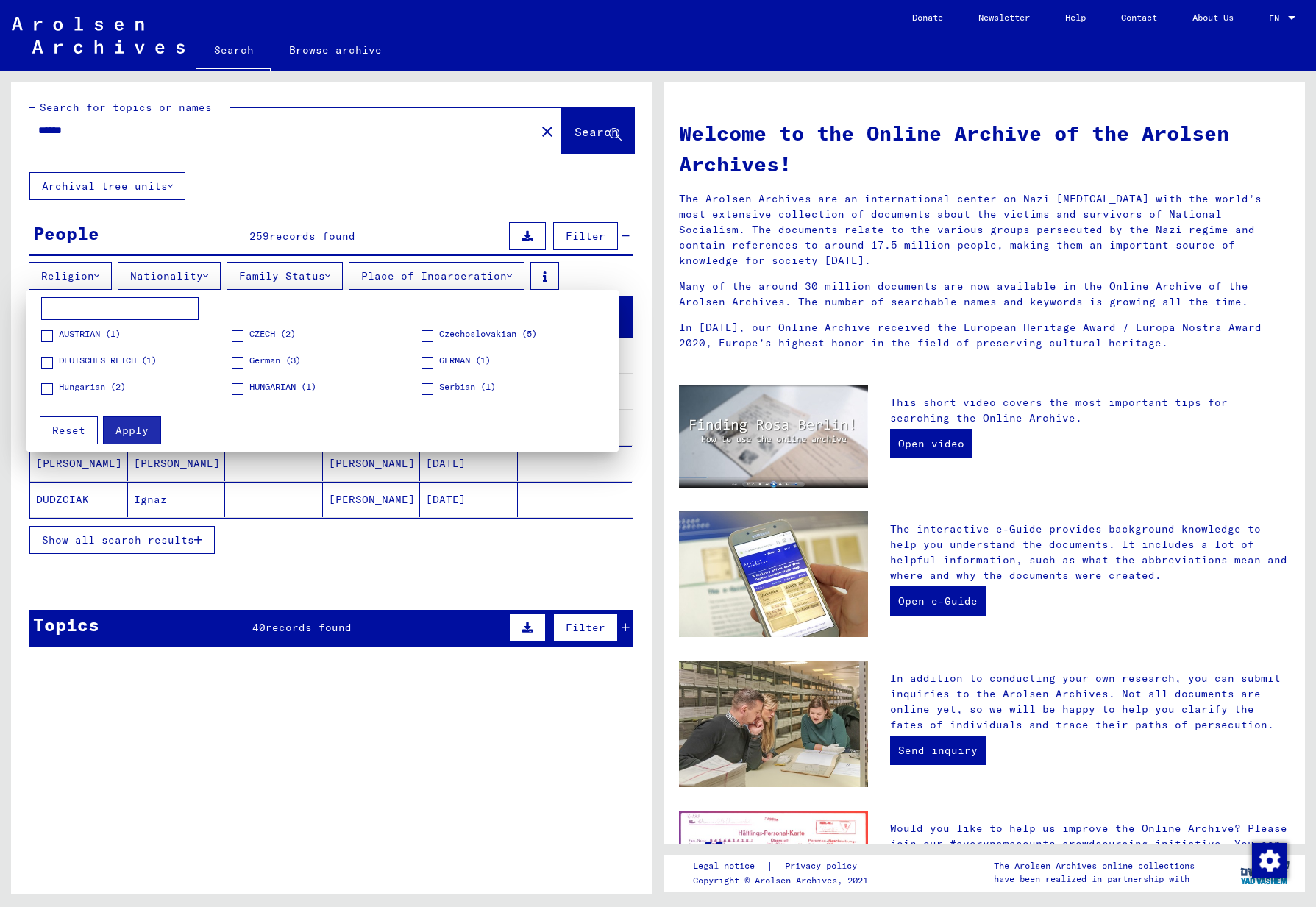
click at [245, 386] on label "HUNGARIAN (1)" at bounding box center [274, 388] width 84 height 15
click at [137, 433] on span "Apply" at bounding box center [132, 430] width 33 height 13
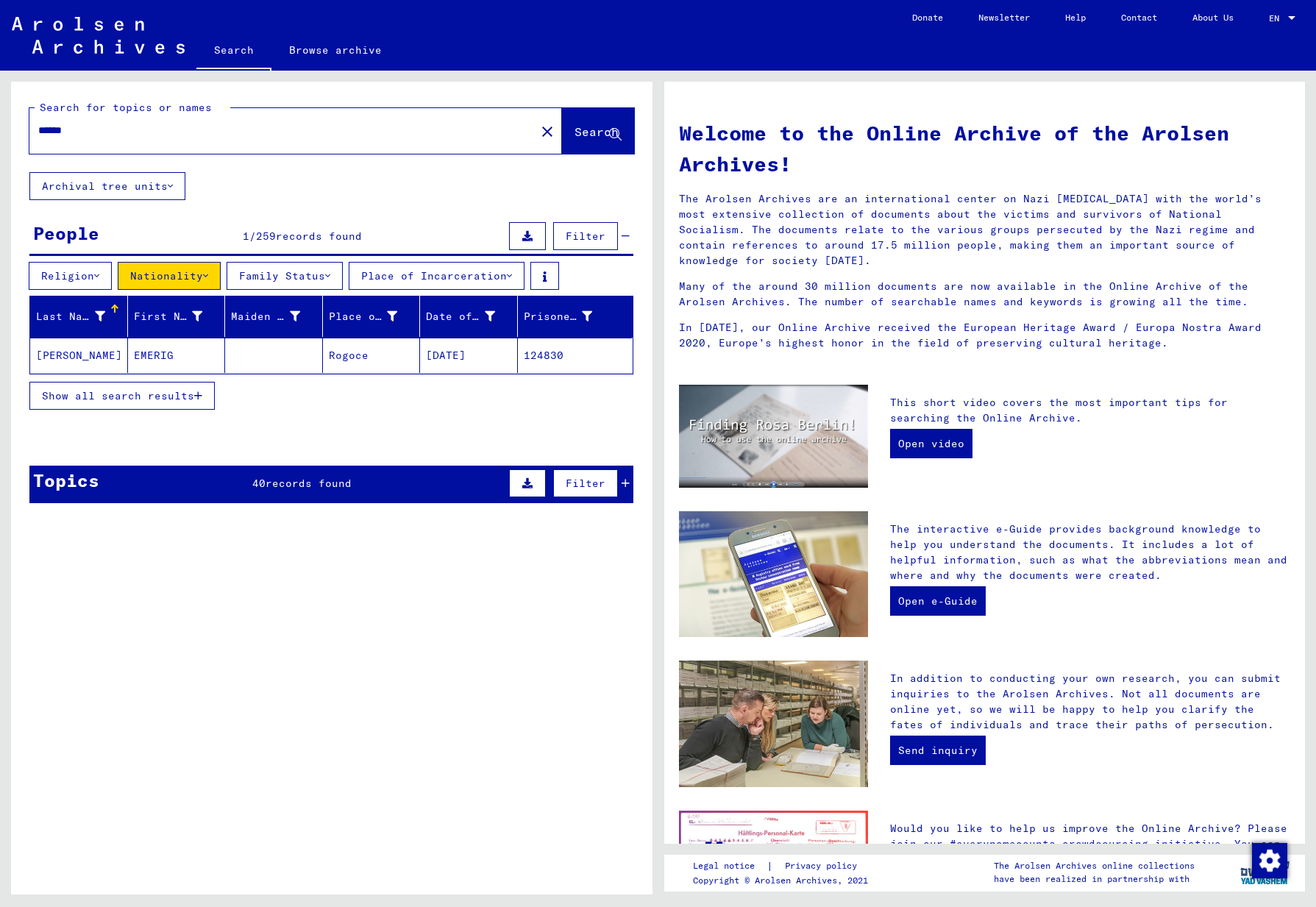
click at [101, 131] on input "******" at bounding box center [278, 131] width 480 height 16
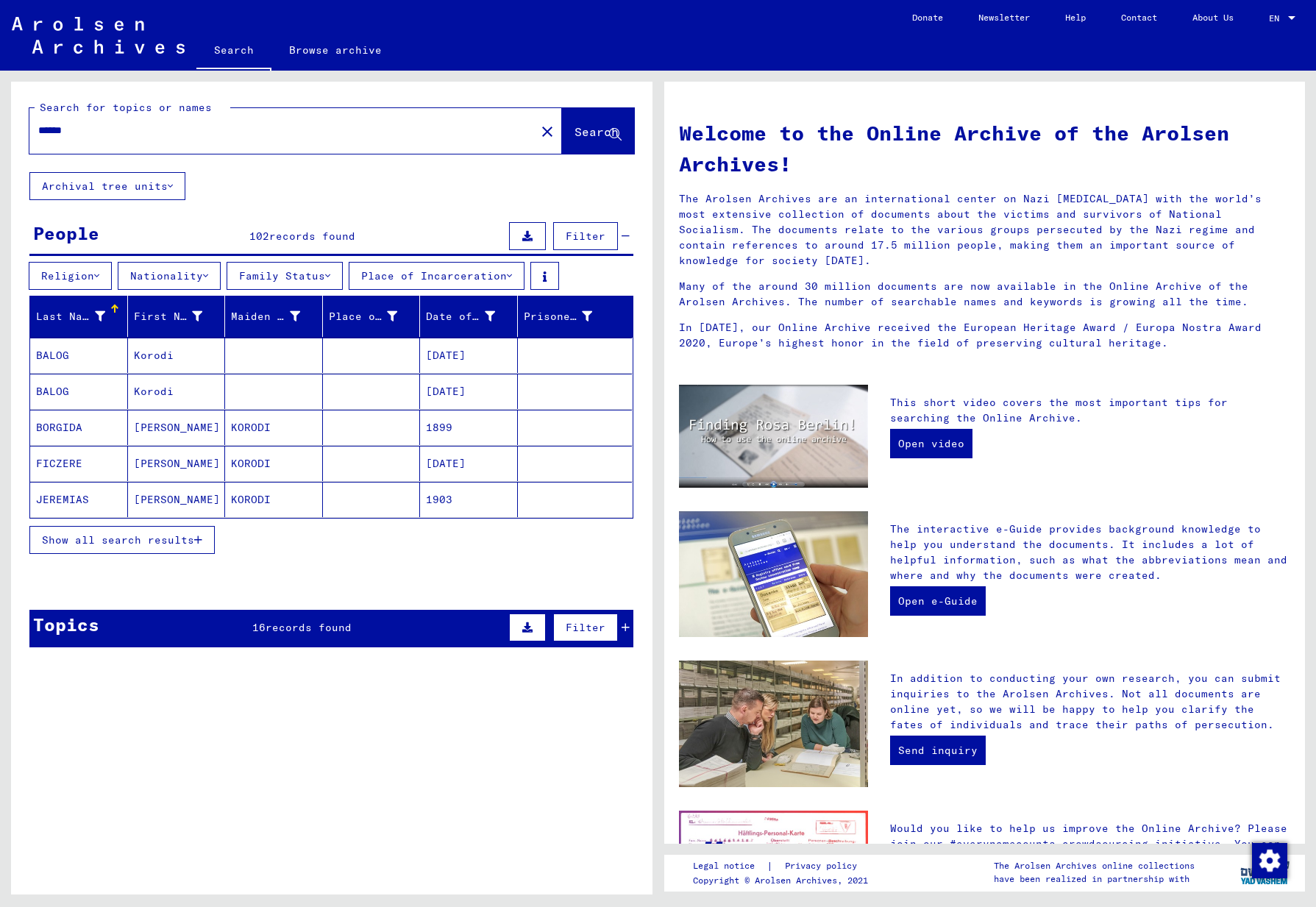
click at [199, 272] on button "Nationality" at bounding box center [169, 276] width 103 height 28
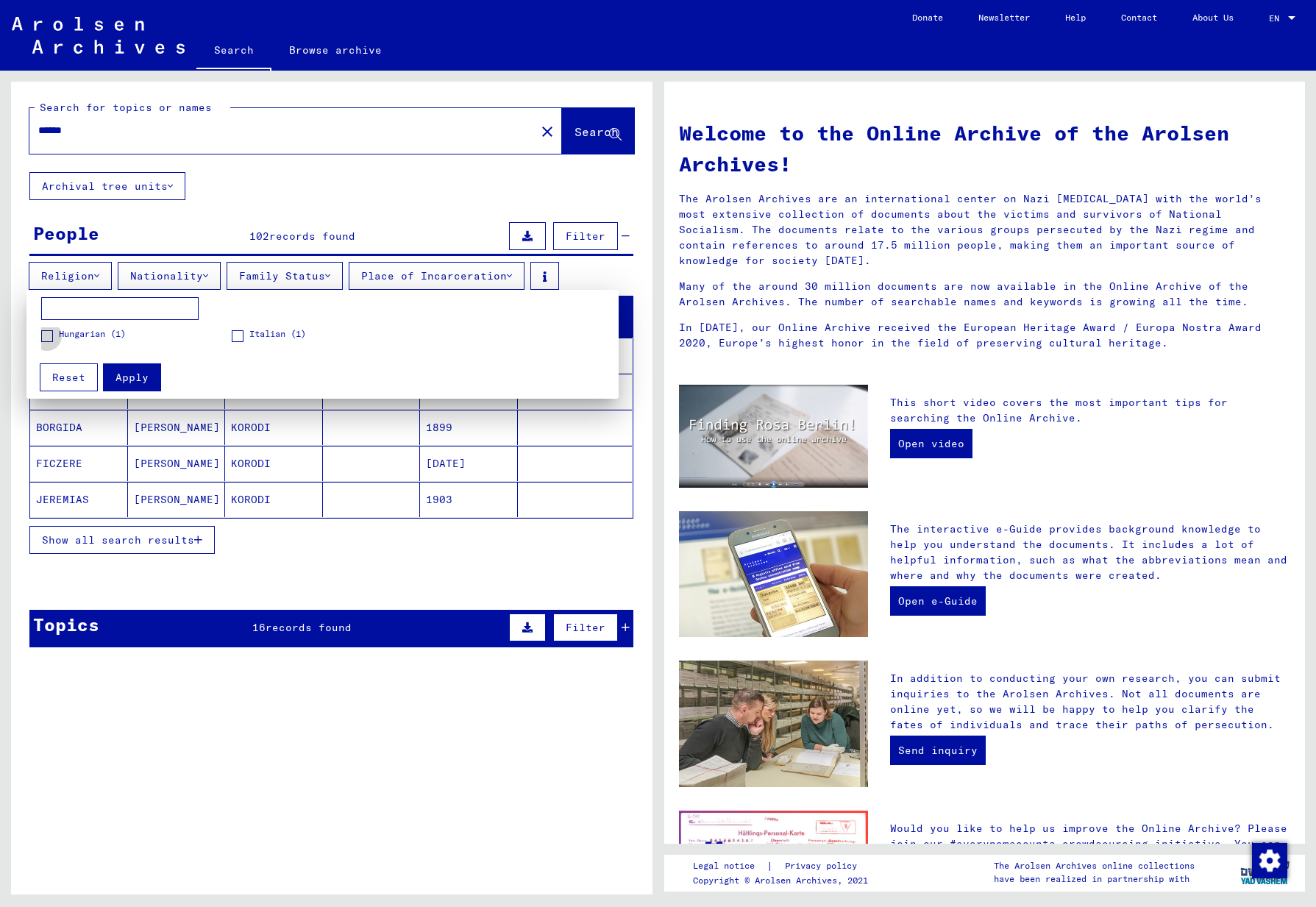
drag, startPoint x: 50, startPoint y: 334, endPoint x: 93, endPoint y: 346, distance: 44.6
click at [50, 334] on span at bounding box center [47, 336] width 12 height 12
click at [128, 372] on span "Apply" at bounding box center [132, 377] width 33 height 13
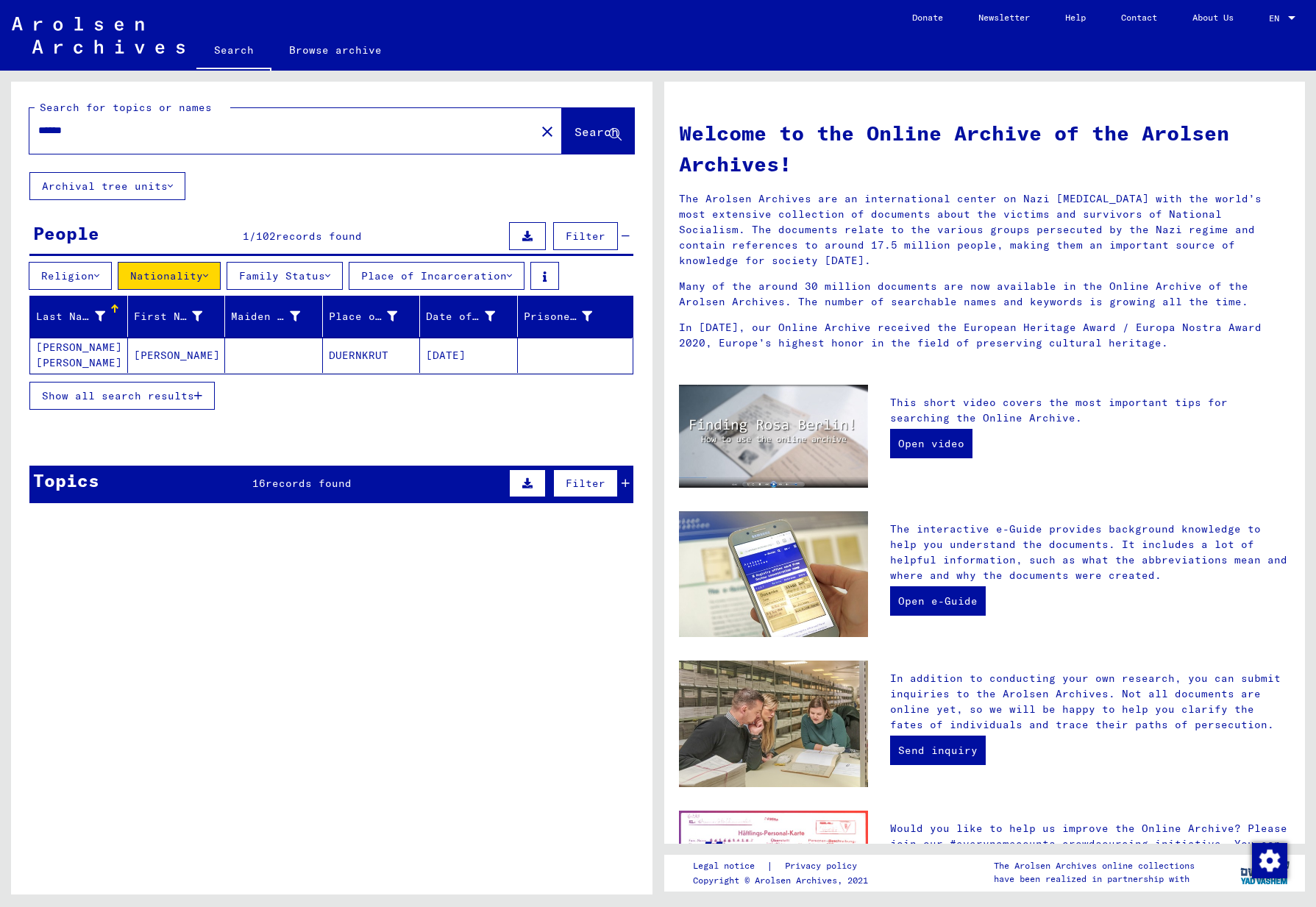
click at [122, 133] on input "******" at bounding box center [278, 131] width 480 height 16
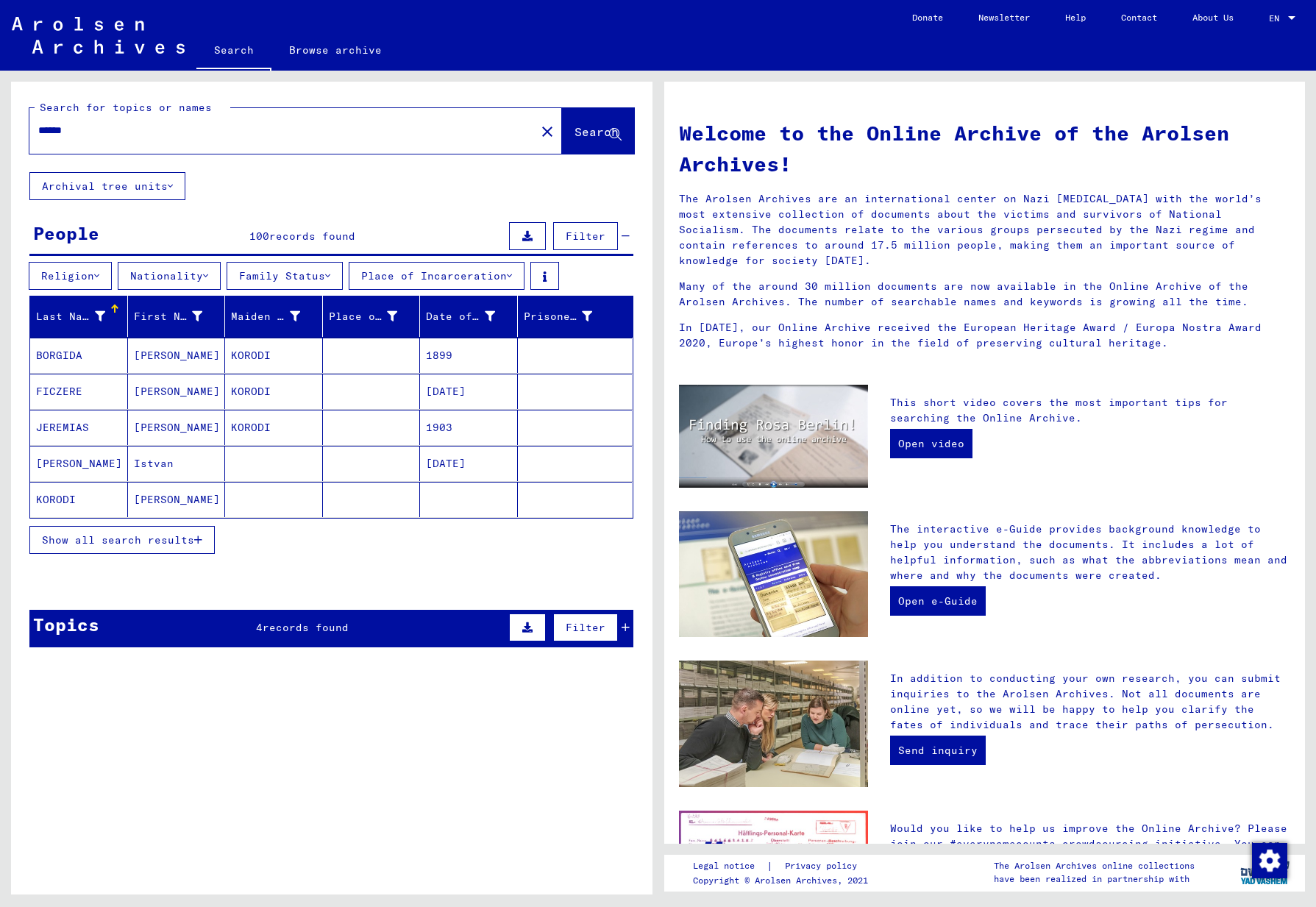
click at [201, 272] on button "Nationality" at bounding box center [169, 276] width 103 height 28
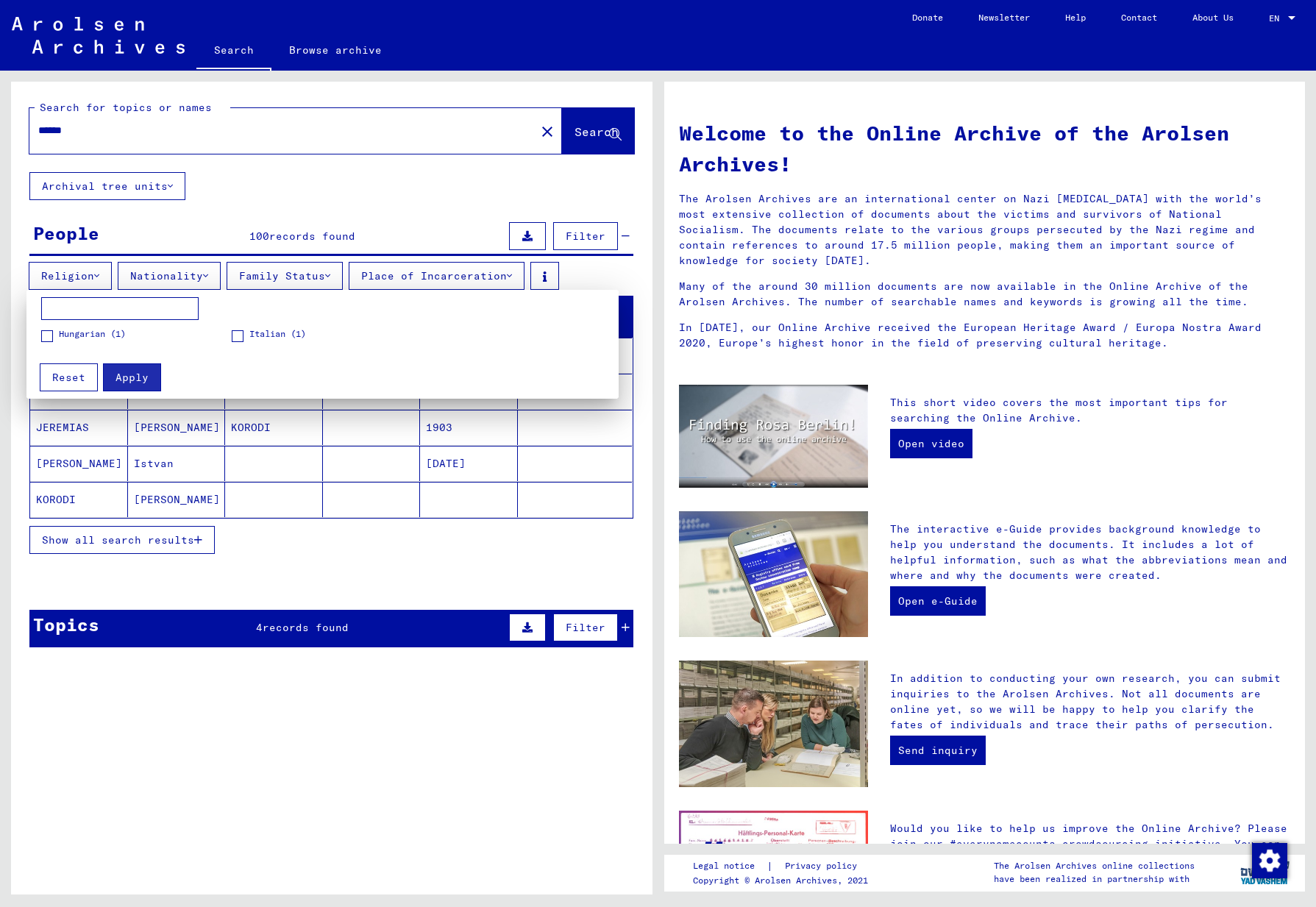
click at [50, 335] on span at bounding box center [47, 336] width 12 height 12
click at [132, 382] on span "Apply" at bounding box center [132, 377] width 33 height 13
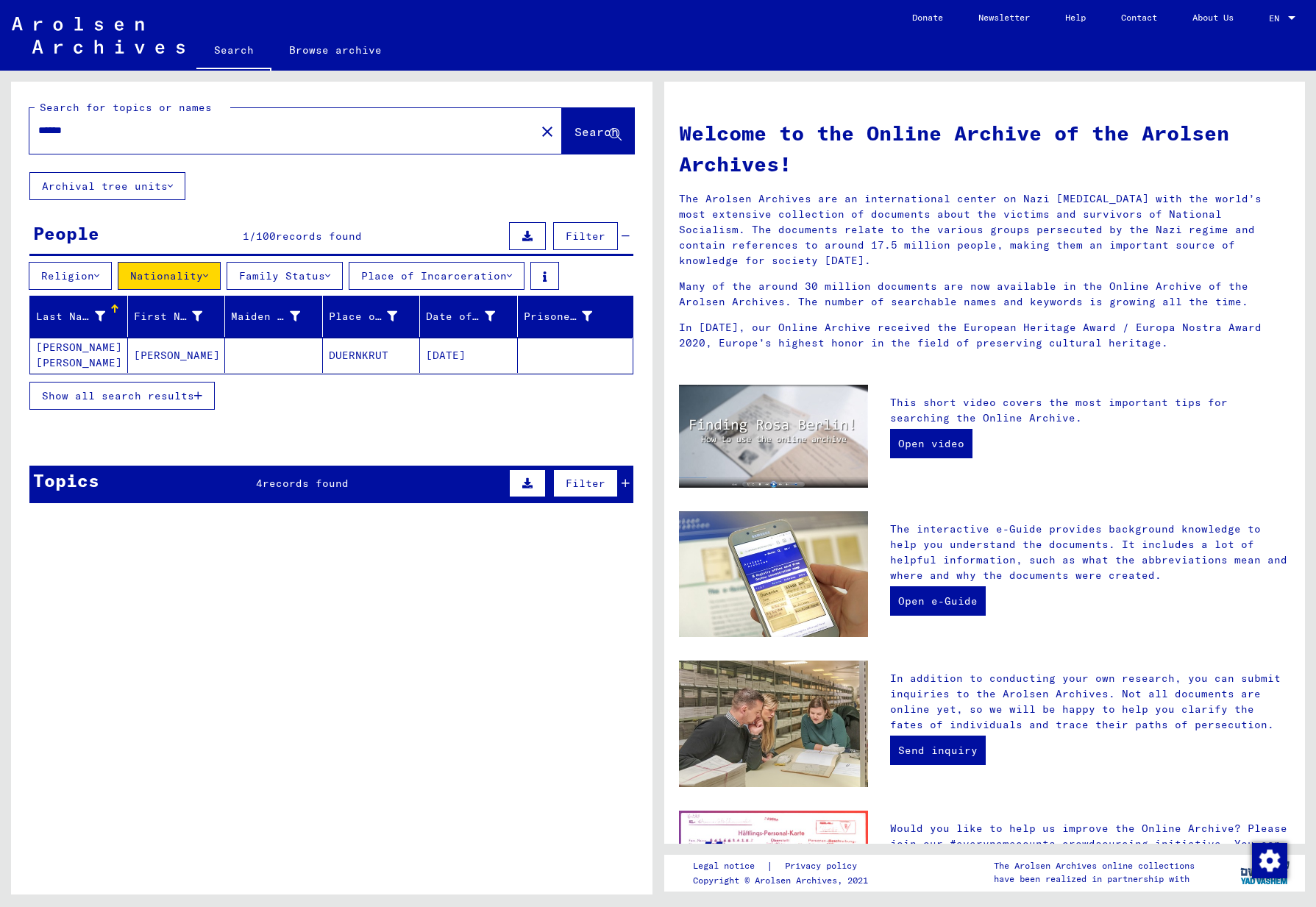
click at [107, 132] on input "******" at bounding box center [278, 131] width 480 height 16
type input "*"
type input "**********"
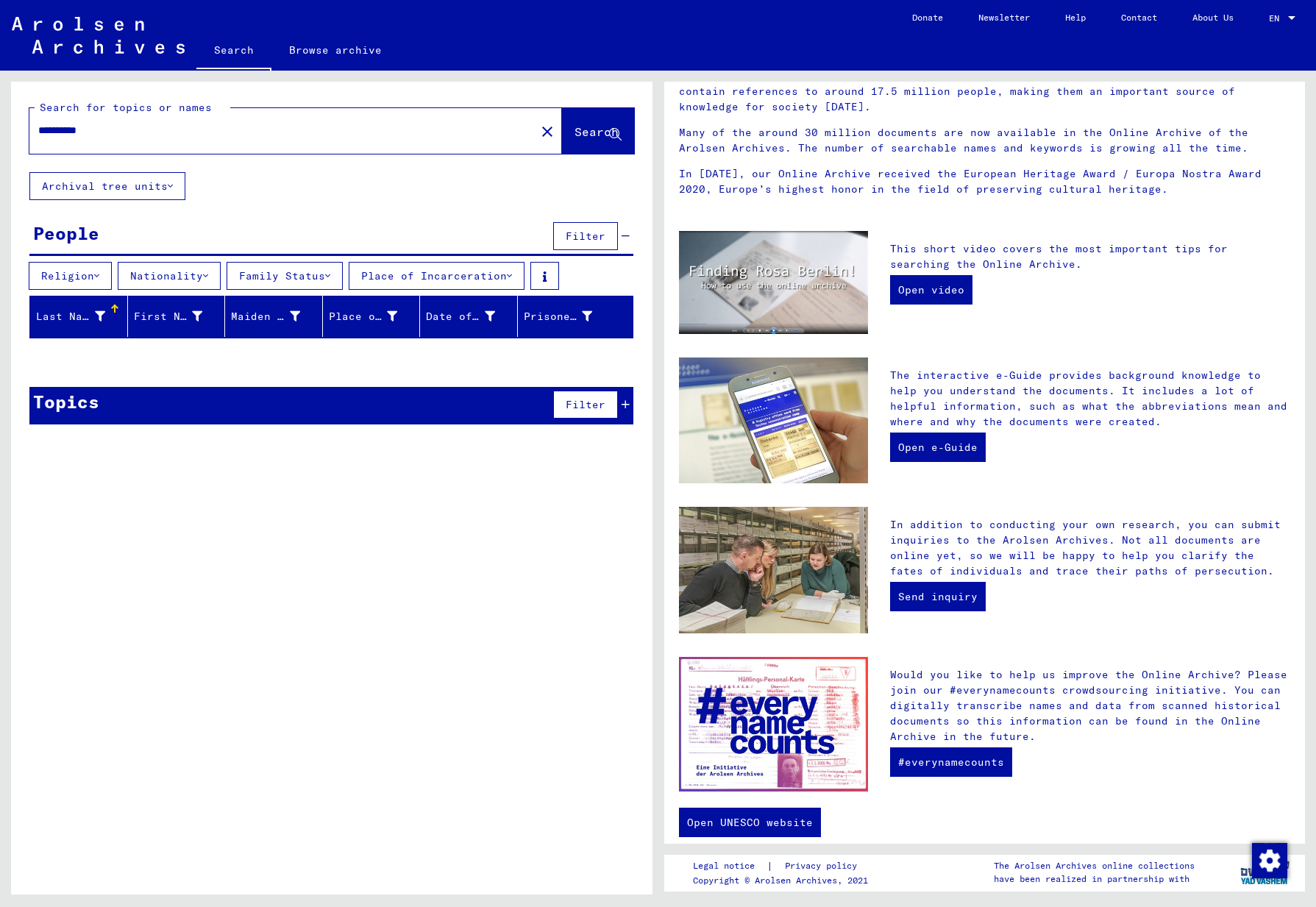
drag, startPoint x: 109, startPoint y: 132, endPoint x: -10, endPoint y: 118, distance: 119.8
click at [0, 118] on html "**********" at bounding box center [658, 454] width 1316 height 907
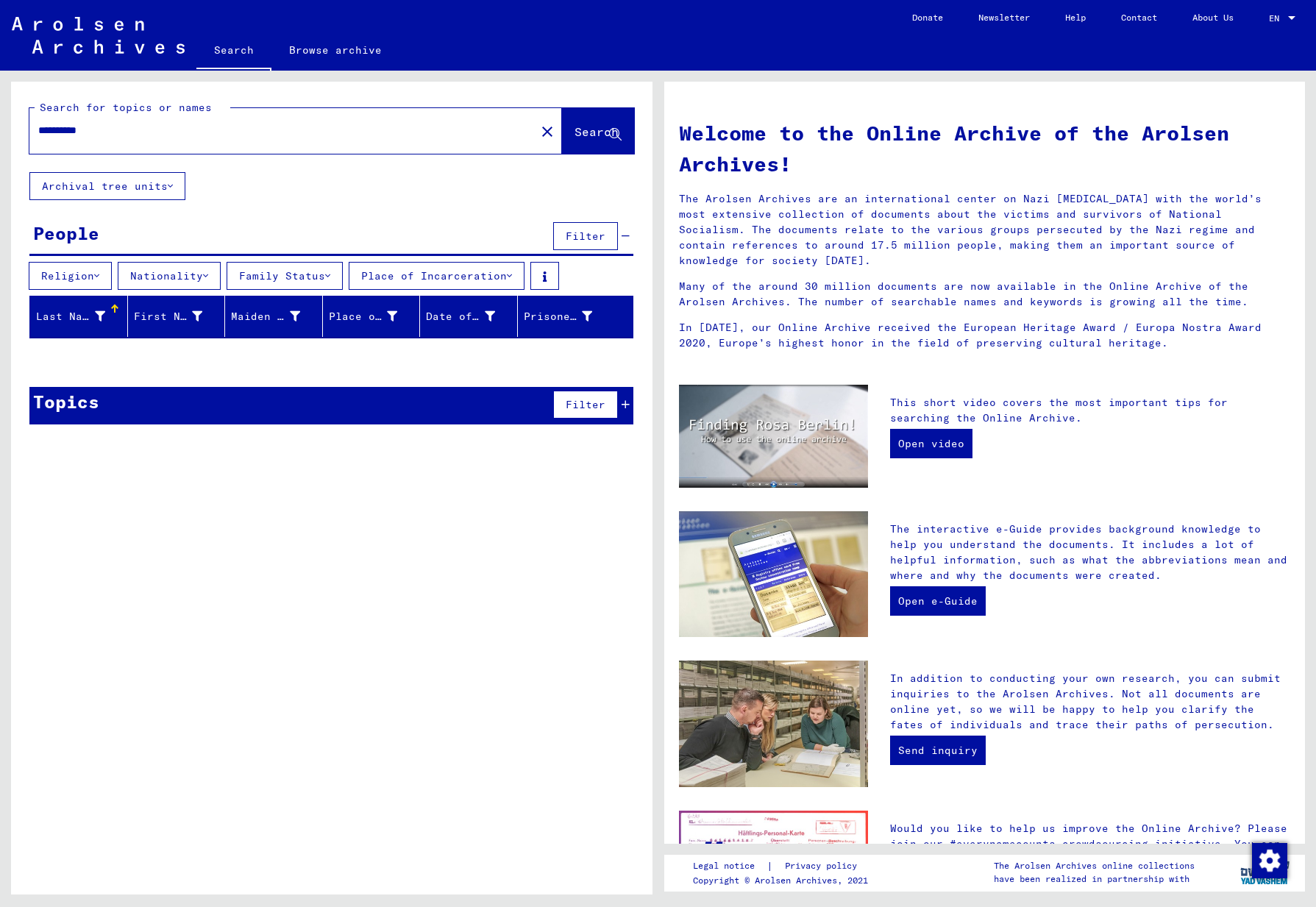
click at [346, 49] on link "Browse archive" at bounding box center [335, 50] width 128 height 36
